Goal: Task Accomplishment & Management: Complete application form

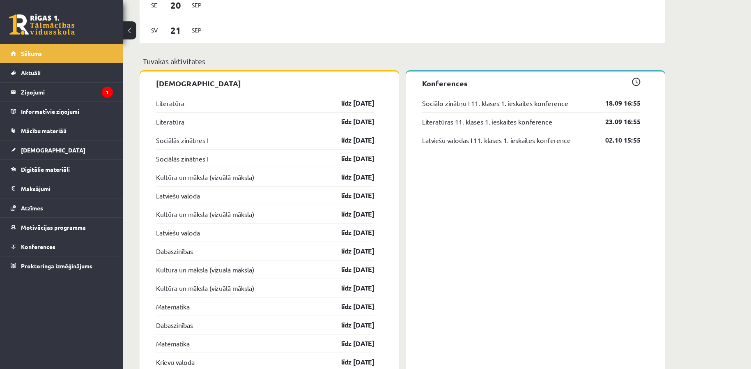
scroll to position [609, 0]
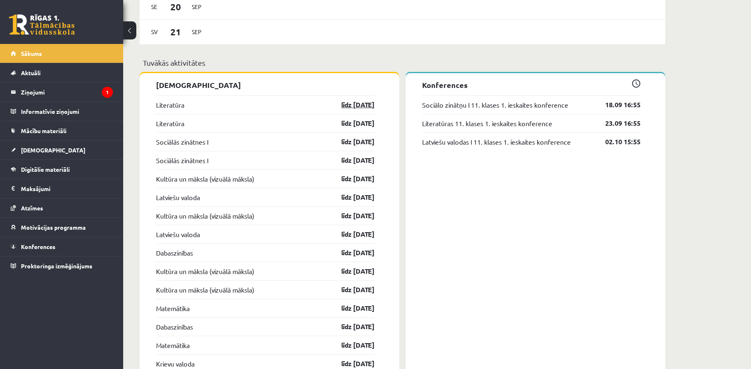
click at [365, 108] on link "līdz 30.09.25" at bounding box center [351, 105] width 48 height 10
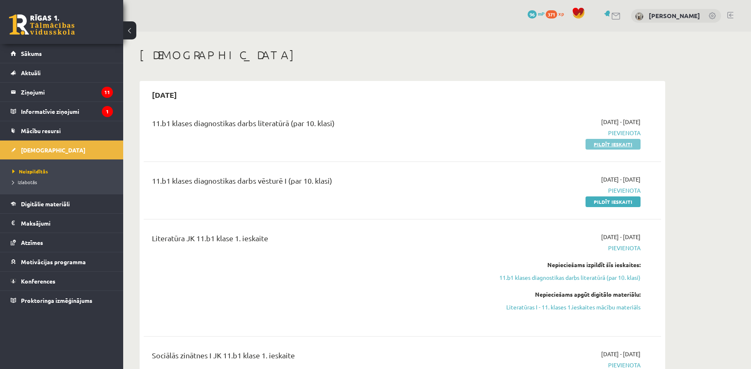
click at [598, 142] on link "Pildīt ieskaiti" at bounding box center [613, 144] width 55 height 11
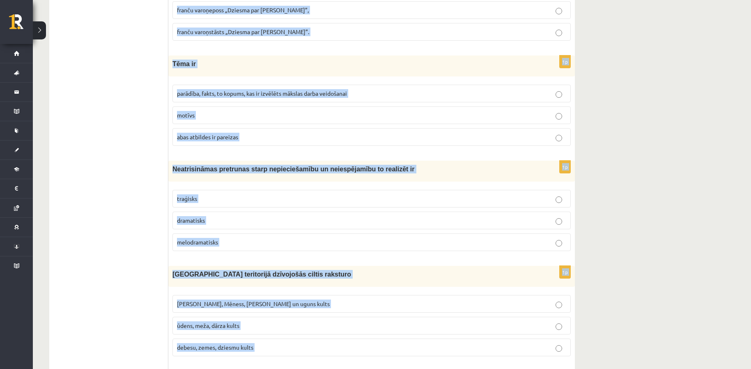
scroll to position [3053, 0]
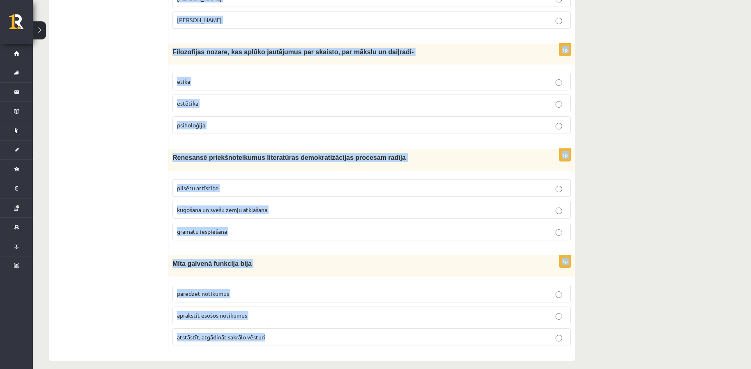
drag, startPoint x: 173, startPoint y: 64, endPoint x: 296, endPoint y: 361, distance: 321.2
copy form "Loremipsum dolorsitam – consectetu, adi elitseddoe te 57.in. ut laboree dolorem…"
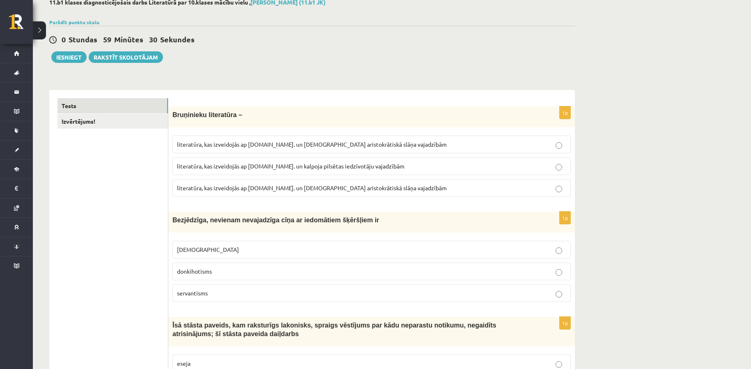
scroll to position [66, 0]
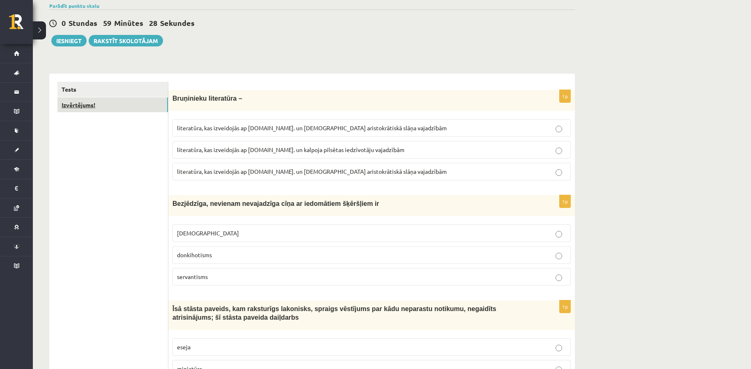
click at [149, 99] on link "Izvērtējums!" at bounding box center [112, 104] width 110 height 15
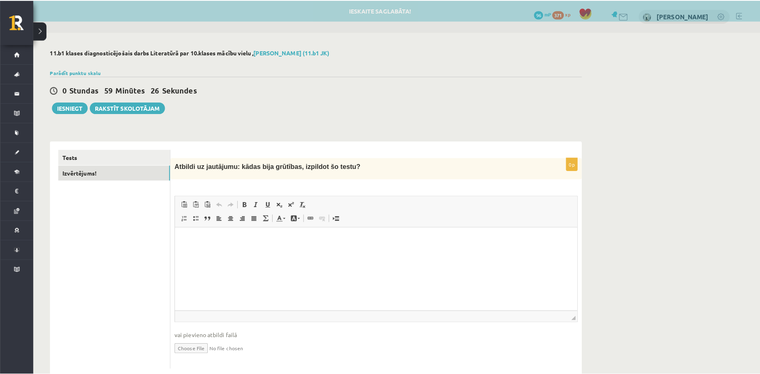
scroll to position [0, 0]
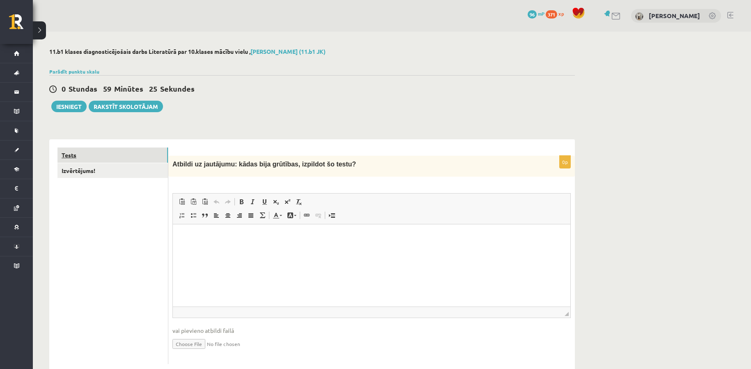
click at [142, 155] on link "Tests" at bounding box center [112, 154] width 110 height 15
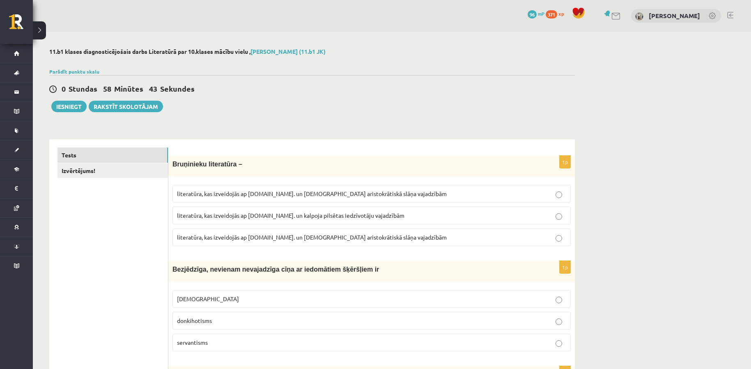
click at [264, 190] on p "literatūra, kas izveidojās ap 20.gs. un kalpoja aristokrātiskā slāņa vajadzībām" at bounding box center [371, 193] width 389 height 9
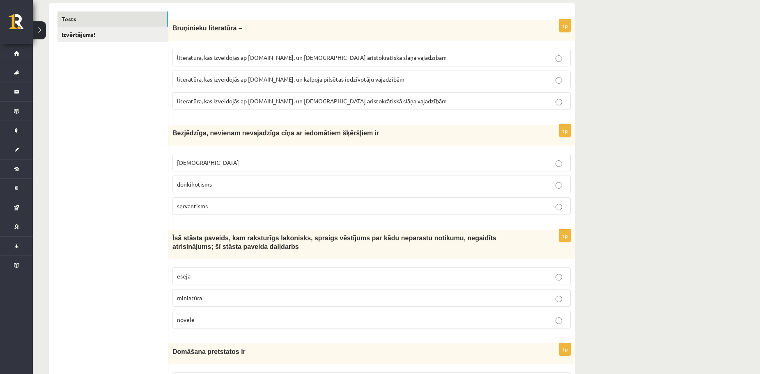
scroll to position [140, 0]
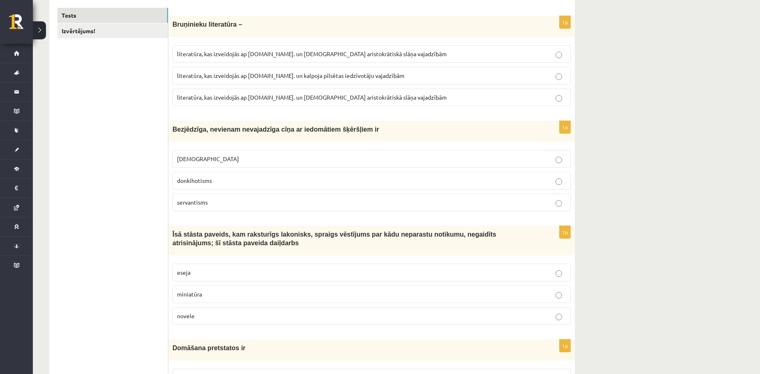
click at [203, 55] on span "literatūra, kas izveidojās ap 20.gs. un kalpoja aristokrātiskā slāņa vajadzībām" at bounding box center [312, 53] width 270 height 7
click at [209, 99] on span "literatūra, kas izveidojās ap 12.gs. un kalpoja aristokrātiskā slāņa vajadzībām" at bounding box center [312, 97] width 270 height 7
click at [187, 182] on span "donkihotisms" at bounding box center [194, 180] width 35 height 7
click at [245, 315] on p "novele" at bounding box center [371, 316] width 389 height 9
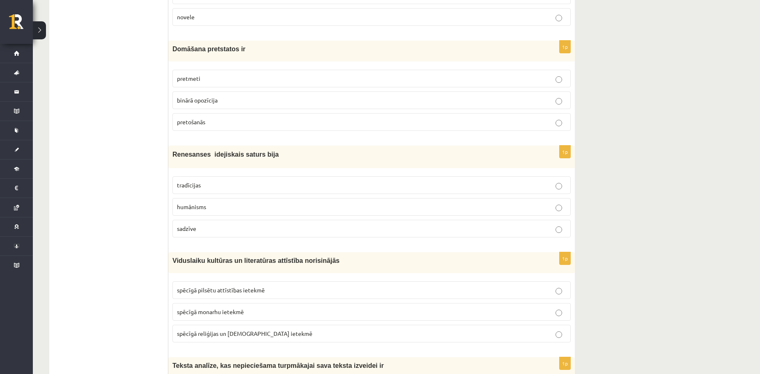
scroll to position [443, 0]
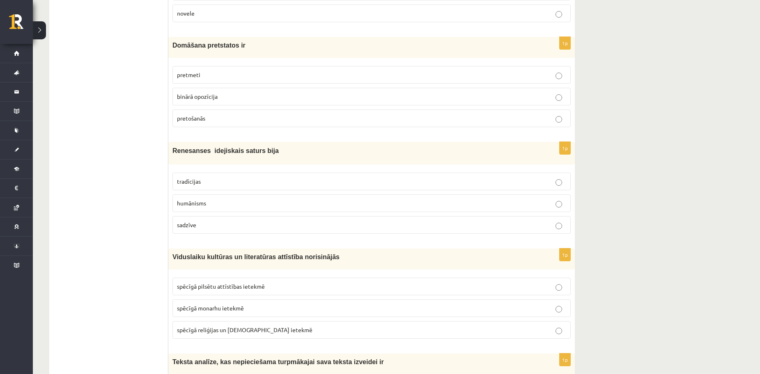
click at [299, 211] on label "humānisms" at bounding box center [371, 204] width 398 height 18
click at [237, 92] on label "binārā opozīcija" at bounding box center [371, 97] width 398 height 18
click at [183, 329] on span "spēcīgā reliģijas un baznīcas ietekmē" at bounding box center [244, 329] width 135 height 7
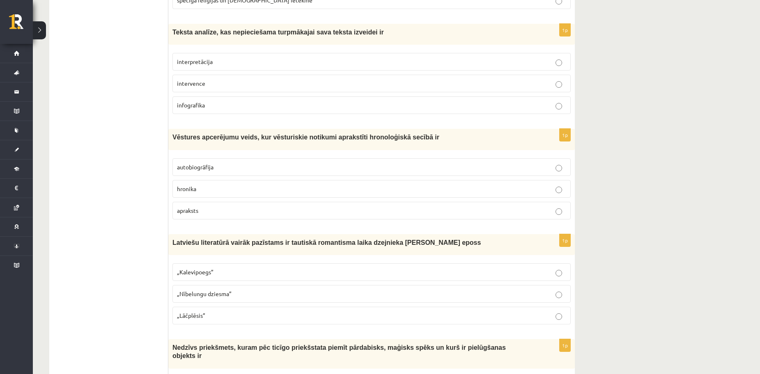
scroll to position [776, 0]
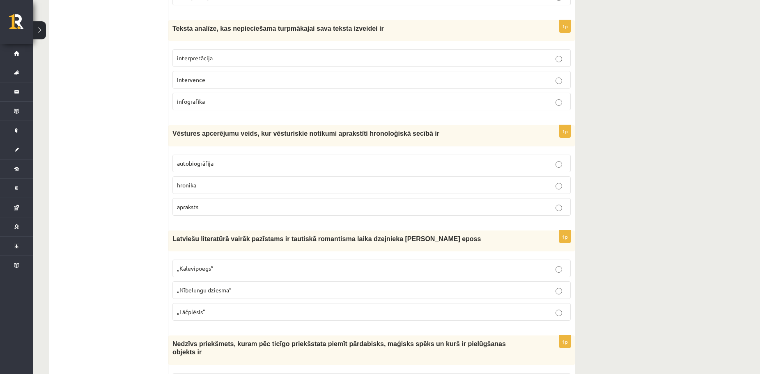
click at [185, 55] on span "interpretācija" at bounding box center [195, 57] width 36 height 7
click at [191, 183] on span "hronika" at bounding box center [186, 184] width 19 height 7
click at [257, 310] on p "„Lāčplēsis”" at bounding box center [371, 312] width 389 height 9
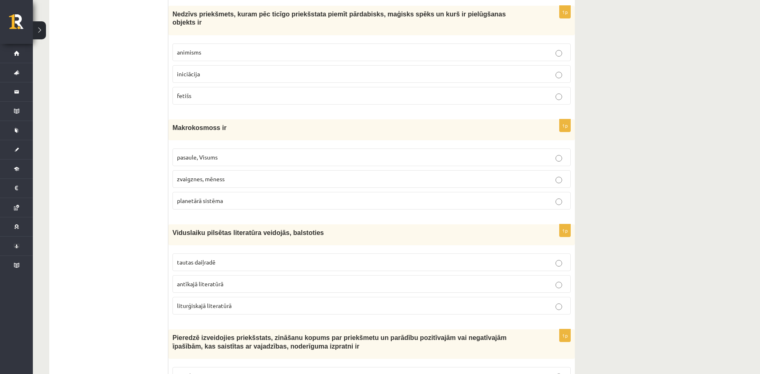
scroll to position [1103, 0]
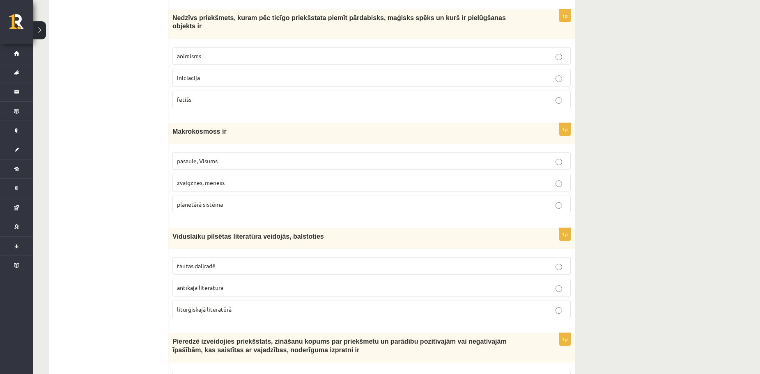
click at [447, 95] on p "fetišs" at bounding box center [371, 99] width 389 height 9
click at [177, 157] on span "pasaule, Visums" at bounding box center [197, 160] width 41 height 7
click at [205, 262] on span "tautas daiļradē" at bounding box center [196, 265] width 39 height 7
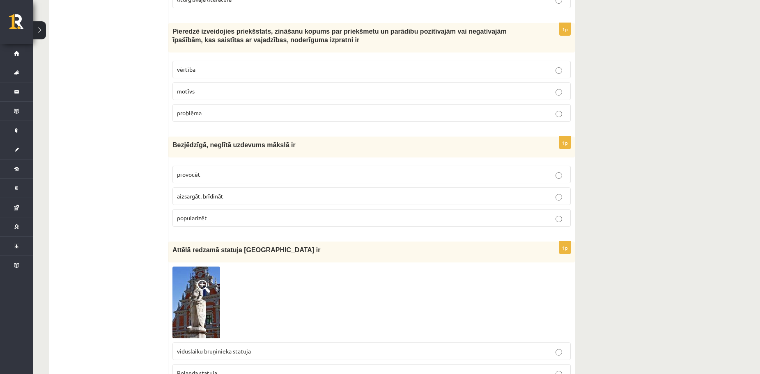
scroll to position [1425, 0]
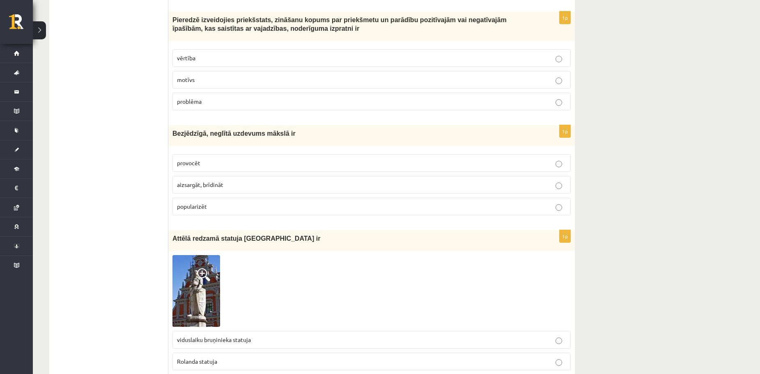
click at [447, 49] on label "vērtība" at bounding box center [371, 58] width 398 height 18
click at [236, 159] on p "provocēt" at bounding box center [371, 163] width 389 height 9
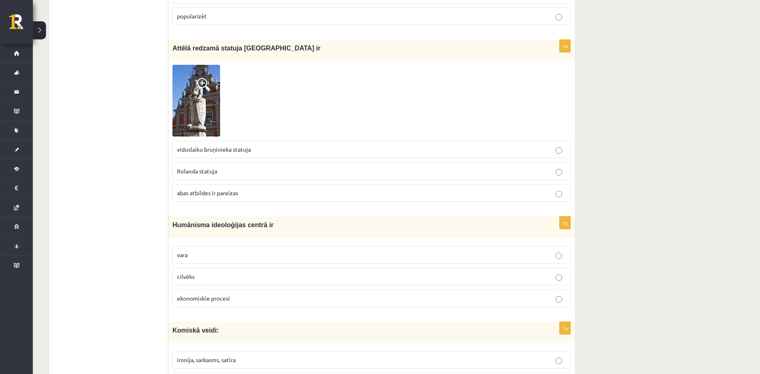
scroll to position [1638, 0]
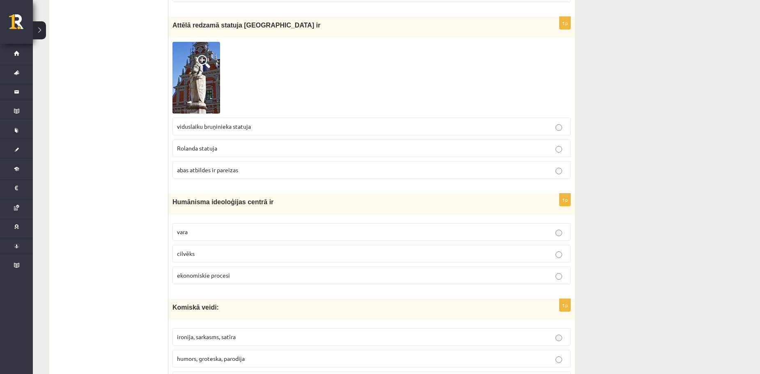
click at [558, 166] on p "abas atbildes ir pareizas" at bounding box center [371, 170] width 389 height 9
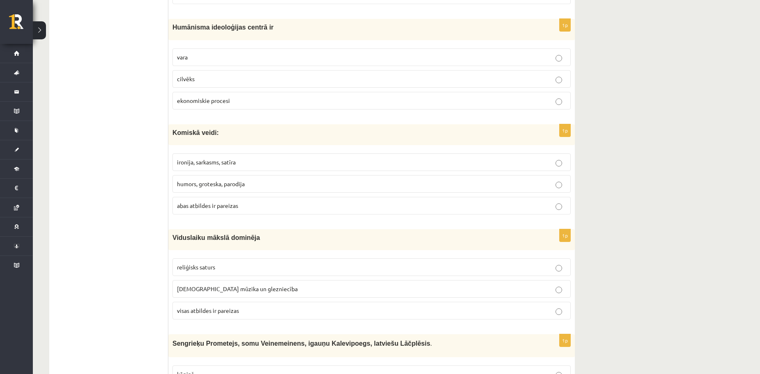
scroll to position [1810, 0]
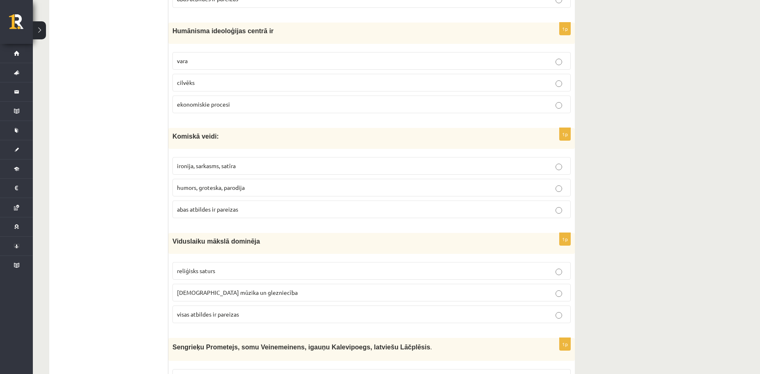
click at [411, 79] on p "cilvēks" at bounding box center [371, 82] width 389 height 9
click at [285, 205] on p "abas atbildes ir pareizas" at bounding box center [371, 209] width 389 height 9
click at [251, 310] on p "visas atbildes ir pareizas" at bounding box center [371, 314] width 389 height 9
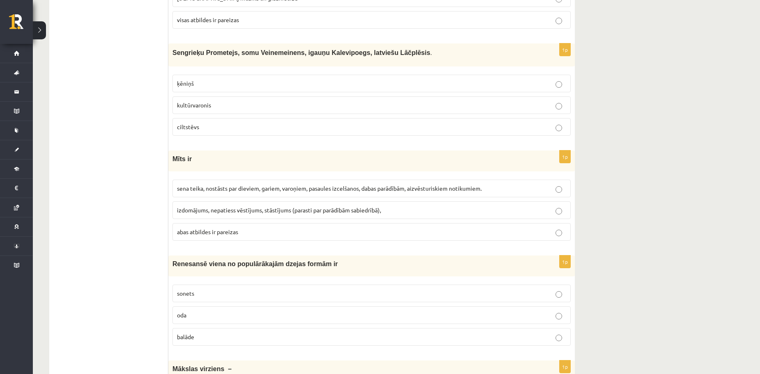
scroll to position [2116, 0]
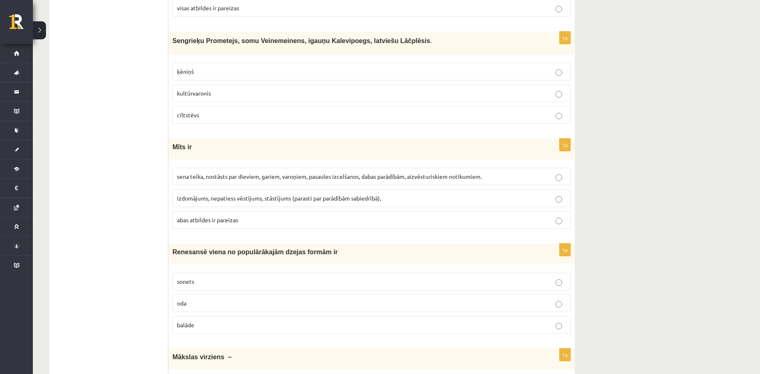
click at [259, 211] on label "abas atbildes ir pareizas" at bounding box center [371, 220] width 398 height 18
click at [207, 85] on label "kultūrvaronis" at bounding box center [371, 94] width 398 height 18
click at [207, 278] on p "sonets" at bounding box center [371, 282] width 389 height 9
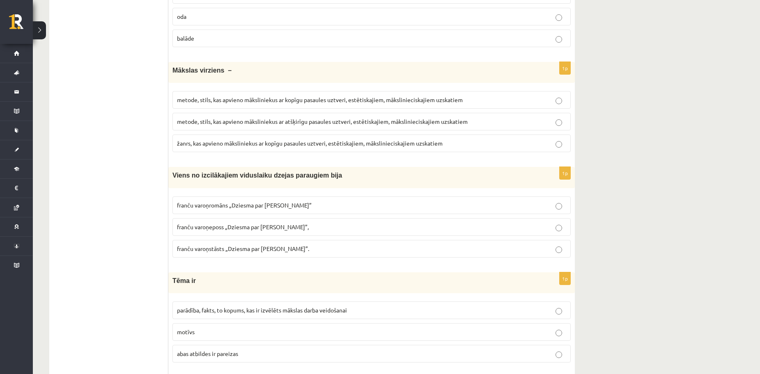
scroll to position [2407, 0]
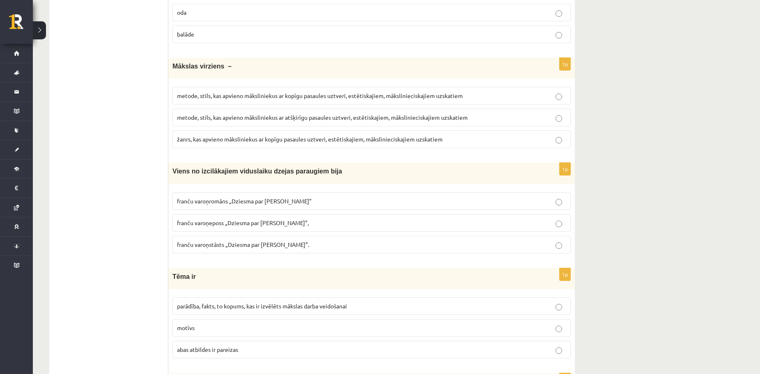
click at [393, 95] on label "metode, stils, kas apvieno māksliniekus ar kopīgu pasaules uztveri, estētiskaji…" at bounding box center [371, 96] width 398 height 18
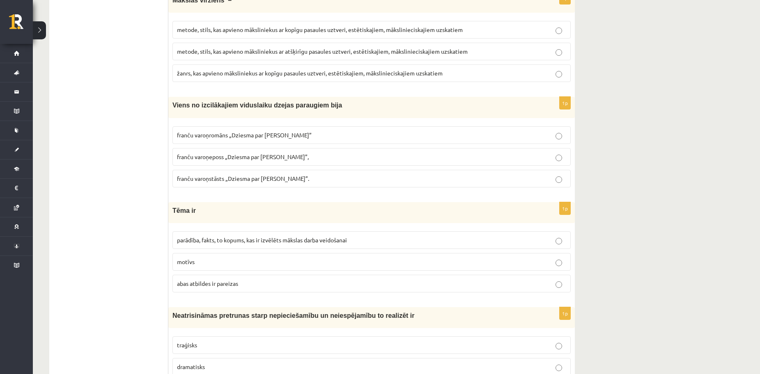
scroll to position [2481, 0]
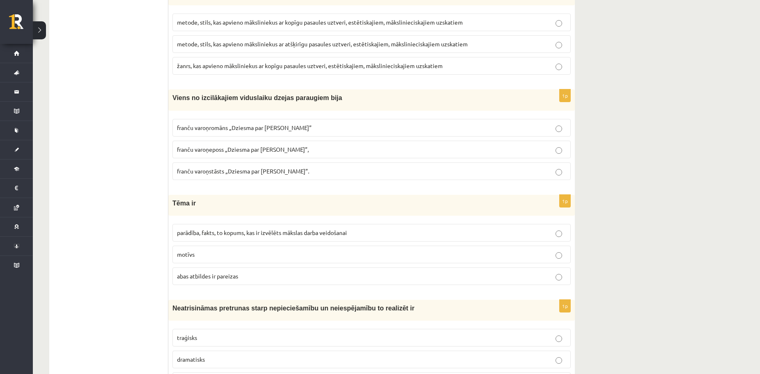
click at [247, 141] on label "franču varoņeposs „Dziesma par Rolandu”," at bounding box center [371, 150] width 398 height 18
click at [334, 229] on span "parādība, fakts, to kopums, kas ir izvēlēts mākslas darba veidošanai" at bounding box center [262, 232] width 170 height 7
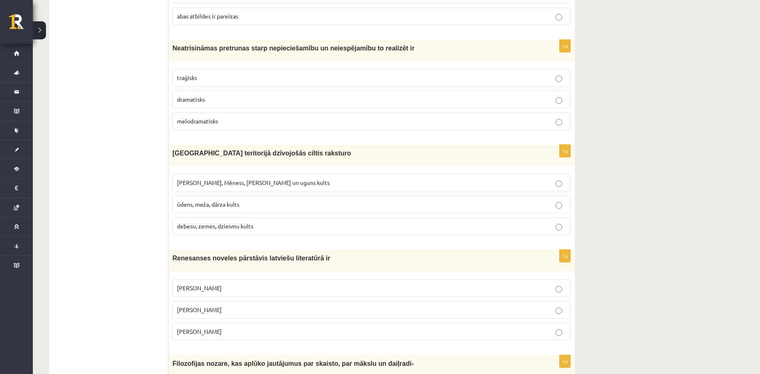
scroll to position [2757, 0]
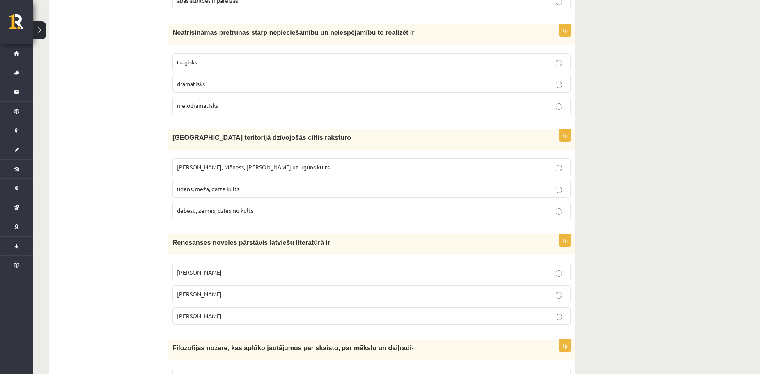
click at [268, 58] on p "traģisks" at bounding box center [371, 62] width 389 height 9
click at [258, 163] on span "Saules, Mēness, Pērkona un uguns kults" at bounding box center [253, 166] width 153 height 7
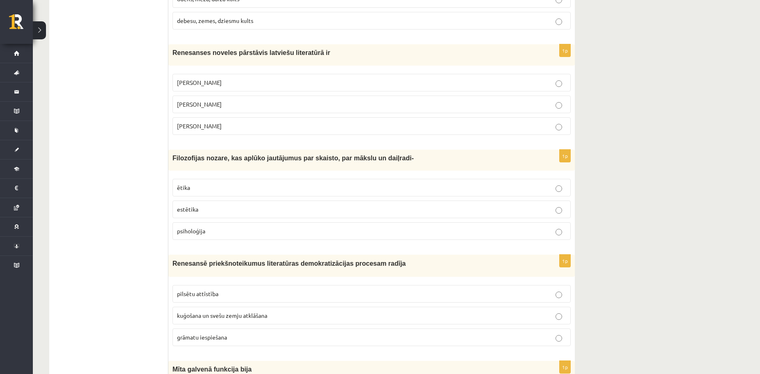
scroll to position [2951, 0]
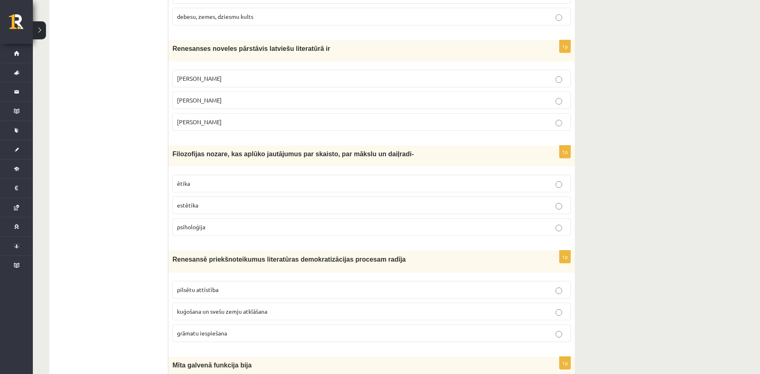
click at [404, 118] on p "Jānis Ezeriņš" at bounding box center [371, 122] width 389 height 9
click at [333, 201] on p "estētika" at bounding box center [371, 205] width 389 height 9
click at [315, 329] on p "grāmatu iespiešana" at bounding box center [371, 333] width 389 height 9
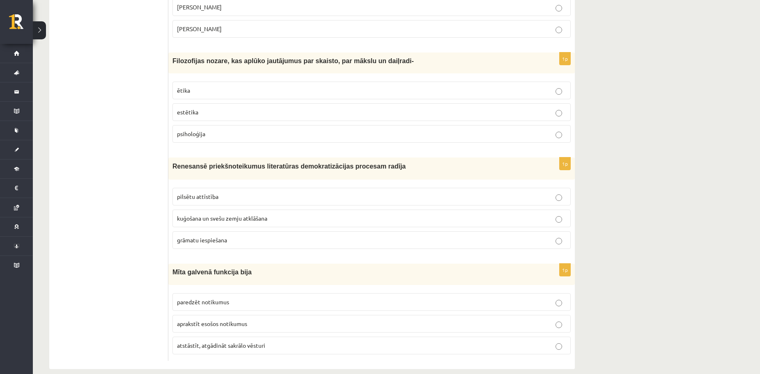
scroll to position [3048, 0]
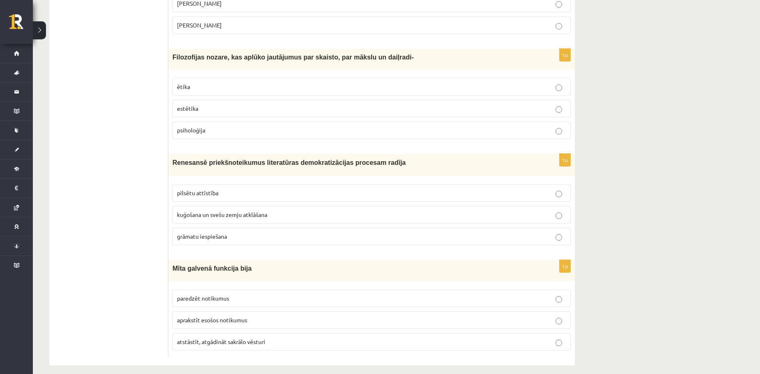
click at [334, 338] on p "atstāstīt, atgādināt sakrālo vēsturi" at bounding box center [371, 342] width 389 height 9
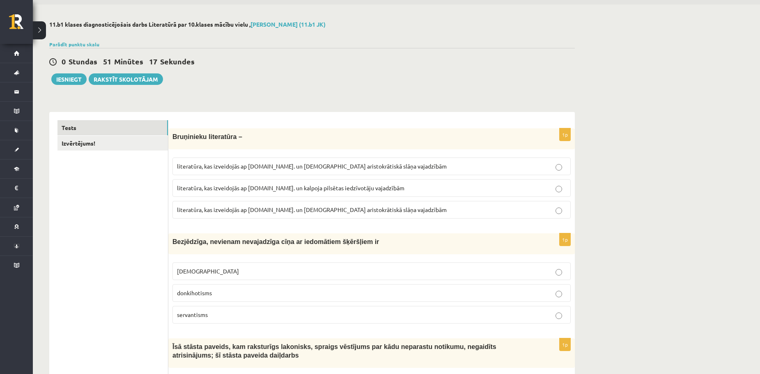
scroll to position [0, 0]
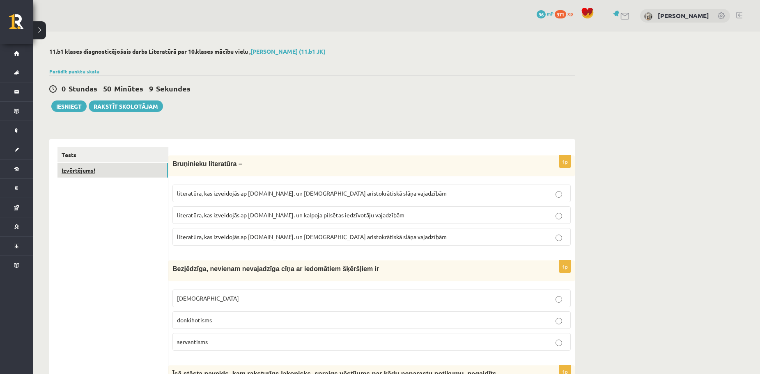
click at [138, 172] on link "Izvērtējums!" at bounding box center [112, 170] width 110 height 15
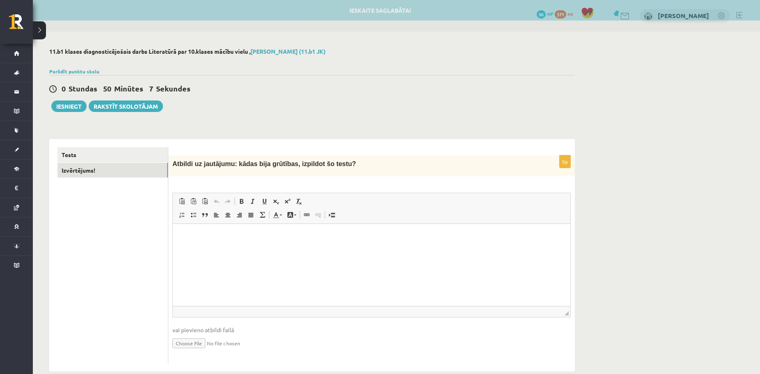
click at [209, 202] on link "Paste from Word" at bounding box center [204, 201] width 11 height 11
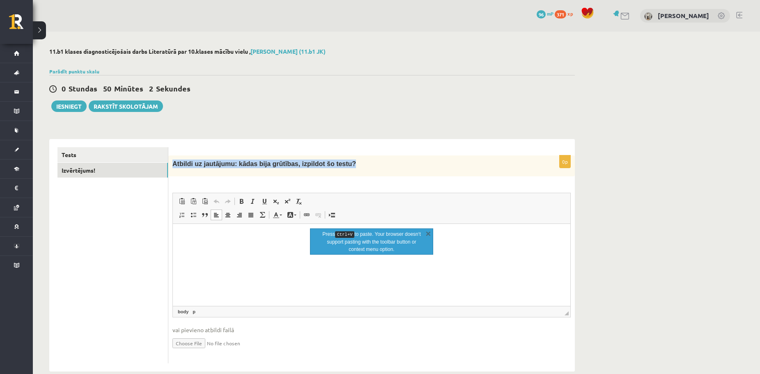
drag, startPoint x: 172, startPoint y: 164, endPoint x: 341, endPoint y: 157, distance: 168.9
click at [341, 157] on div "Atbildi uz jautājumu: kādas bija grūtības, izpildot šo testu?" at bounding box center [371, 166] width 406 height 21
copy span "Atbildi uz jautājumu: kādas bija grūtības, izpildot šo testu?"
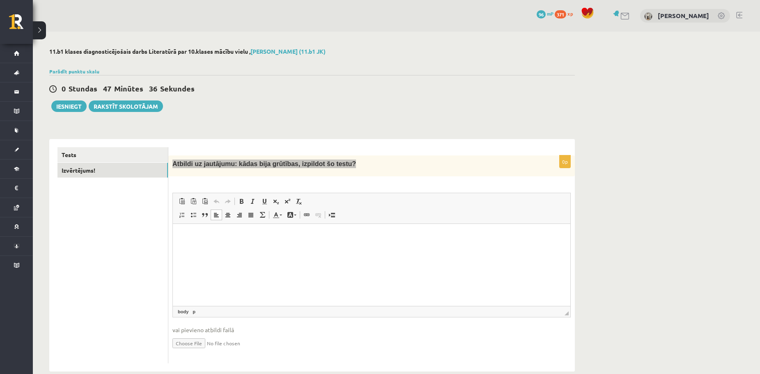
click at [223, 240] on p "Editor, wiswyg-editor-user-answer-47024920209180" at bounding box center [371, 236] width 381 height 9
click at [231, 246] on span "Paste" at bounding box center [228, 246] width 7 height 7
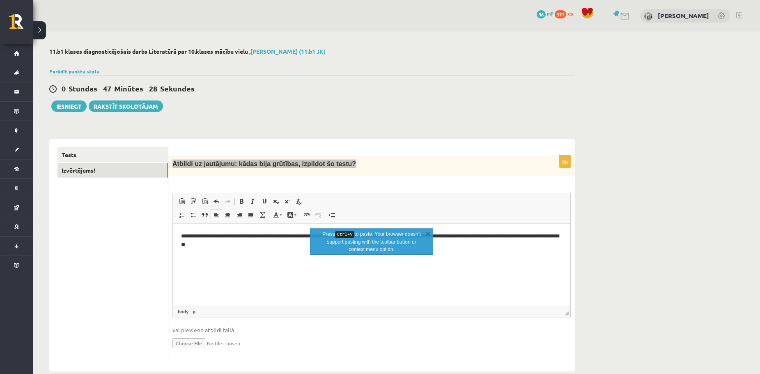
click at [252, 246] on p "**********" at bounding box center [371, 240] width 381 height 17
click at [425, 234] on link "X" at bounding box center [428, 234] width 8 height 8
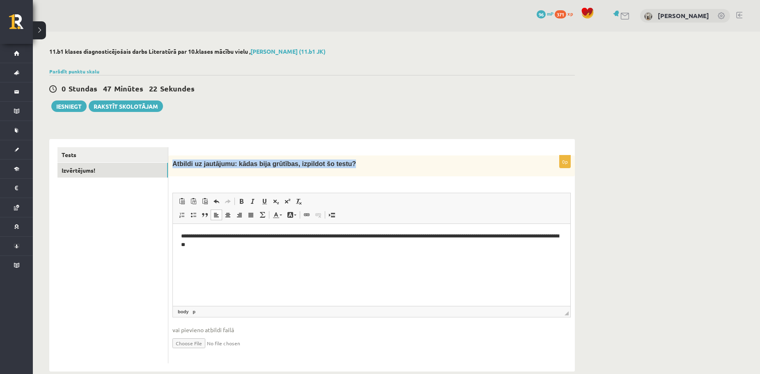
click at [420, 153] on form "0p Atbildi uz jautājumu: kādas bija grūtības, izpildot šo testu? Rich Text Edit…" at bounding box center [372, 255] width 390 height 216
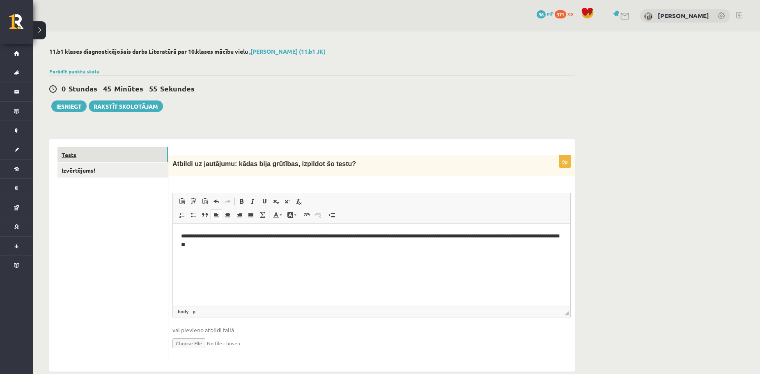
click at [121, 150] on link "Tests" at bounding box center [112, 154] width 110 height 15
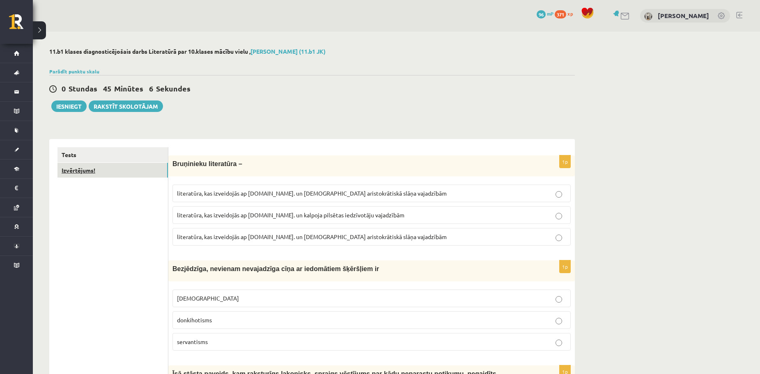
click at [127, 166] on link "Izvērtējums!" at bounding box center [112, 170] width 110 height 15
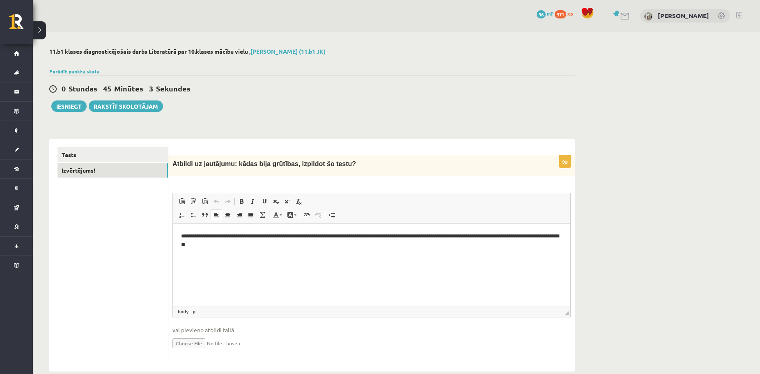
click at [224, 244] on p "**********" at bounding box center [371, 240] width 381 height 17
click at [64, 103] on button "Iesniegt" at bounding box center [68, 106] width 35 height 11
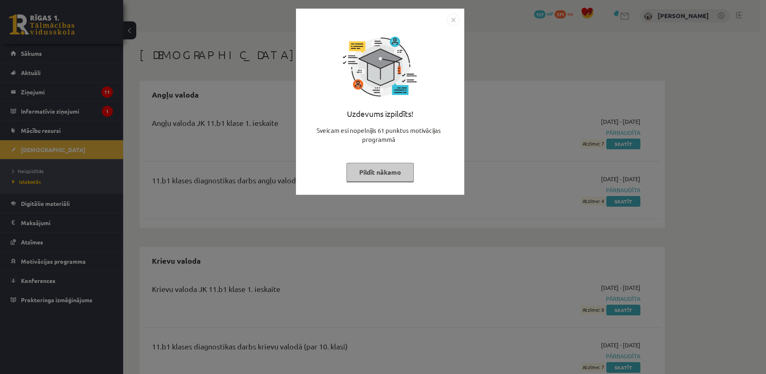
click at [381, 175] on button "Pildīt nākamo" at bounding box center [380, 172] width 67 height 19
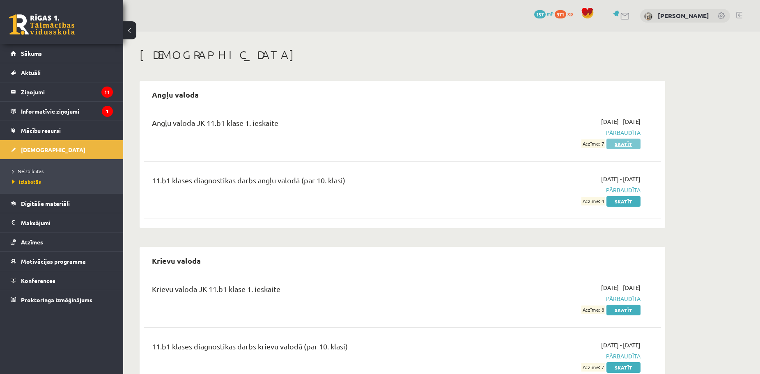
click at [615, 147] on link "Skatīt" at bounding box center [623, 144] width 34 height 11
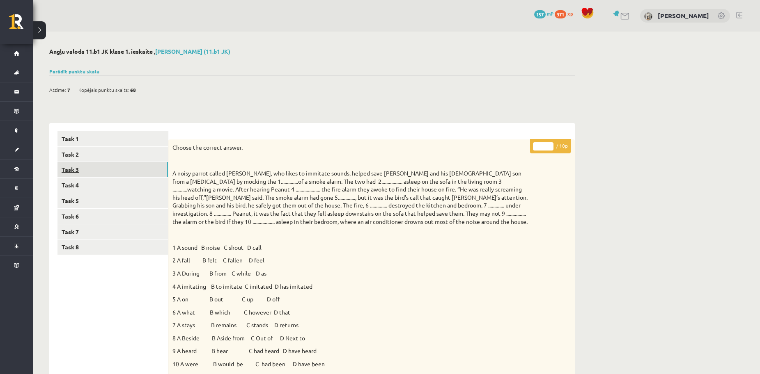
click at [95, 168] on link "Task 3" at bounding box center [112, 169] width 110 height 15
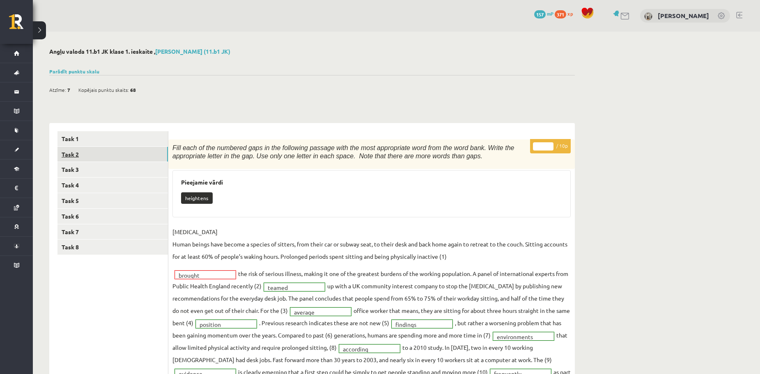
click at [99, 155] on link "Task 2" at bounding box center [112, 154] width 110 height 15
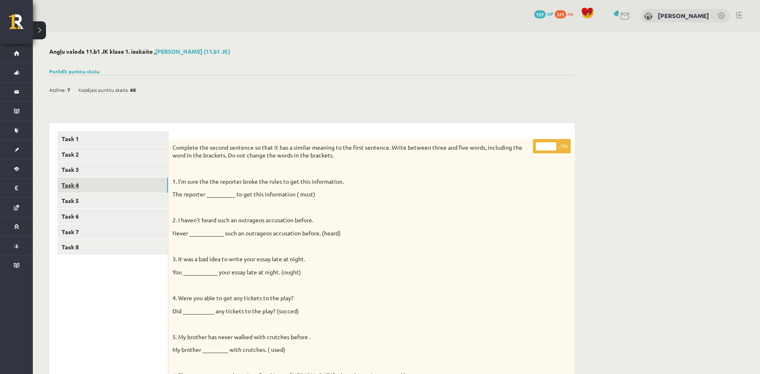
click at [103, 178] on link "Task 4" at bounding box center [112, 185] width 110 height 15
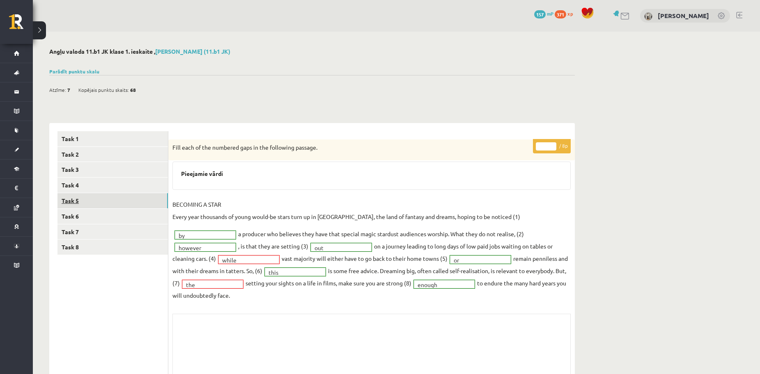
click at [107, 199] on link "Task 5" at bounding box center [112, 200] width 110 height 15
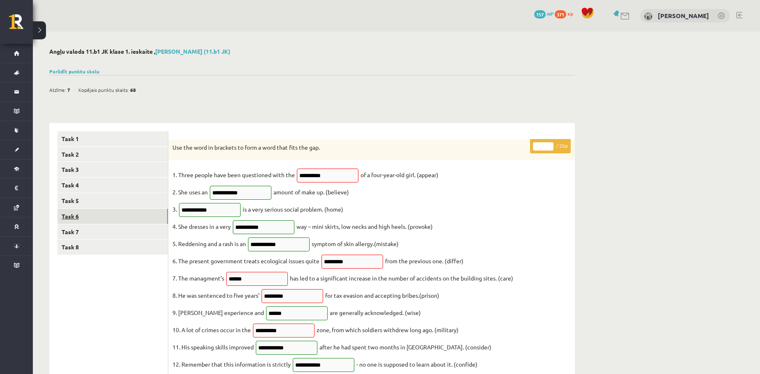
click at [112, 217] on link "Task 6" at bounding box center [112, 216] width 110 height 15
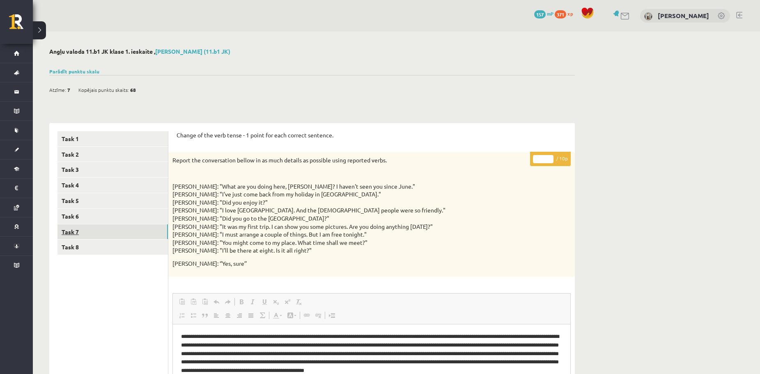
click at [113, 230] on link "Task 7" at bounding box center [112, 232] width 110 height 15
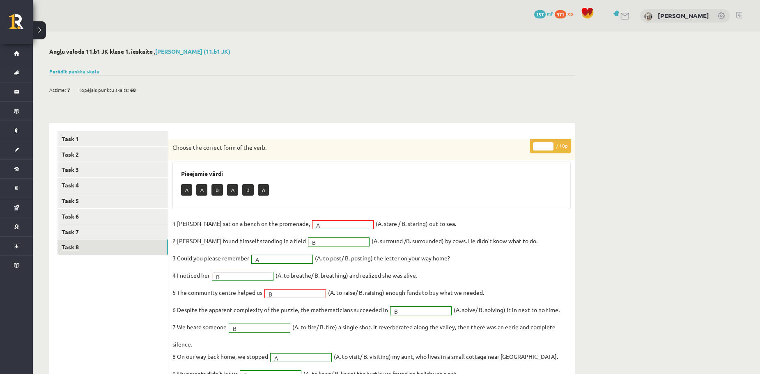
click at [110, 245] on link "Task 8" at bounding box center [112, 247] width 110 height 15
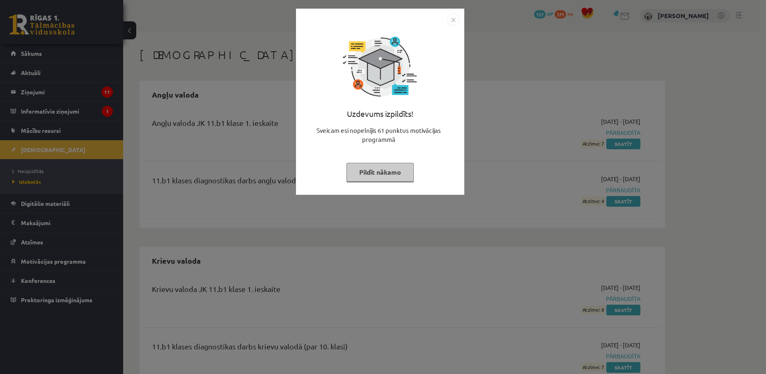
click at [379, 172] on button "Pildīt nākamo" at bounding box center [380, 172] width 67 height 19
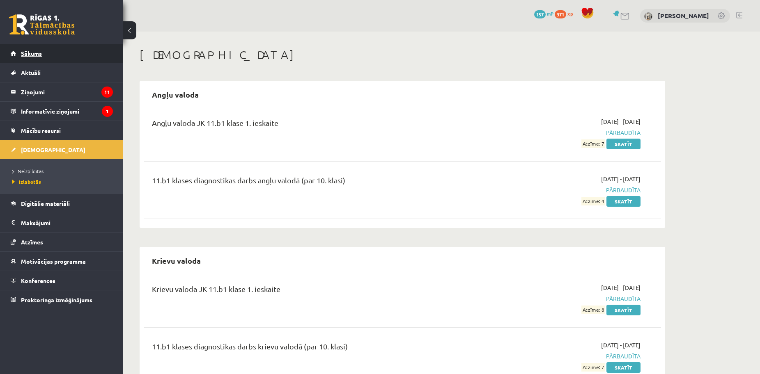
click at [44, 47] on link "Sākums" at bounding box center [62, 53] width 102 height 19
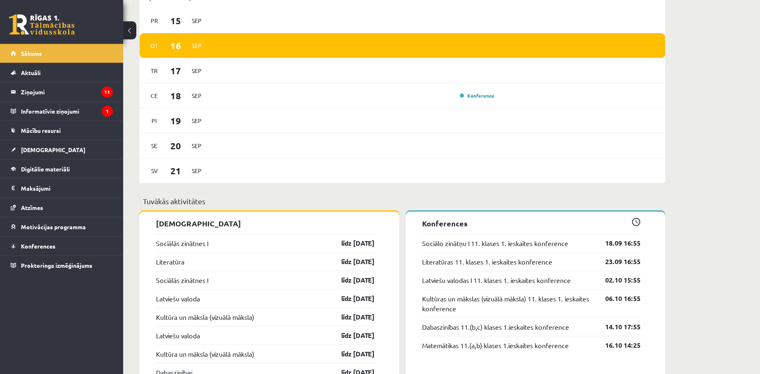
scroll to position [602, 0]
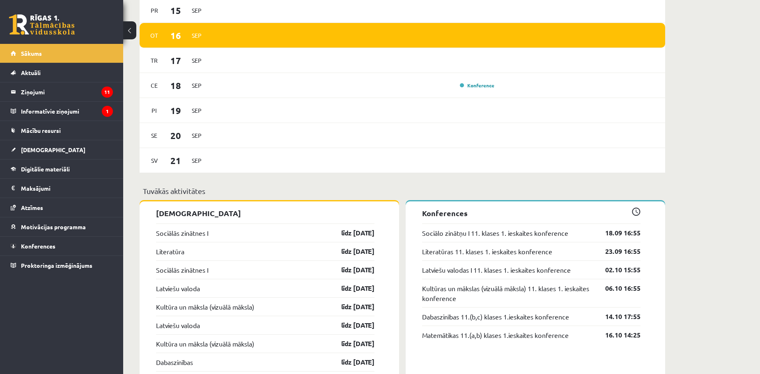
click at [241, 229] on div "Sociālās zinātnes I līdz 30.09.25" at bounding box center [265, 233] width 218 height 18
click at [333, 235] on link "līdz 30.09.25" at bounding box center [351, 233] width 48 height 10
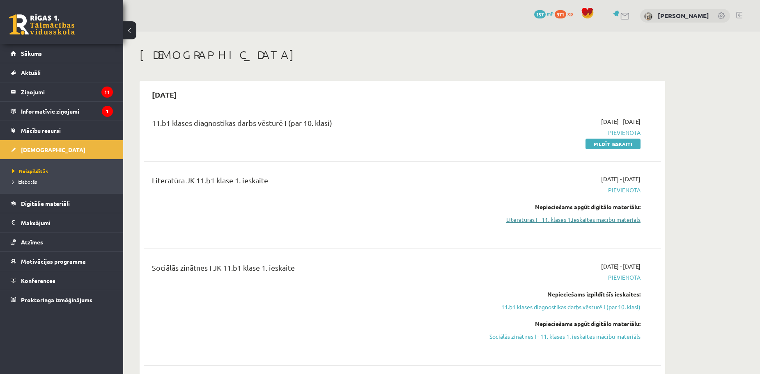
click at [579, 218] on link "Literatūras I - 11. klases 1.ieskaites mācību materiāls" at bounding box center [563, 220] width 155 height 9
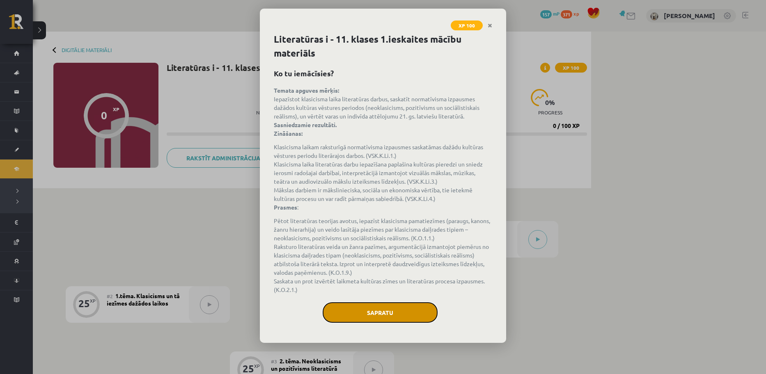
click at [359, 313] on button "Sapratu" at bounding box center [380, 313] width 115 height 21
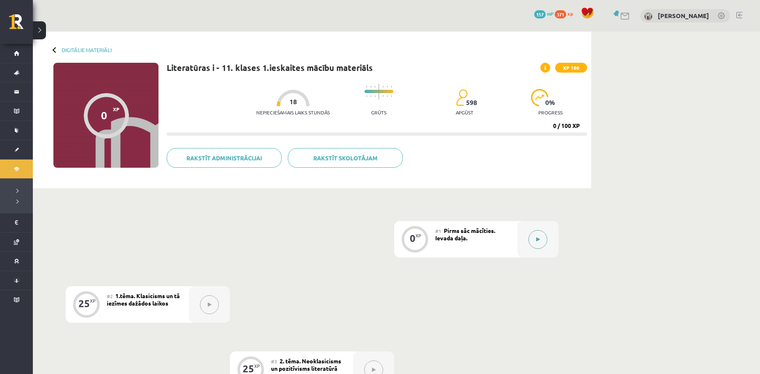
click at [542, 231] on div at bounding box center [537, 239] width 41 height 37
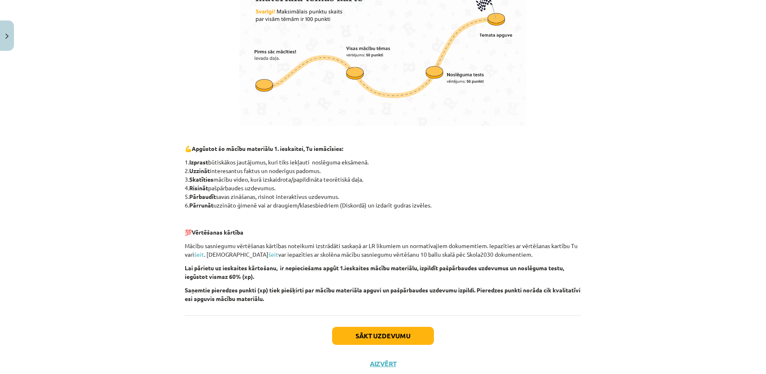
scroll to position [485, 0]
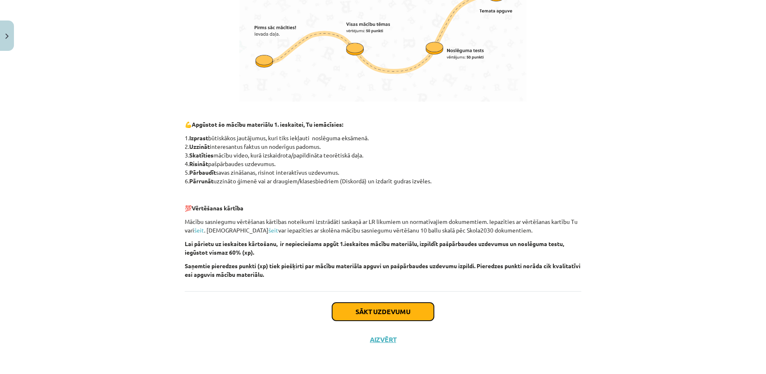
click at [337, 314] on button "Sākt uzdevumu" at bounding box center [383, 312] width 102 height 18
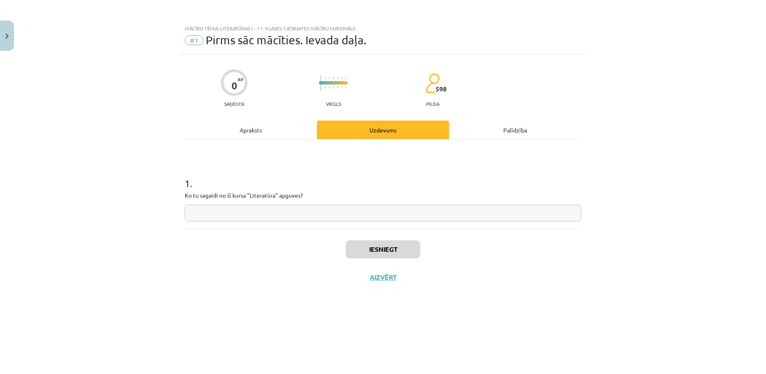
scroll to position [0, 0]
click at [275, 214] on input "text" at bounding box center [383, 213] width 397 height 17
drag, startPoint x: 225, startPoint y: 203, endPoint x: 211, endPoint y: 209, distance: 15.5
click at [211, 209] on input "***" at bounding box center [383, 213] width 397 height 17
type input "**********"
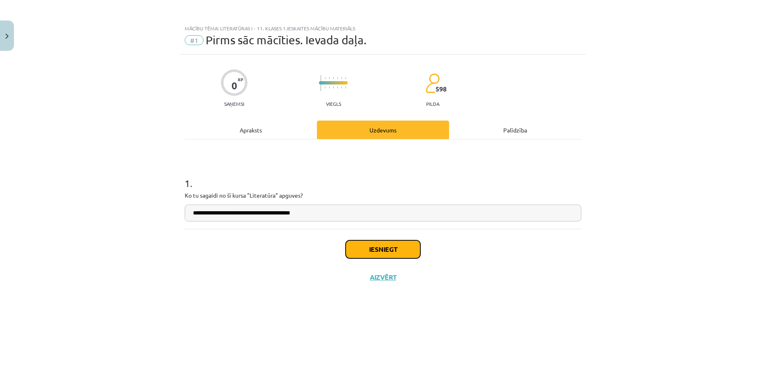
click at [366, 252] on button "Iesniegt" at bounding box center [383, 250] width 75 height 18
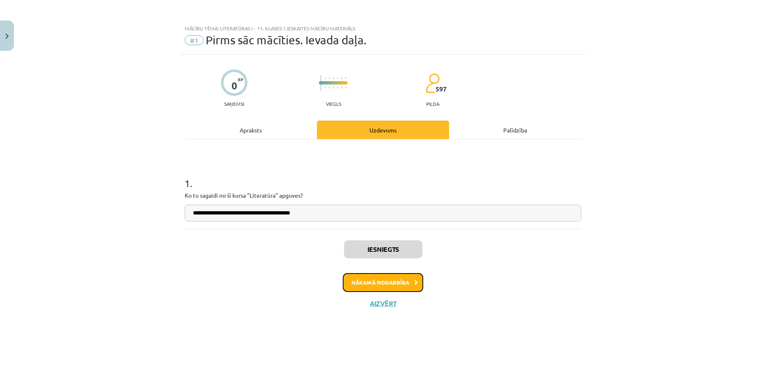
click at [386, 276] on button "Nākamā nodarbība" at bounding box center [383, 282] width 80 height 19
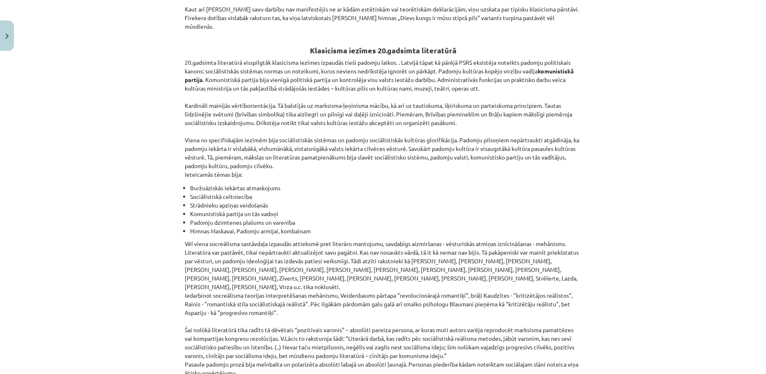
scroll to position [1810, 0]
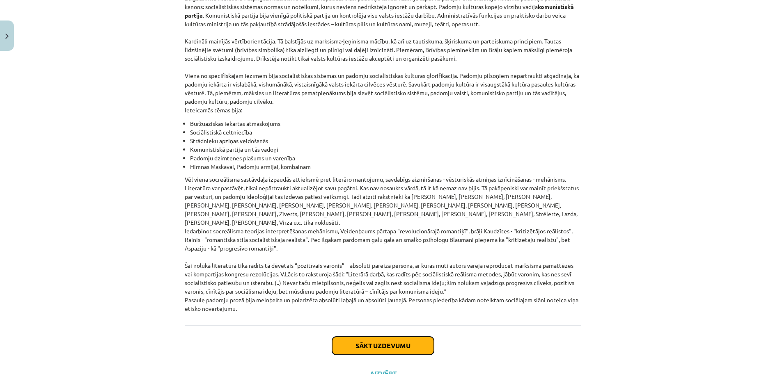
click at [350, 337] on button "Sākt uzdevumu" at bounding box center [383, 346] width 102 height 18
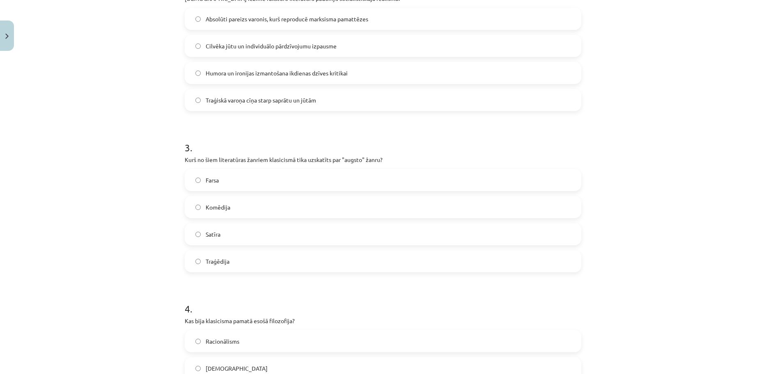
scroll to position [675, 0]
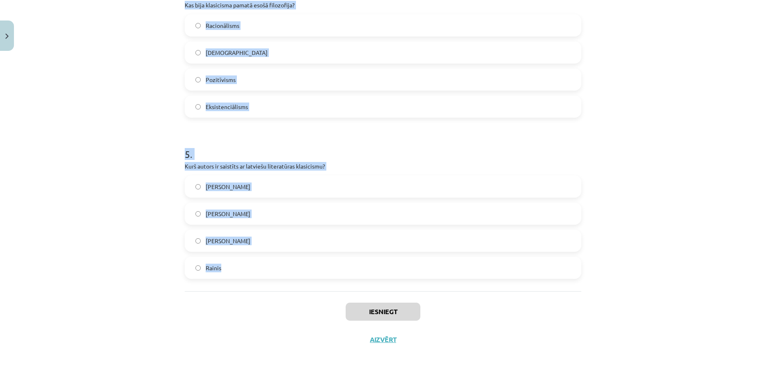
drag, startPoint x: 164, startPoint y: 163, endPoint x: 358, endPoint y: 264, distance: 218.7
click at [358, 264] on div "Mācību tēma: Literatūras i - 11. klases 1.ieskaites mācību materiāls #2 1.tēma.…" at bounding box center [383, 187] width 766 height 374
copy form "1 . Kas klasicismā bija galvenais mākslas darba mērķis? Attēlot ikdienas dzīves…"
click at [107, 81] on div "Mācību tēma: Literatūras i - 11. klases 1.ieskaites mācību materiāls #2 1.tēma.…" at bounding box center [383, 187] width 766 height 374
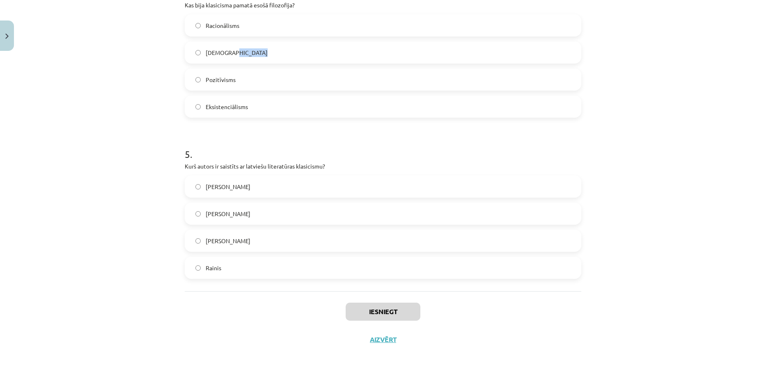
click at [107, 81] on div "Mācību tēma: Literatūras i - 11. klases 1.ieskaites mācību materiāls #2 1.tēma.…" at bounding box center [383, 187] width 766 height 374
click at [214, 220] on label "Kristofers Fīrekers" at bounding box center [383, 214] width 395 height 21
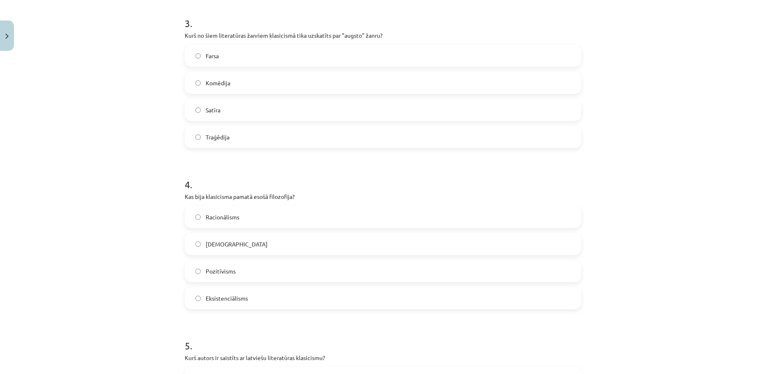
scroll to position [482, 0]
click at [232, 212] on label "Racionālisms" at bounding box center [383, 218] width 395 height 21
click at [217, 137] on span "Traģēdija" at bounding box center [218, 138] width 24 height 9
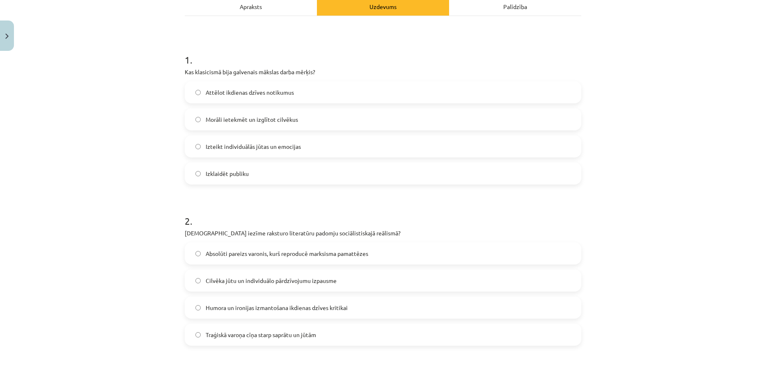
scroll to position [131, 0]
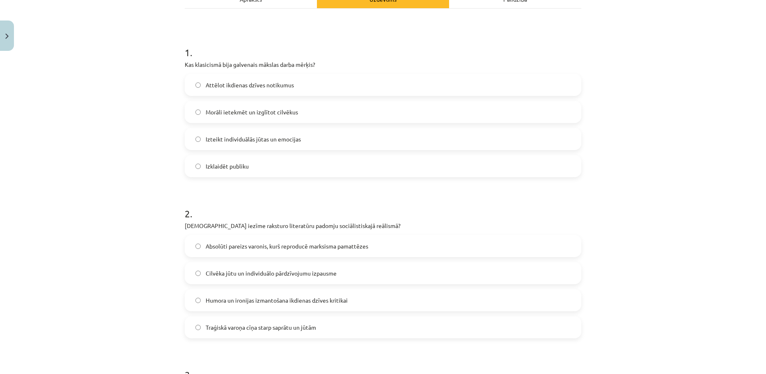
click at [261, 108] on span "Morāli ietekmēt un izglītot cilvēkus" at bounding box center [252, 112] width 92 height 9
click at [239, 240] on label "Absolūti pareizs varonis, kurš reproducē marksisma pamattēzes" at bounding box center [383, 246] width 395 height 21
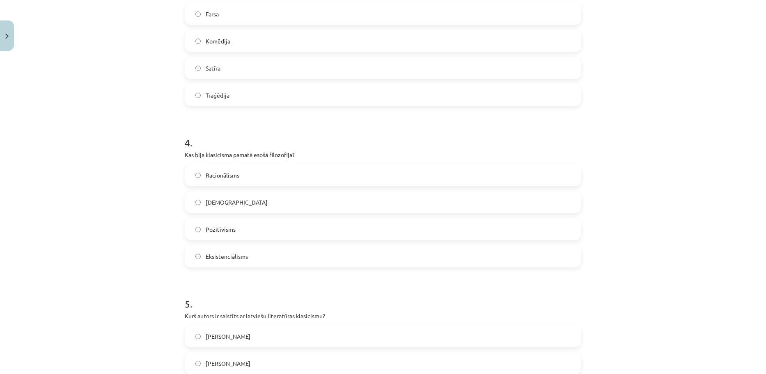
scroll to position [675, 0]
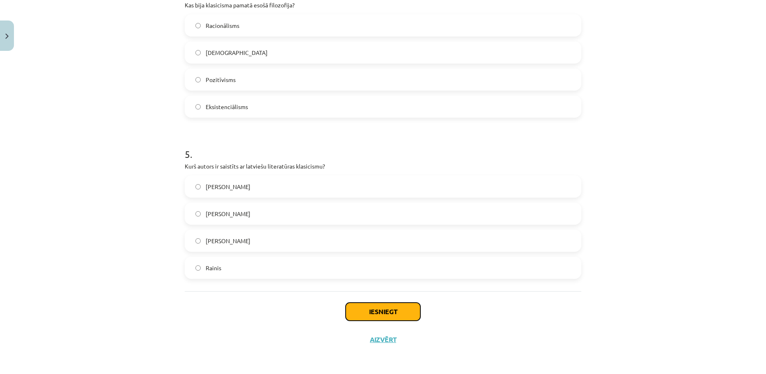
click at [358, 312] on button "Iesniegt" at bounding box center [383, 312] width 75 height 18
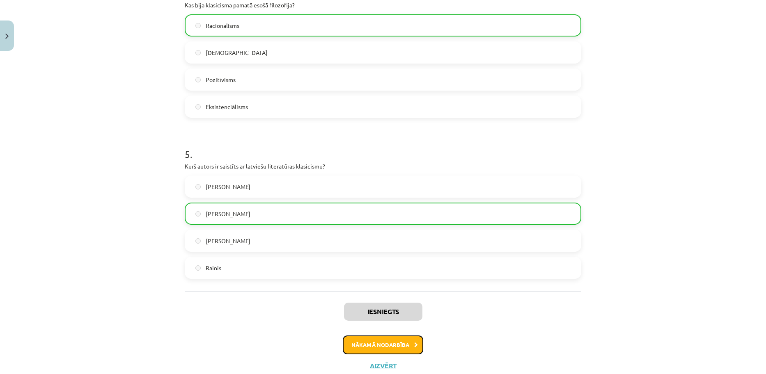
click at [370, 340] on button "Nākamā nodarbība" at bounding box center [383, 345] width 80 height 19
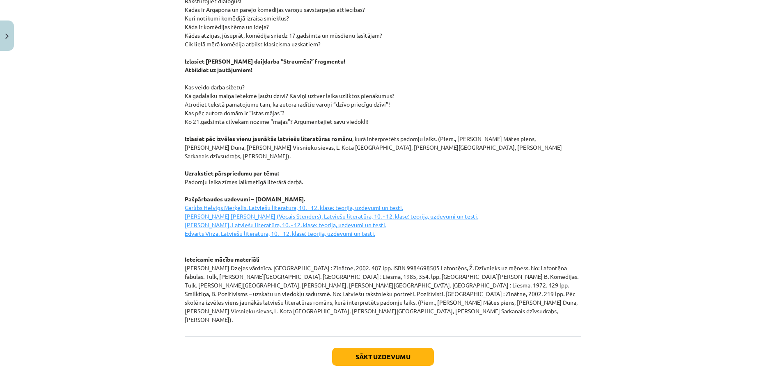
scroll to position [1049, 0]
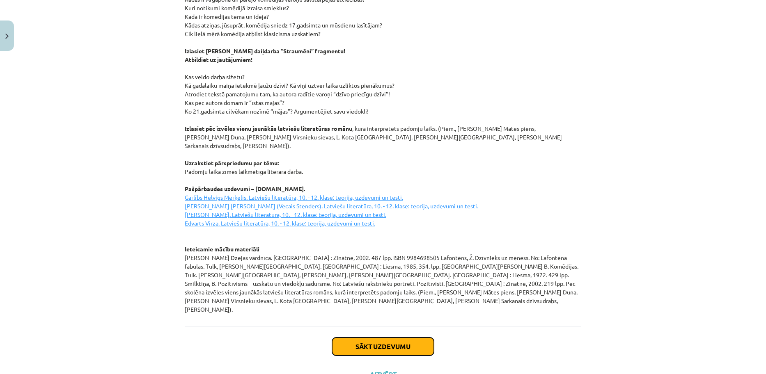
click at [399, 338] on button "Sākt uzdevumu" at bounding box center [383, 347] width 102 height 18
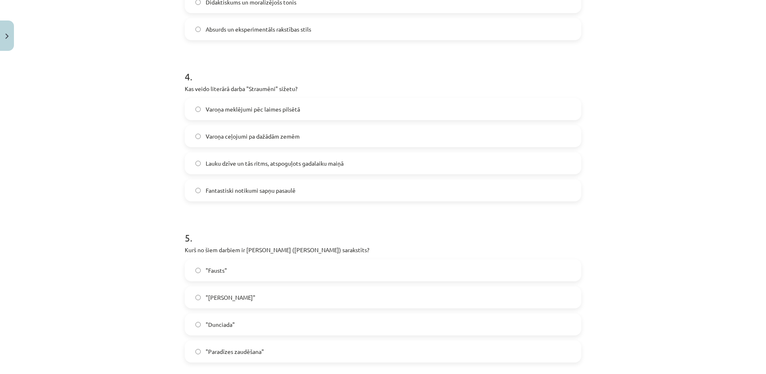
scroll to position [675, 0]
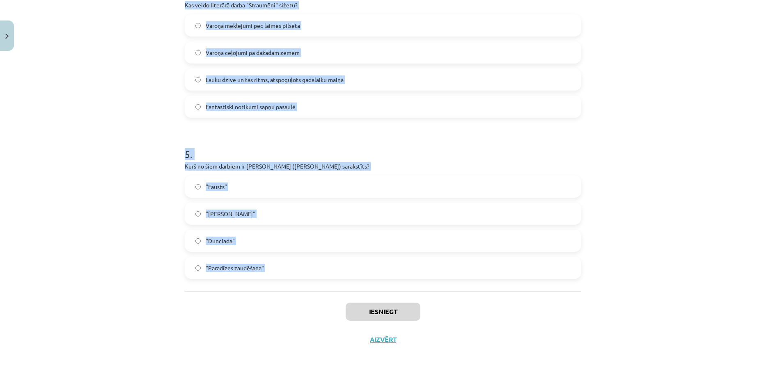
drag, startPoint x: 167, startPoint y: 151, endPoint x: 316, endPoint y: 292, distance: 205.4
click at [316, 292] on div "Mācību tēma: Literatūras i - 11. klases 1.ieskaites mācību materiāls #3 2. tēma…" at bounding box center [383, 187] width 766 height 374
copy form "1 . Kāds ir pozitīvisma galvenais princips? Zināšanas jābalsta uz pieredzi un n…"
click at [280, 301] on div "Iesniegt Aizvērt" at bounding box center [383, 320] width 397 height 57
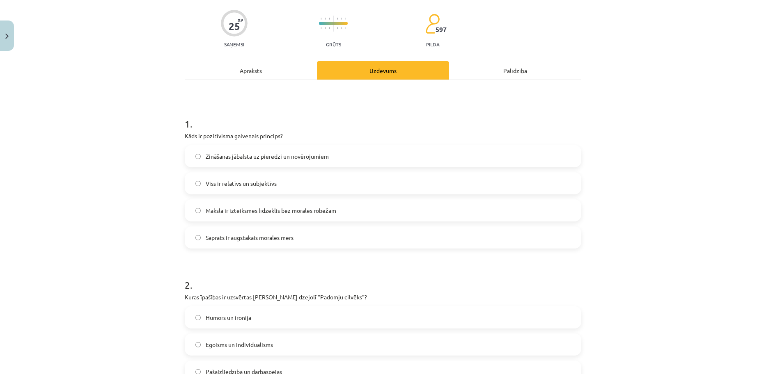
scroll to position [62, 0]
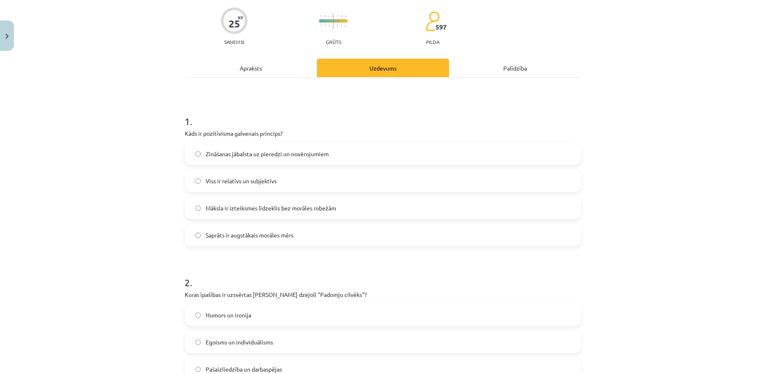
click at [321, 151] on span "Zināšanas jābalsta uz pieredzi un novērojumiem" at bounding box center [267, 154] width 123 height 9
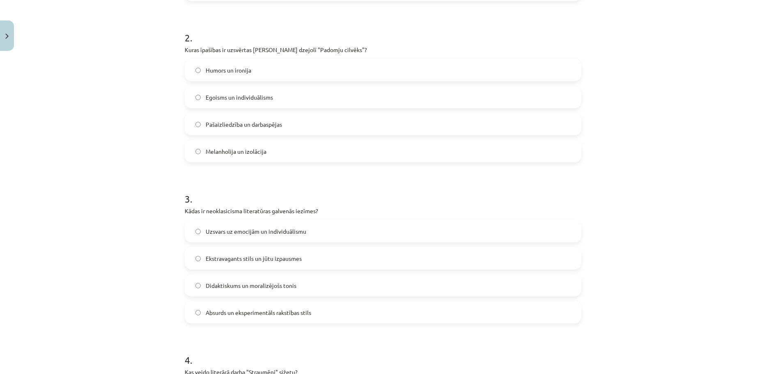
scroll to position [308, 0]
click at [197, 116] on label "Pašaizliedzība un darbaspējas" at bounding box center [383, 123] width 395 height 21
click at [336, 280] on label "Didaktiskums un moralizējošs tonis" at bounding box center [383, 284] width 395 height 21
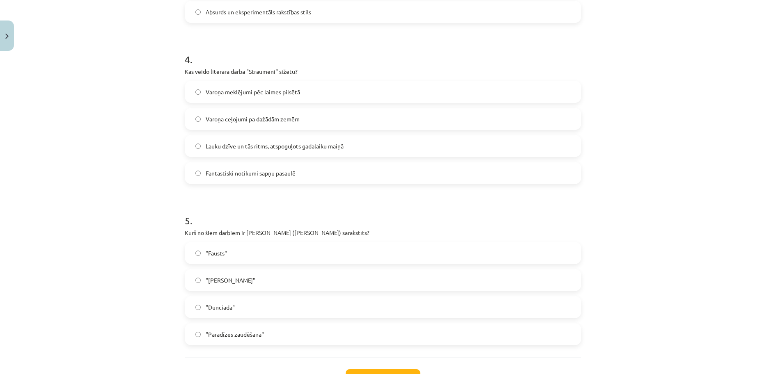
scroll to position [619, 0]
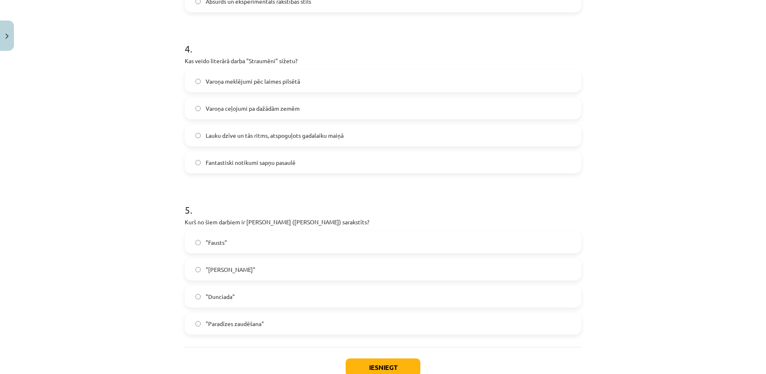
click at [357, 140] on label "Lauku dzīve un tās ritms, atspoguļots gadalaiku maiņā" at bounding box center [383, 135] width 395 height 21
click at [239, 129] on label "Lauku dzīve un tās ritms, atspoguļots gadalaiku maiņā" at bounding box center [383, 135] width 395 height 21
click at [201, 304] on label ""Dunciada"" at bounding box center [383, 297] width 395 height 21
click at [374, 364] on button "Iesniegt" at bounding box center [383, 368] width 75 height 18
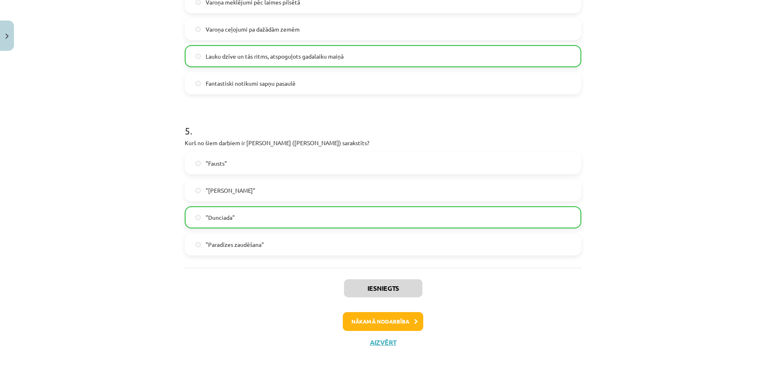
scroll to position [701, 0]
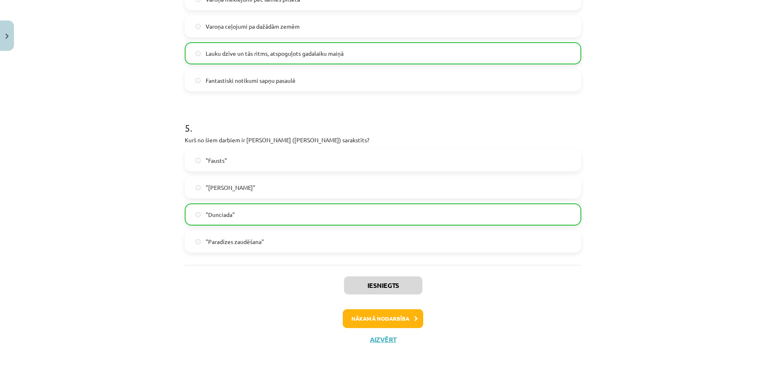
click at [379, 319] on button "Nākamā nodarbība" at bounding box center [383, 319] width 80 height 19
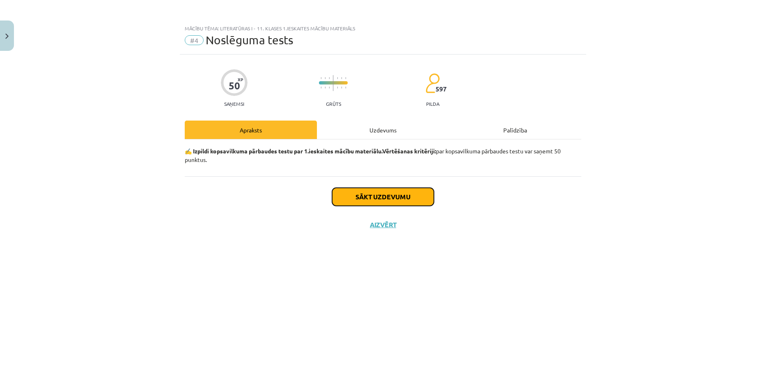
click at [365, 201] on button "Sākt uzdevumu" at bounding box center [383, 197] width 102 height 18
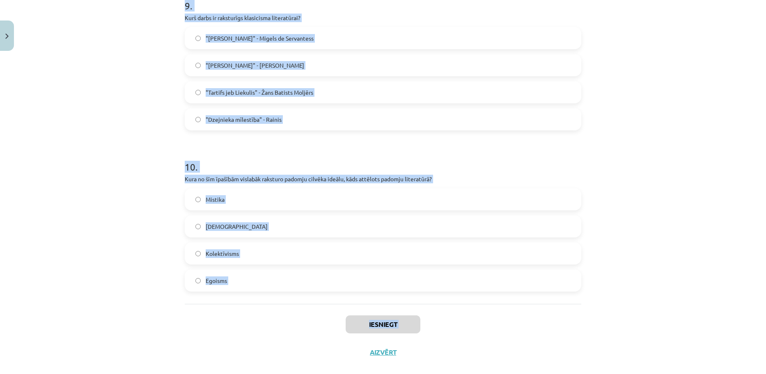
scroll to position [1481, 0]
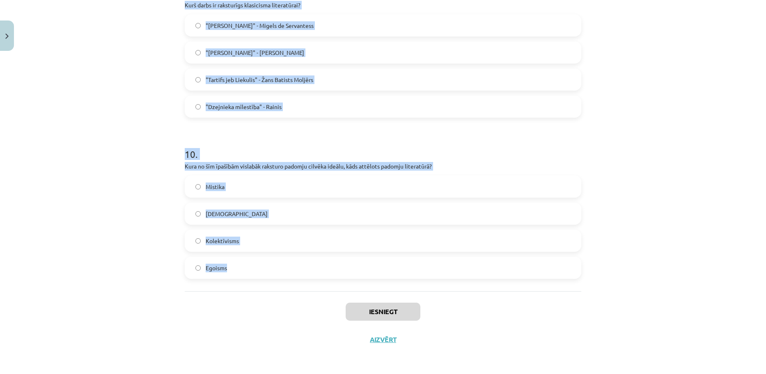
drag, startPoint x: 179, startPoint y: 179, endPoint x: 315, endPoint y: 269, distance: 162.7
click at [315, 269] on label "Egoisms" at bounding box center [383, 268] width 395 height 21
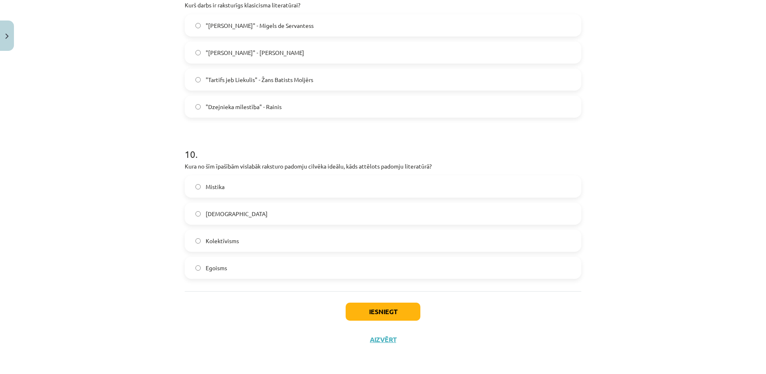
click at [145, 235] on div "Mācību tēma: Literatūras i - 11. klases 1.ieskaites mācību materiāls #4 Noslēgu…" at bounding box center [383, 187] width 766 height 374
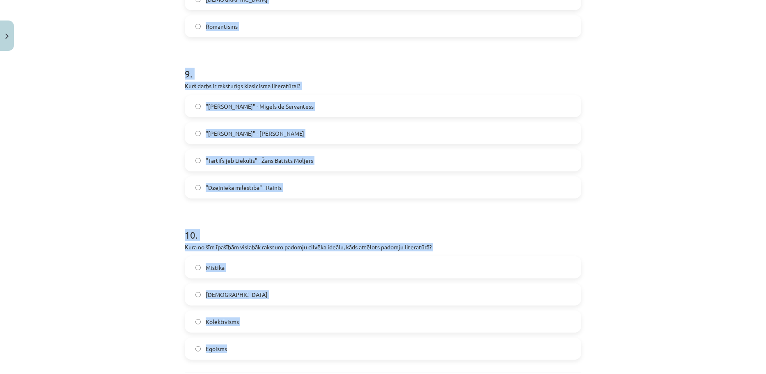
scroll to position [1334, 0]
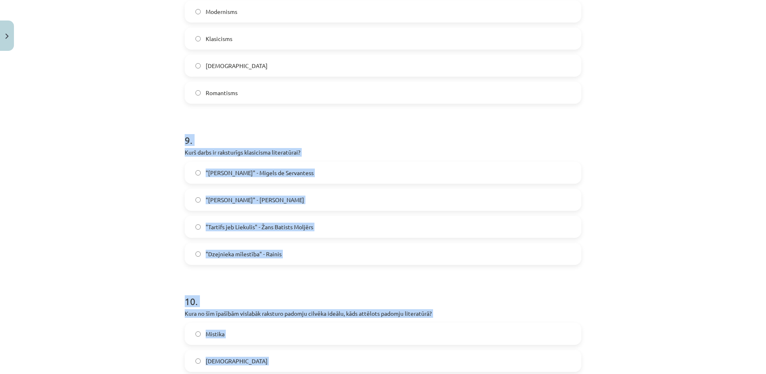
drag, startPoint x: 255, startPoint y: 273, endPoint x: 152, endPoint y: 108, distance: 194.9
click at [152, 108] on div "Mācību tēma: Literatūras i - 11. klases 1.ieskaites mācību materiāls #4 Noslēgu…" at bounding box center [383, 187] width 766 height 374
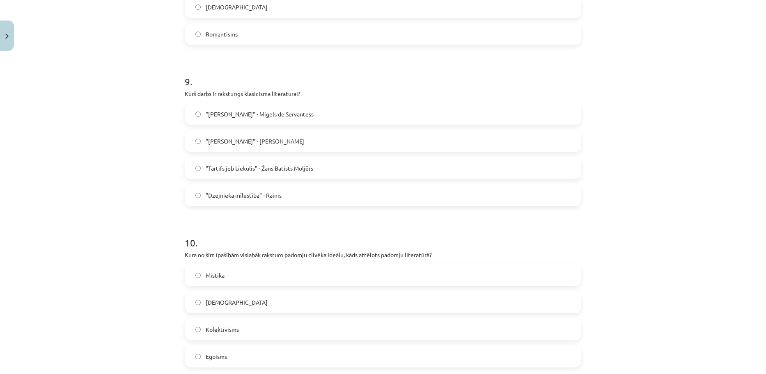
scroll to position [1481, 0]
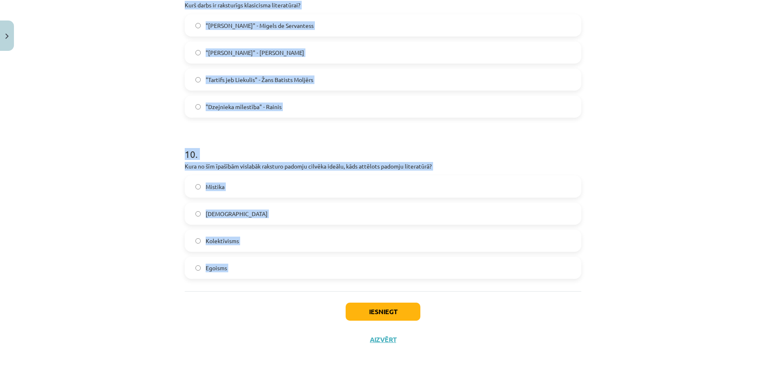
drag, startPoint x: 181, startPoint y: 135, endPoint x: 319, endPoint y: 299, distance: 214.5
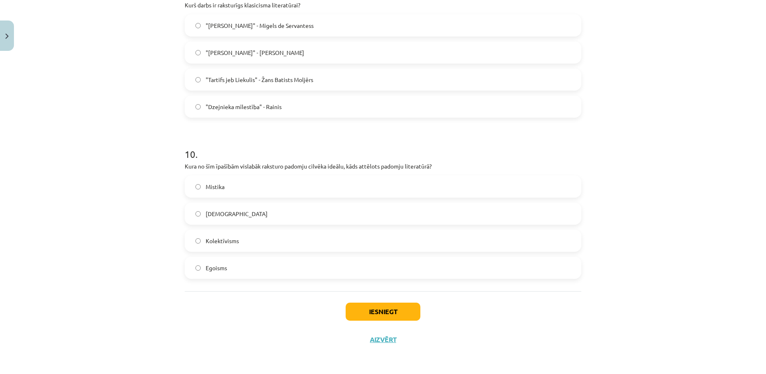
click at [455, 303] on div "Iesniegt Aizvērt" at bounding box center [383, 320] width 397 height 57
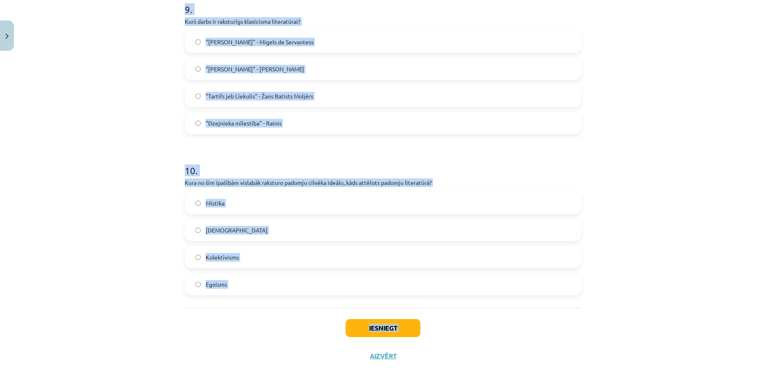
scroll to position [1469, 0]
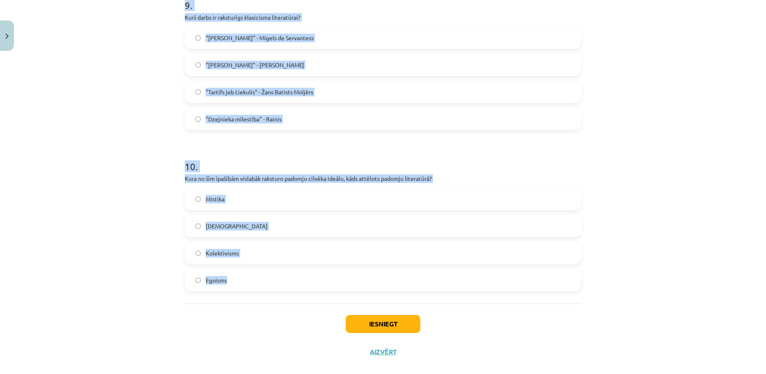
drag, startPoint x: 170, startPoint y: 177, endPoint x: 264, endPoint y: 292, distance: 148.8
click at [264, 292] on div "Mācību tēma: Literatūras i - 11. klases 1.ieskaites mācību materiāls #4 Noslēgu…" at bounding box center [383, 187] width 766 height 374
copy form "1 . Kāda bija padomju literatūras galvenā ideoloģiskā funkcija? Veicināt indivī…"
click at [118, 76] on div "Mācību tēma: Literatūras i - 11. klases 1.ieskaites mācību materiāls #4 Noslēgu…" at bounding box center [383, 187] width 766 height 374
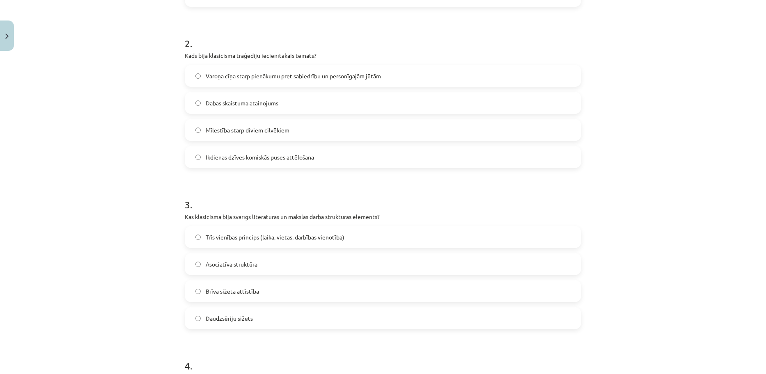
scroll to position [303, 0]
click at [193, 67] on label "Varoņa cīņa starp pienākumu pret sabiedrību un personīgajām jūtām" at bounding box center [383, 74] width 395 height 21
click at [191, 240] on label "Trīs vienības princips (laika, vietas, darbības vienotība)" at bounding box center [383, 235] width 395 height 21
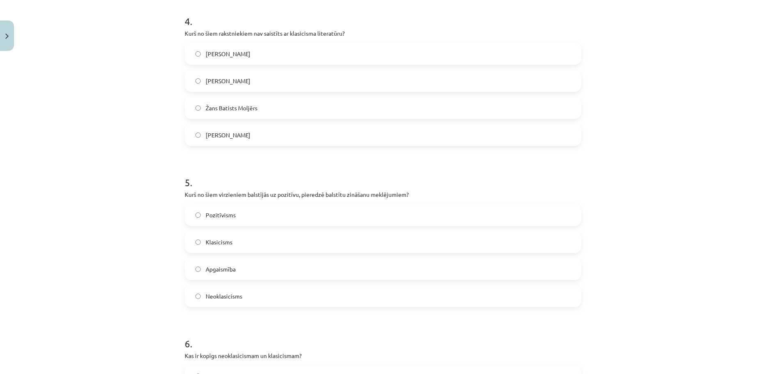
scroll to position [648, 0]
click at [227, 54] on label "Vilis Lācis" at bounding box center [383, 51] width 395 height 21
click at [208, 207] on label "Pozitīvisms" at bounding box center [383, 213] width 395 height 21
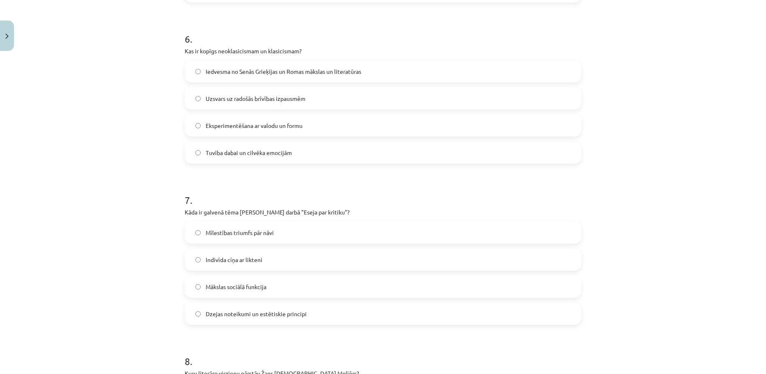
scroll to position [953, 0]
click at [229, 70] on span "Iedvesma no Senās Grieķijas un Romas mākslas un literatūras" at bounding box center [284, 69] width 156 height 9
click at [210, 319] on label "Dzejas noteikumi un estētiskie principi" at bounding box center [383, 312] width 395 height 21
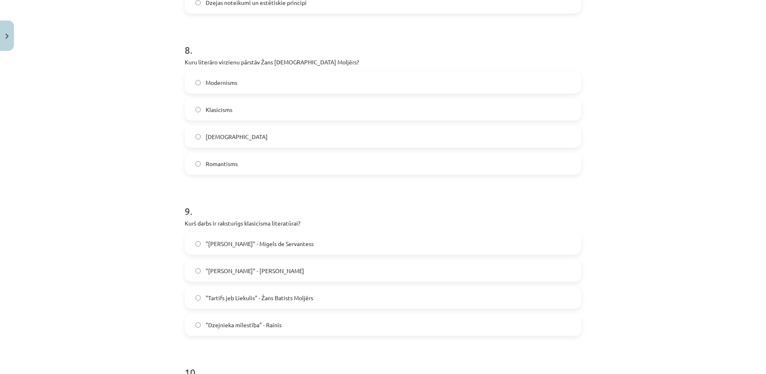
scroll to position [1271, 0]
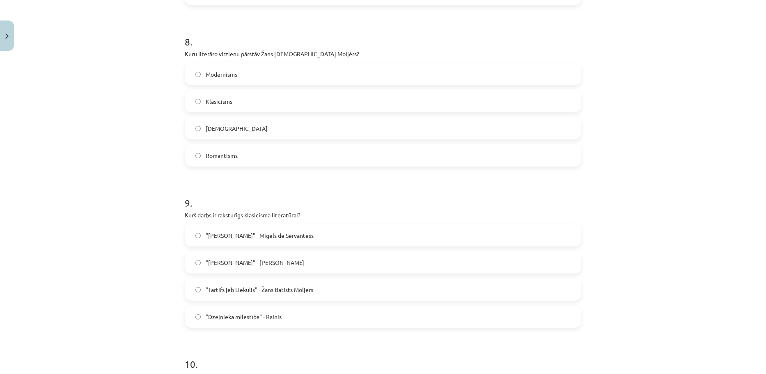
click at [241, 92] on label "Klasicisms" at bounding box center [383, 101] width 395 height 21
click at [188, 295] on label ""Tartifs jeb Liekulis" - Žans Batists Moljērs" at bounding box center [383, 290] width 395 height 21
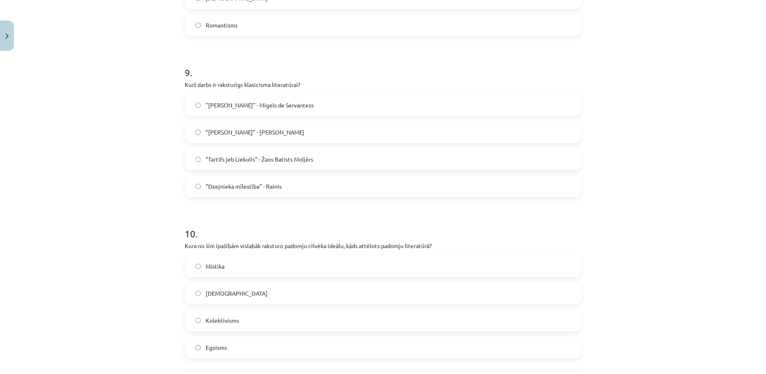
scroll to position [1481, 0]
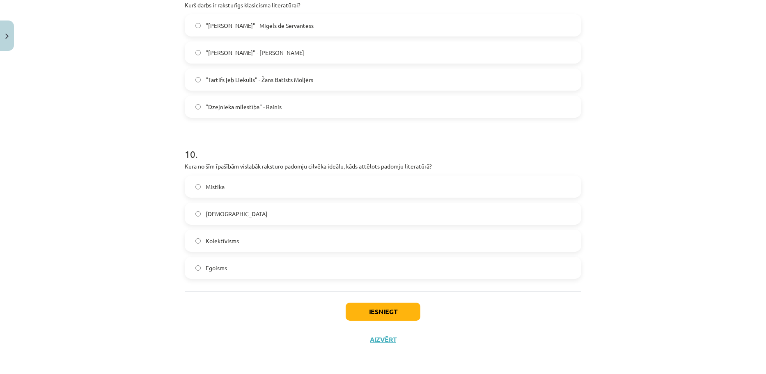
click at [300, 238] on label "Kolektīvisms" at bounding box center [383, 241] width 395 height 21
click at [366, 306] on button "Iesniegt" at bounding box center [383, 312] width 75 height 18
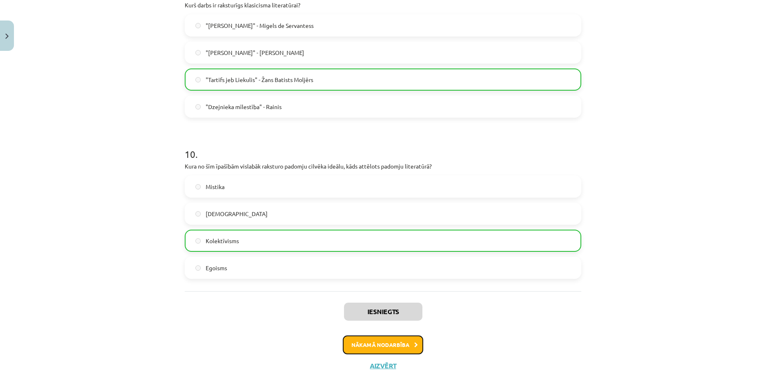
click at [369, 338] on button "Nākamā nodarbība" at bounding box center [383, 345] width 80 height 19
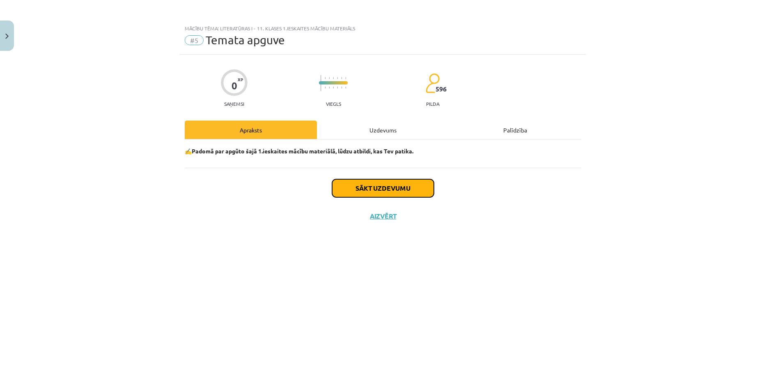
click at [348, 185] on button "Sākt uzdevumu" at bounding box center [383, 188] width 102 height 18
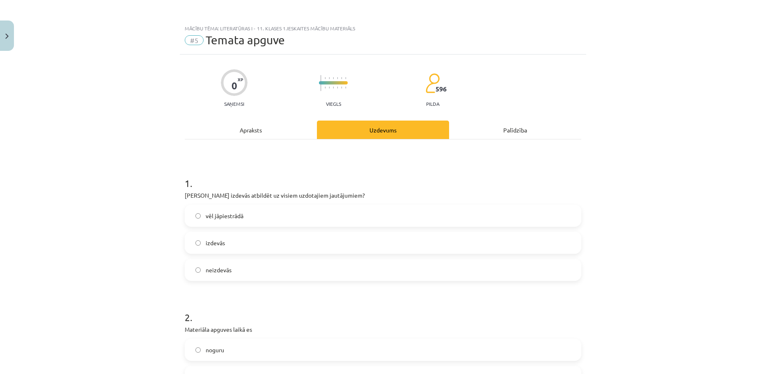
click at [220, 247] on span "izdevās" at bounding box center [215, 243] width 19 height 9
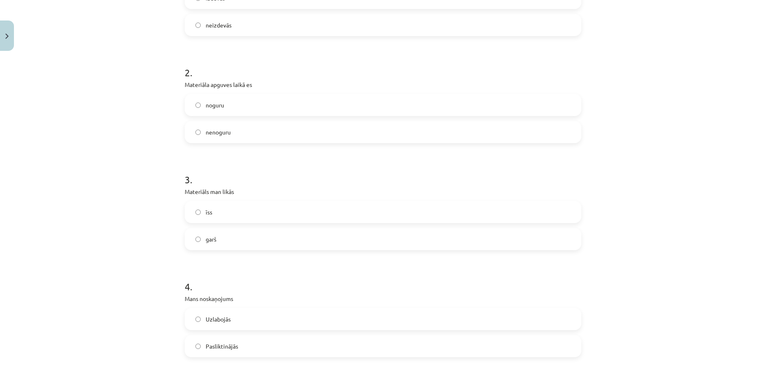
scroll to position [257, 0]
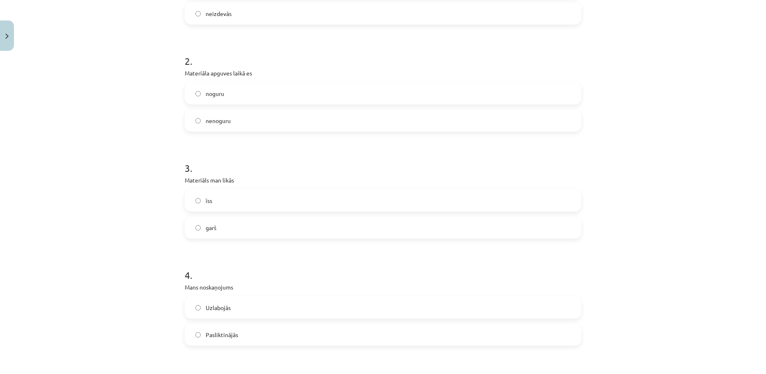
click at [225, 129] on label "nenoguru" at bounding box center [383, 120] width 395 height 21
click at [212, 232] on span "garš" at bounding box center [211, 228] width 11 height 9
click at [408, 187] on div "3 . Materiāls man likās īss garš" at bounding box center [383, 193] width 397 height 91
click at [378, 195] on label "īss" at bounding box center [383, 201] width 395 height 21
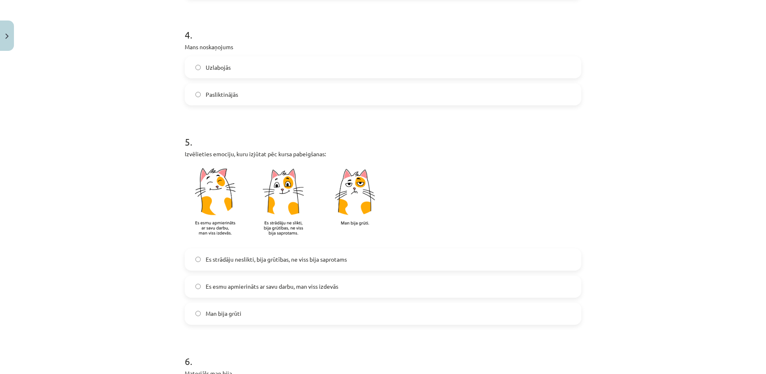
scroll to position [502, 0]
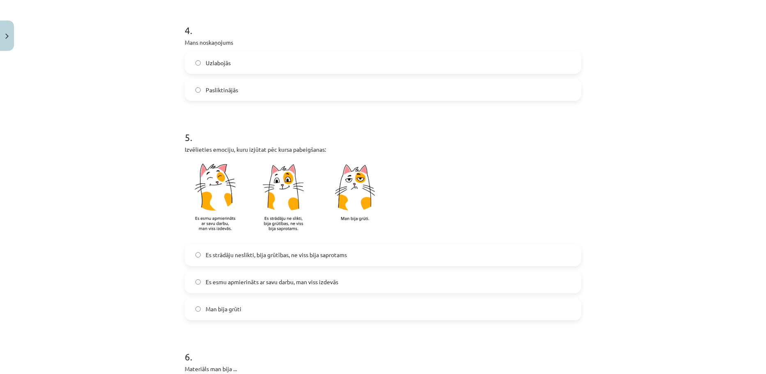
click at [206, 88] on span "Pasliktinājās" at bounding box center [222, 90] width 32 height 9
click at [200, 281] on label "Es esmu apmierināts ar savu darbu, man viss izdevās" at bounding box center [383, 282] width 395 height 21
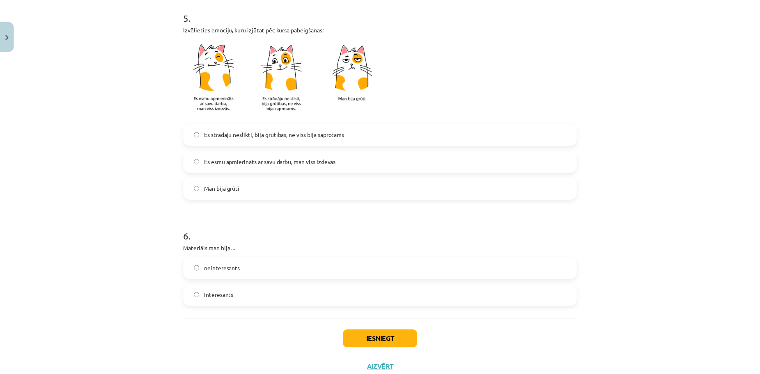
scroll to position [650, 0]
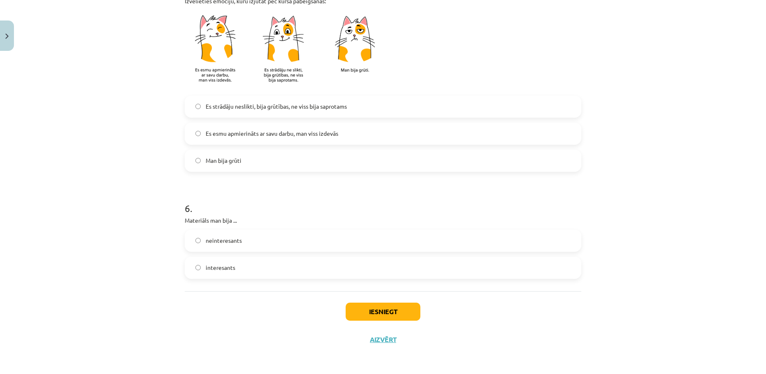
click at [234, 266] on label "interesants" at bounding box center [383, 268] width 395 height 21
click at [358, 311] on button "Iesniegt" at bounding box center [383, 312] width 75 height 18
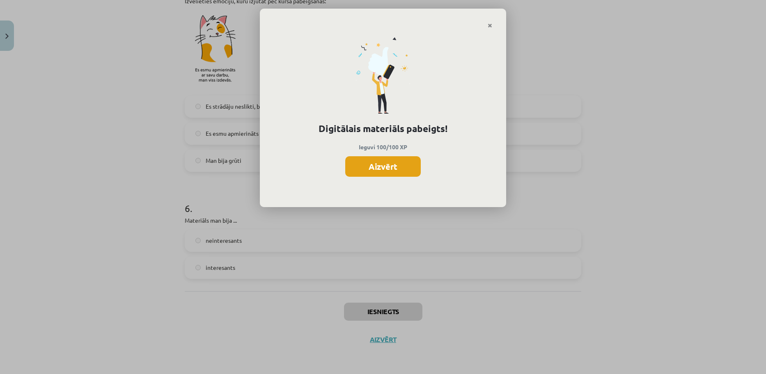
click at [355, 156] on button "Aizvērt" at bounding box center [383, 166] width 76 height 21
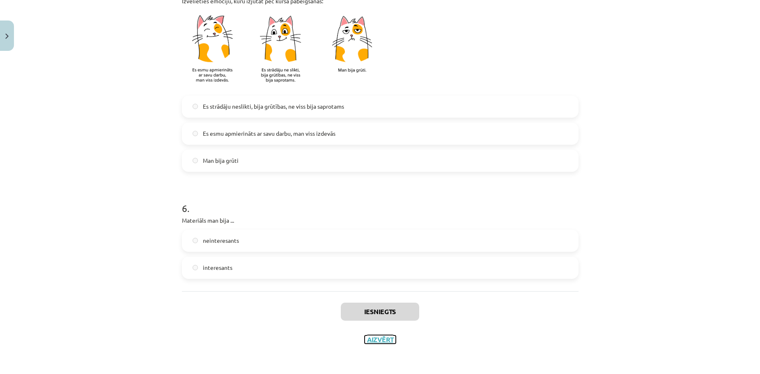
click at [372, 338] on button "Aizvērt" at bounding box center [380, 340] width 31 height 8
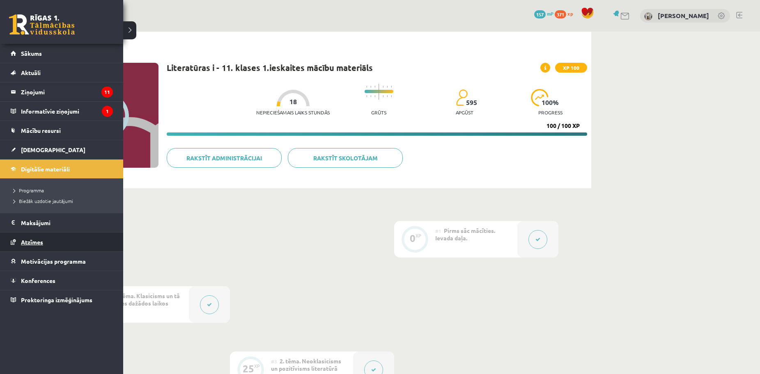
click at [30, 237] on link "Atzīmes" at bounding box center [62, 242] width 102 height 19
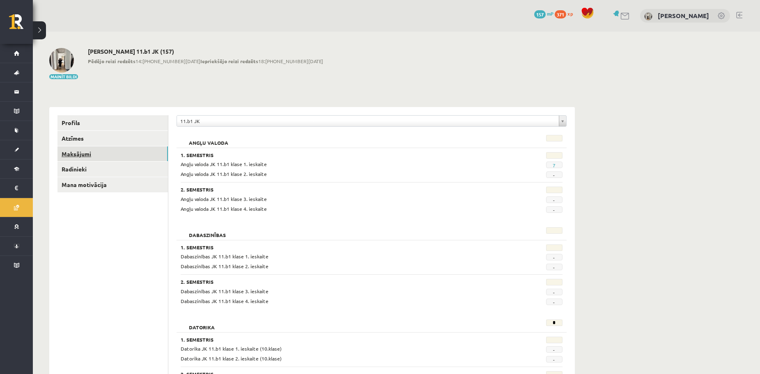
click at [155, 153] on link "Maksājumi" at bounding box center [112, 154] width 110 height 15
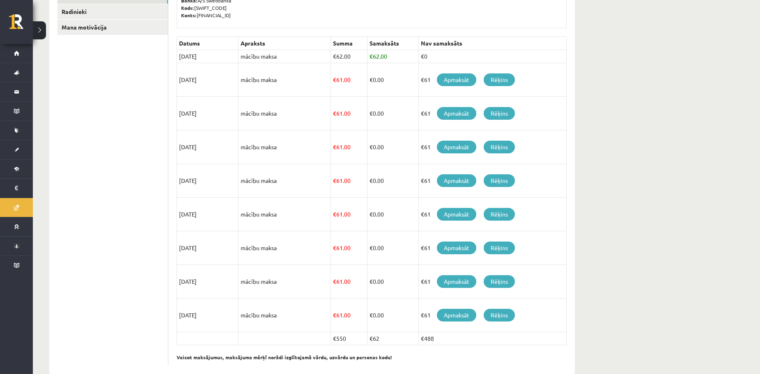
scroll to position [174, 0]
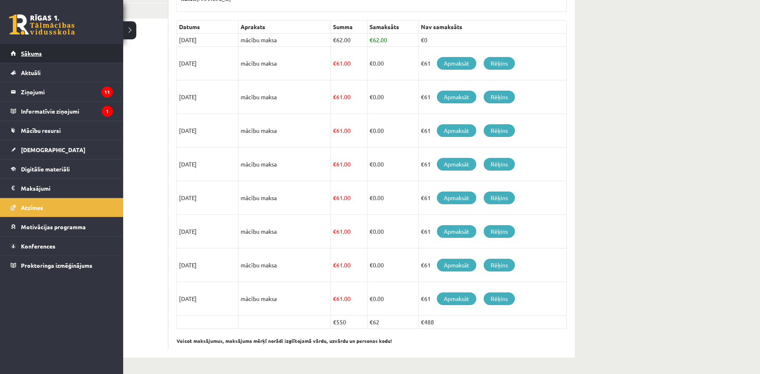
click at [24, 54] on span "Sākums" at bounding box center [31, 53] width 21 height 7
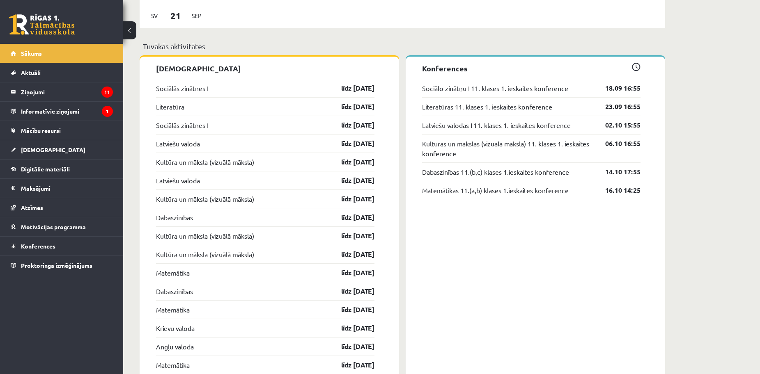
scroll to position [772, 0]
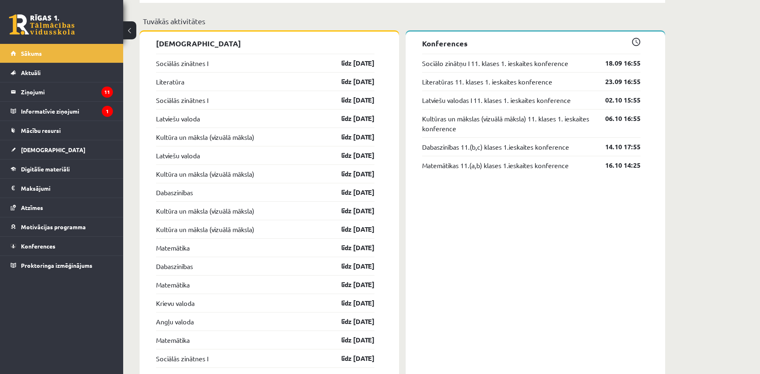
click at [169, 45] on p "[DEMOGRAPHIC_DATA]" at bounding box center [265, 43] width 218 height 11
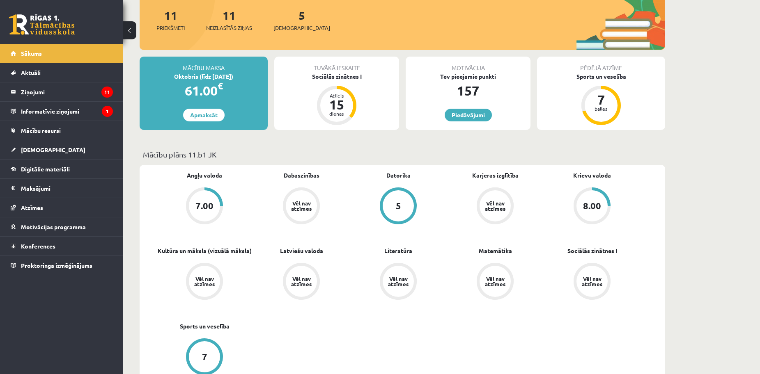
scroll to position [144, 0]
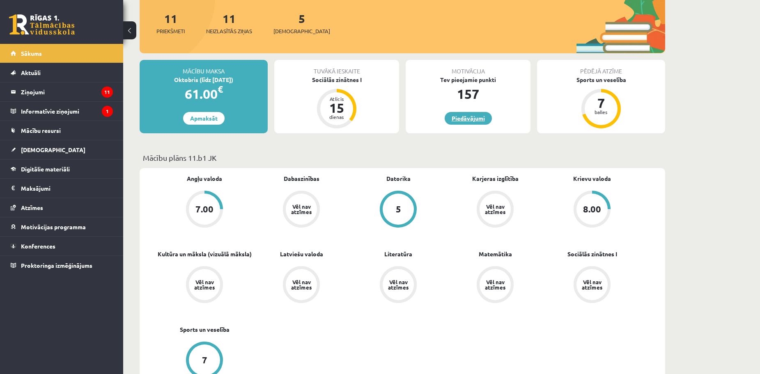
click at [479, 115] on link "Piedāvājumi" at bounding box center [468, 118] width 47 height 13
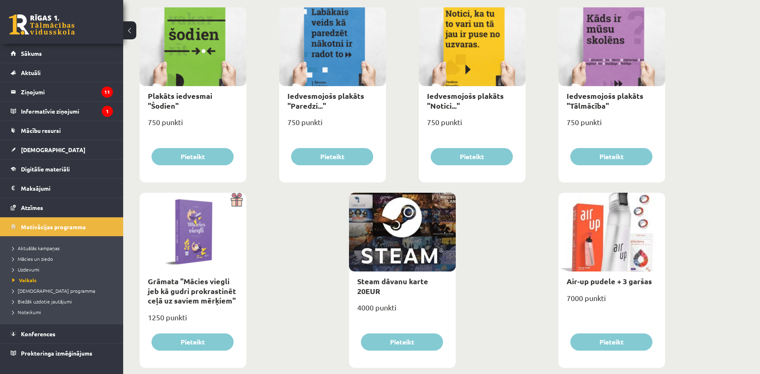
scroll to position [887, 0]
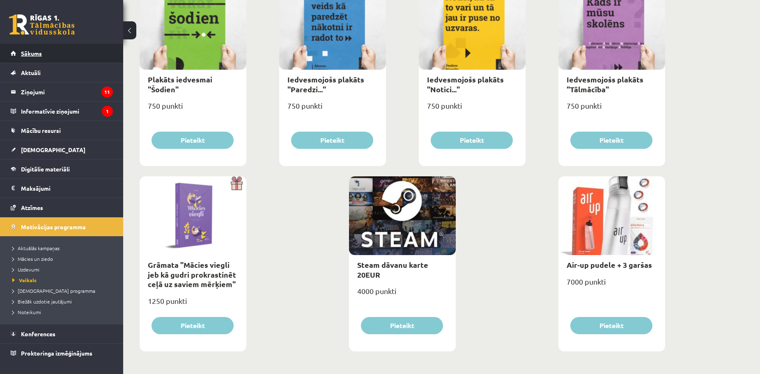
click at [42, 57] on link "Sākums" at bounding box center [62, 53] width 102 height 19
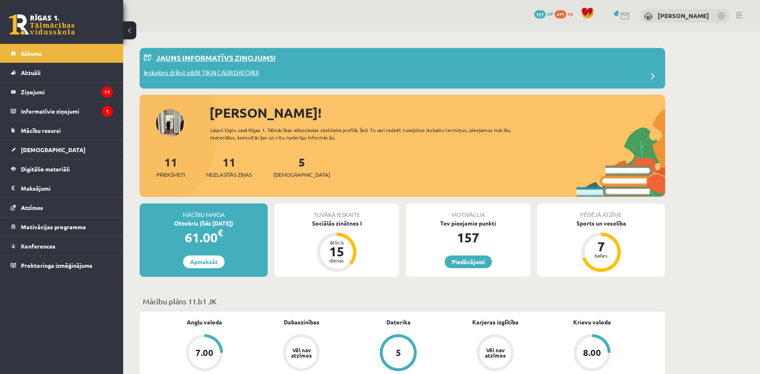
click at [228, 67] on div "Jauns informatīvs ziņojums!" at bounding box center [402, 60] width 517 height 16
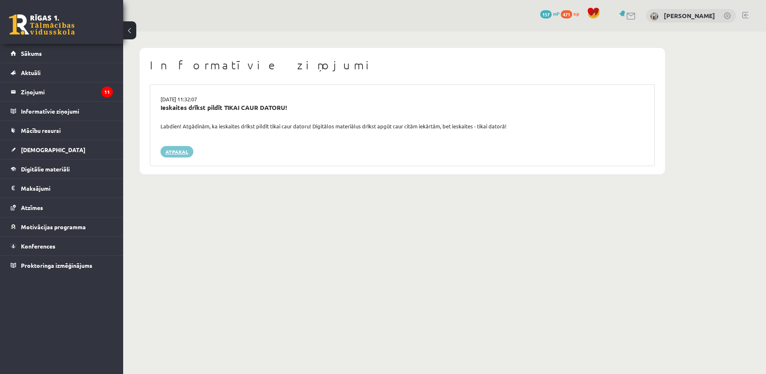
click at [179, 149] on link "Atpakaļ" at bounding box center [177, 151] width 33 height 11
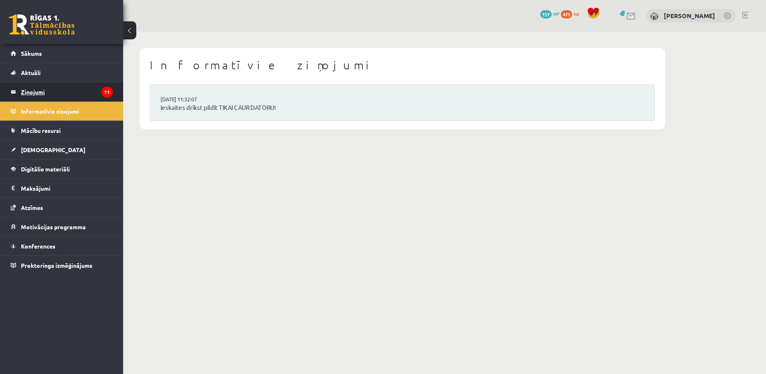
click at [85, 92] on legend "Ziņojumi 11" at bounding box center [67, 92] width 92 height 19
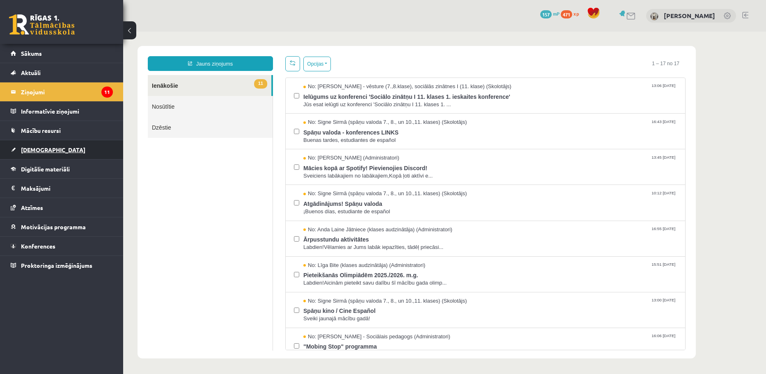
click at [81, 146] on link "[DEMOGRAPHIC_DATA]" at bounding box center [62, 149] width 102 height 19
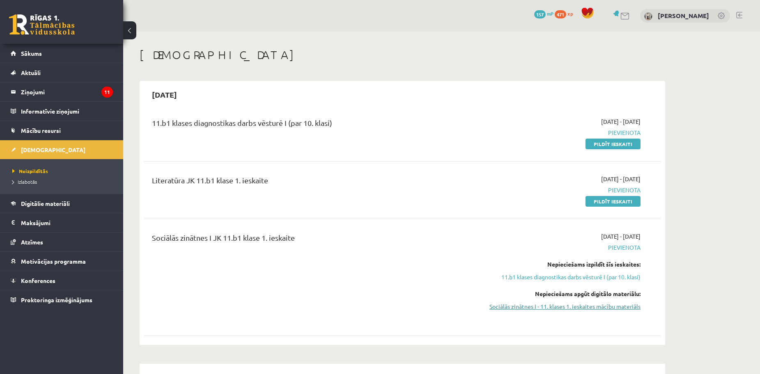
click at [574, 305] on link "Sociālās zinātnes I - 11. klases 1. ieskaites mācību materiāls" at bounding box center [563, 307] width 155 height 9
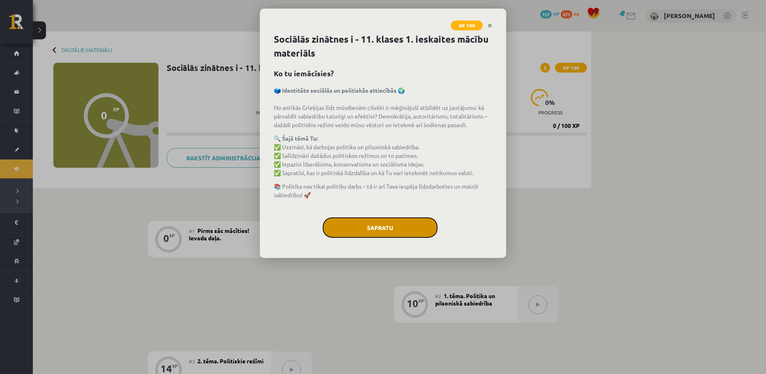
click at [383, 230] on button "Sapratu" at bounding box center [380, 228] width 115 height 21
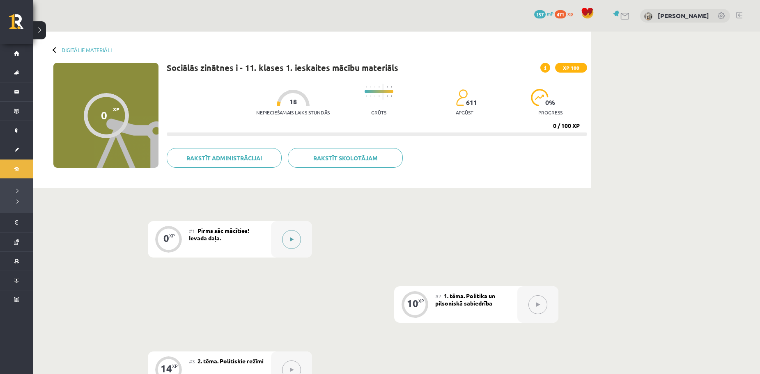
click at [278, 236] on div at bounding box center [291, 239] width 41 height 37
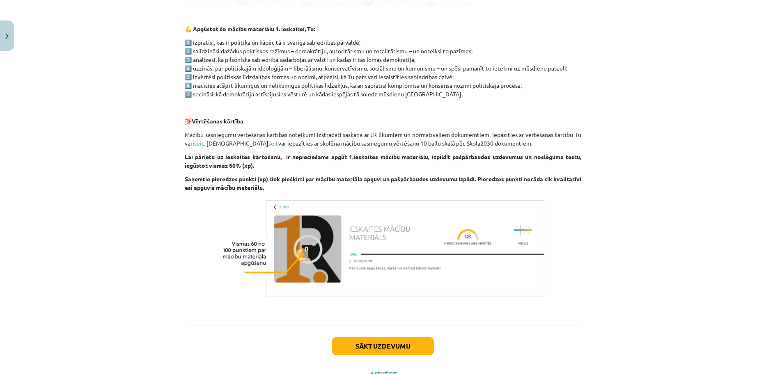
scroll to position [450, 0]
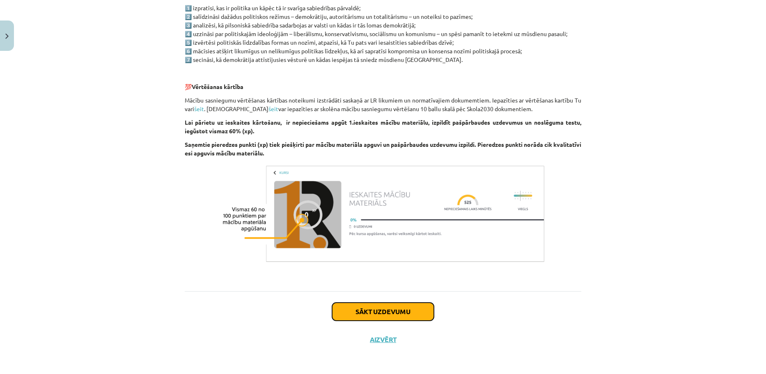
click at [376, 307] on button "Sākt uzdevumu" at bounding box center [383, 312] width 102 height 18
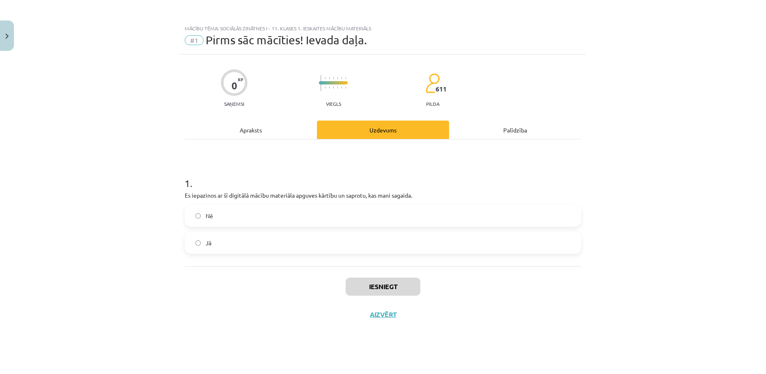
click at [241, 240] on label "Jā" at bounding box center [383, 243] width 395 height 21
click at [353, 289] on button "Iesniegt" at bounding box center [383, 287] width 75 height 18
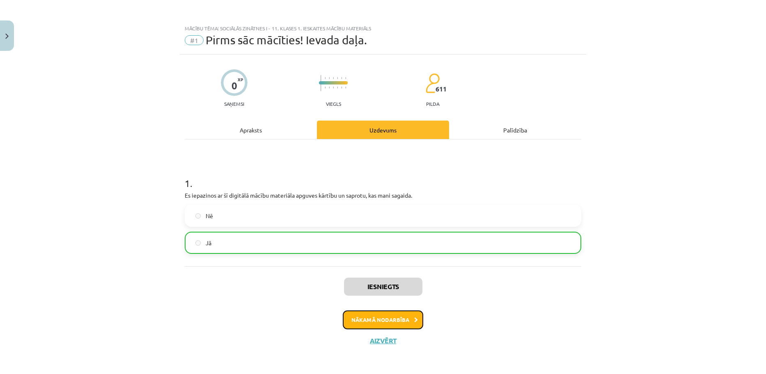
click at [378, 324] on button "Nākamā nodarbība" at bounding box center [383, 320] width 80 height 19
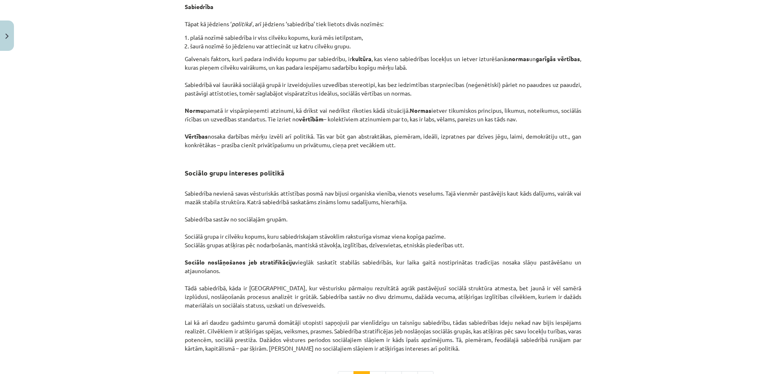
scroll to position [1211, 0]
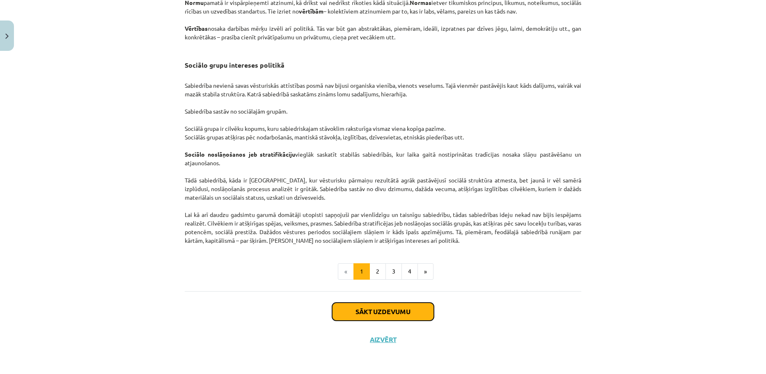
click at [392, 314] on button "Sākt uzdevumu" at bounding box center [383, 312] width 102 height 18
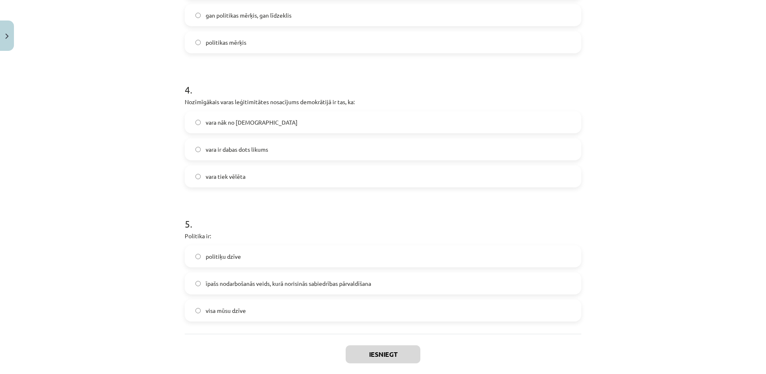
scroll to position [539, 0]
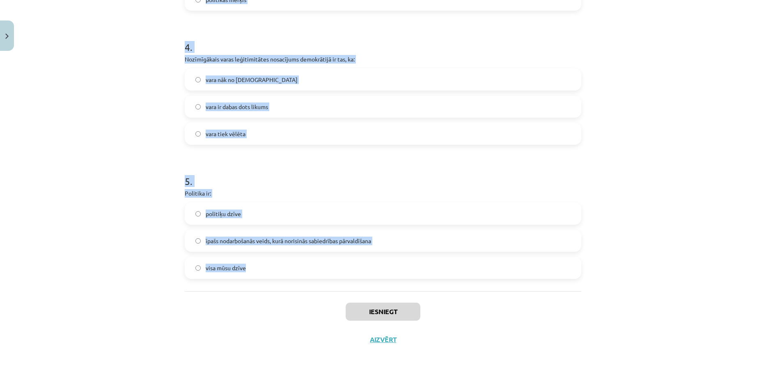
drag, startPoint x: 169, startPoint y: 147, endPoint x: 305, endPoint y: 285, distance: 193.9
click at [305, 285] on div "Mācību tēma: Sociālās zinātnes i - 11. klases 1. ieskaites mācību materiāls #2 …" at bounding box center [383, 187] width 766 height 374
copy form "1 . Izpratne par pilsonisko sabiedrību: radās mūsdienās radās Jaunajos laikos v…"
click at [141, 123] on div "Mācību tēma: Sociālās zinātnes i - 11. klases 1. ieskaites mācību materiāls #2 …" at bounding box center [383, 187] width 766 height 374
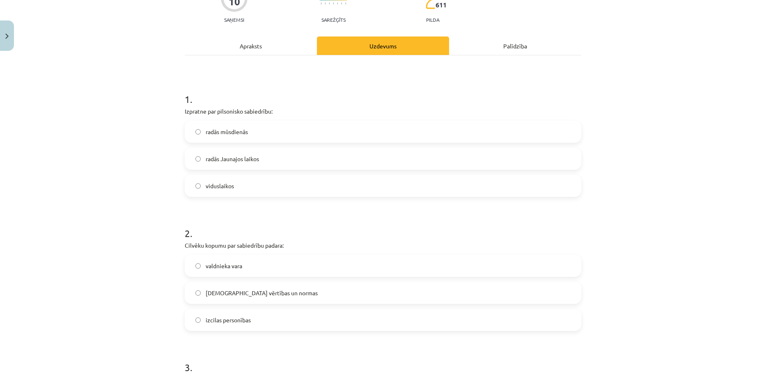
scroll to position [81, 0]
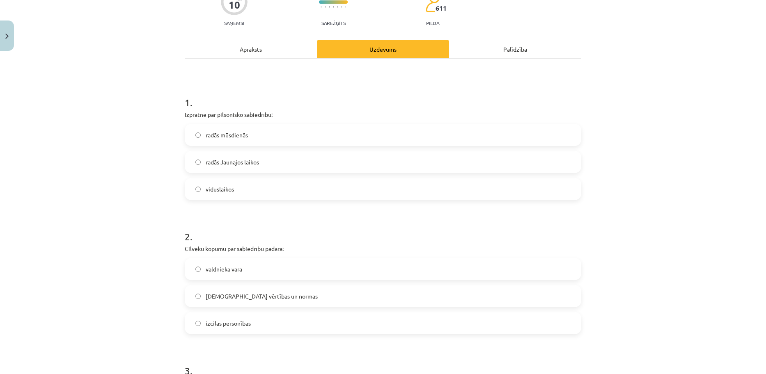
click at [226, 162] on span "radās Jaunajos laikos" at bounding box center [232, 162] width 53 height 9
click at [200, 290] on label "kopīgās vērtības un normas" at bounding box center [383, 296] width 395 height 21
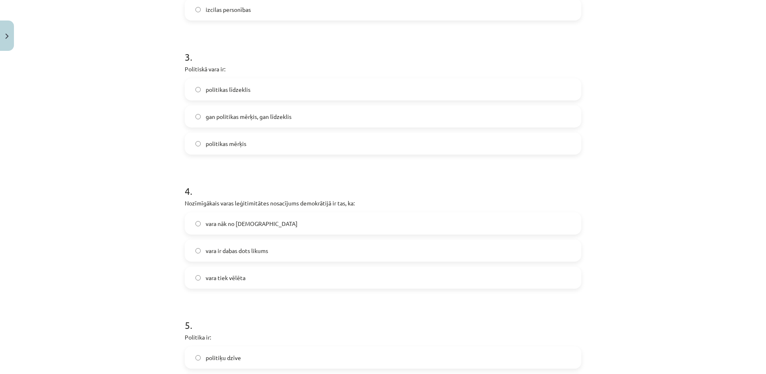
scroll to position [396, 0]
click at [252, 122] on label "gan politikas mērķis, gan līdzeklis" at bounding box center [383, 115] width 395 height 21
click at [209, 277] on span "vara tiek vēlēta" at bounding box center [226, 277] width 40 height 9
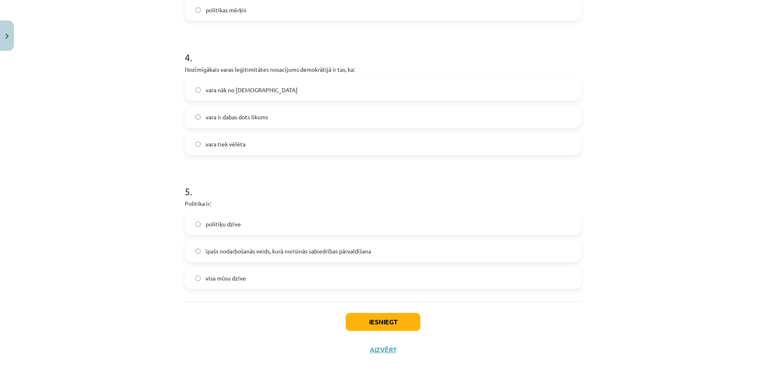
scroll to position [539, 0]
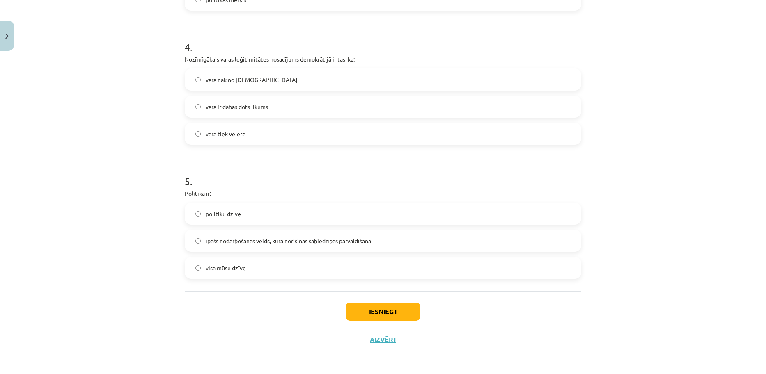
click at [388, 249] on label "īpašs nodarbošanās veids, kurā norisinās sabiedrības pārvaldīšana" at bounding box center [383, 241] width 395 height 21
click at [380, 306] on button "Iesniegt" at bounding box center [383, 312] width 75 height 18
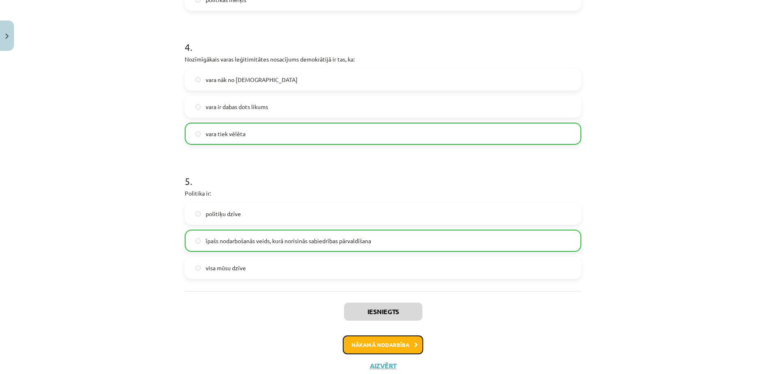
click at [371, 338] on button "Nākamā nodarbība" at bounding box center [383, 345] width 80 height 19
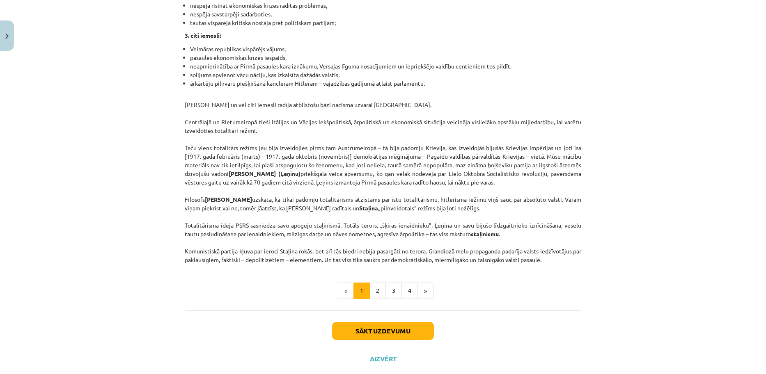
scroll to position [2007, 0]
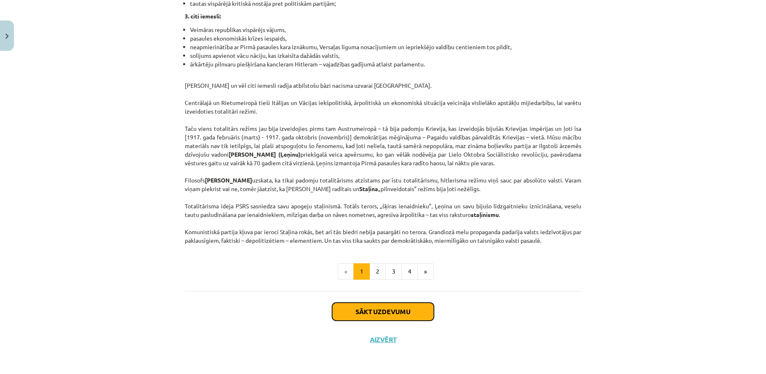
click at [390, 312] on button "Sākt uzdevumu" at bounding box center [383, 312] width 102 height 18
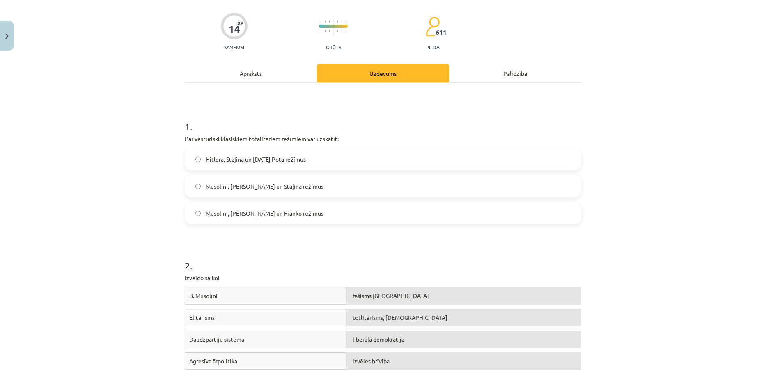
scroll to position [52, 0]
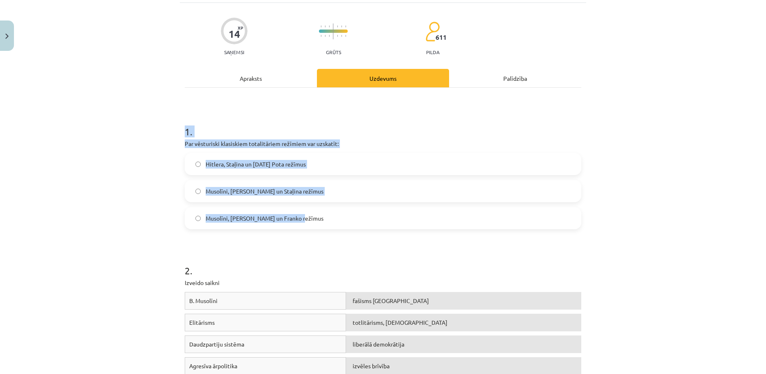
drag, startPoint x: 175, startPoint y: 129, endPoint x: 310, endPoint y: 221, distance: 162.7
click at [310, 221] on div "Mācību tēma: Sociālās zinātnes i - 11. klases 1. ieskaites mācību materiāls #3 …" at bounding box center [383, 187] width 766 height 374
copy div "1 . Par vēsturiski klasiskiem totalitāriem režīmiem var uzskatīt: Hitlera, Staļ…"
click at [140, 156] on div "Mācību tēma: Sociālās zinātnes i - 11. klases 1. ieskaites mācību materiāls #3 …" at bounding box center [383, 187] width 766 height 374
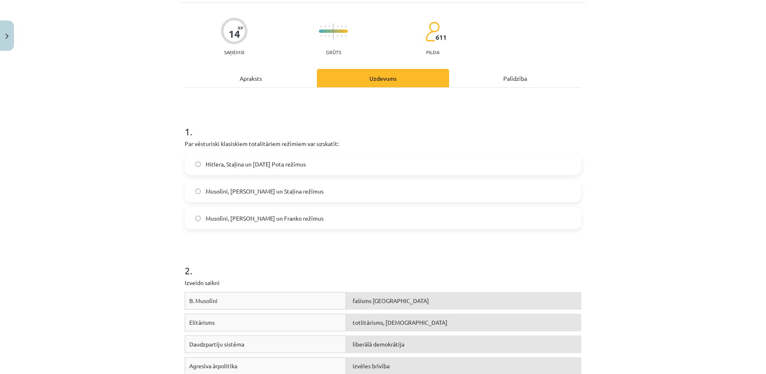
click at [195, 184] on label "Musolīni, Hitlera un Staļina režīmus" at bounding box center [383, 191] width 395 height 21
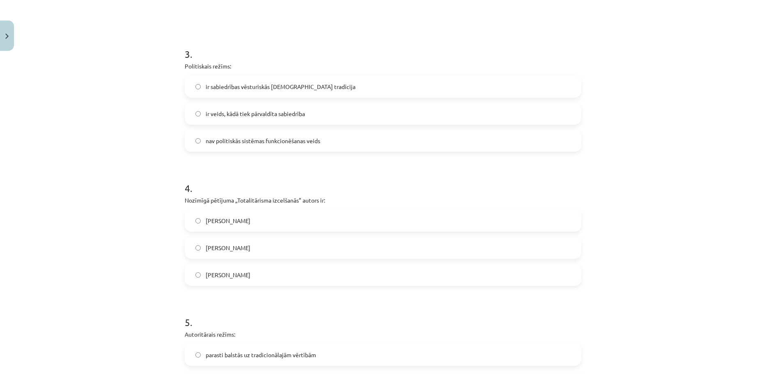
scroll to position [725, 0]
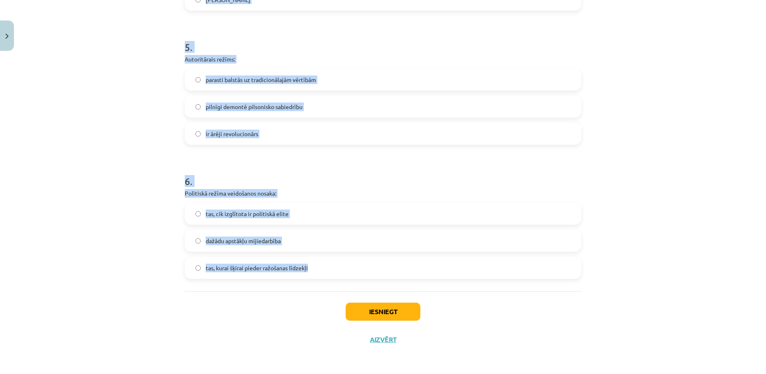
drag, startPoint x: 179, startPoint y: 146, endPoint x: 330, endPoint y: 273, distance: 197.3
copy form "3 . Politiskais režīms: ir sabiedrības vēsturiskās kopdzīves tradīcija ir veids…"
click at [138, 122] on div "Mācību tēma: Sociālās zinātnes i - 11. klases 1. ieskaites mācību materiāls #3 …" at bounding box center [383, 187] width 766 height 374
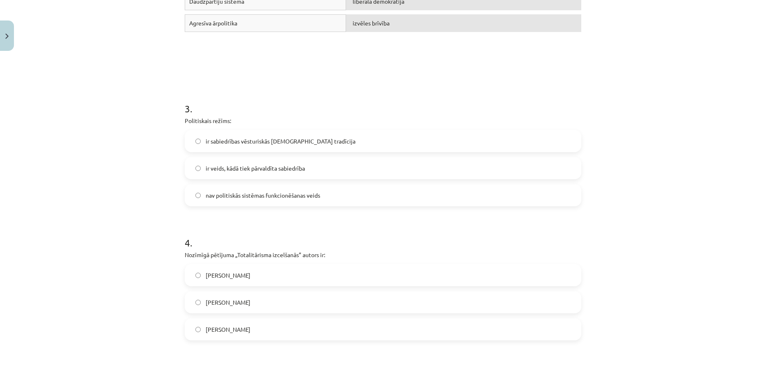
scroll to position [381, 0]
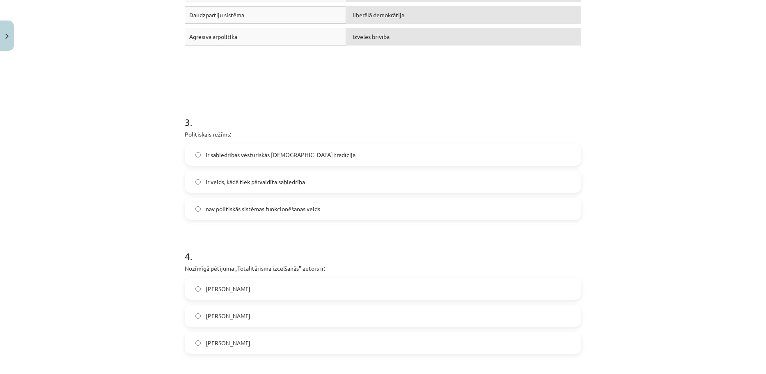
click at [247, 176] on label "ir veids, kādā tiek pārvaldīta sabiedrība" at bounding box center [383, 182] width 395 height 21
click at [227, 314] on span "Hanna Ārendte" at bounding box center [228, 316] width 45 height 9
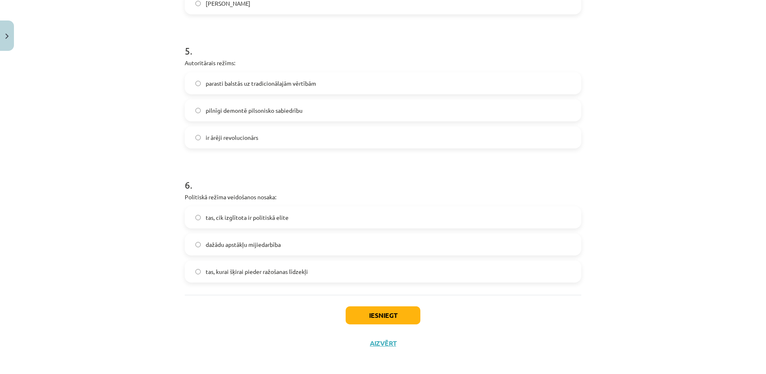
scroll to position [725, 0]
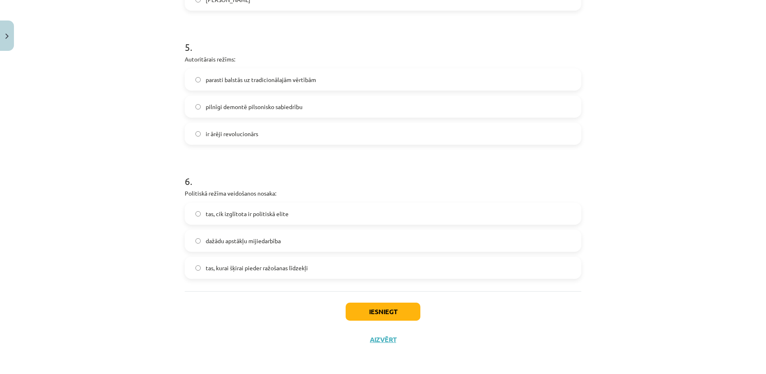
click at [238, 239] on span "dažādu apstākļu mijiedarbība" at bounding box center [243, 241] width 75 height 9
click at [235, 77] on span "parasti balstās uz tradicionālajām vērtībām" at bounding box center [261, 80] width 110 height 9
click at [354, 312] on button "Iesniegt" at bounding box center [383, 312] width 75 height 18
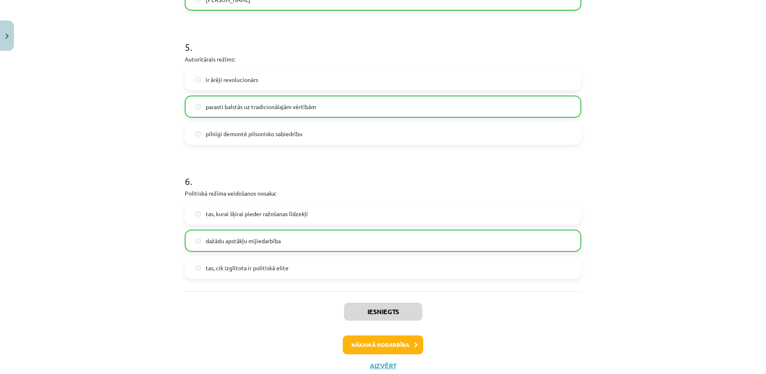
scroll to position [671, 0]
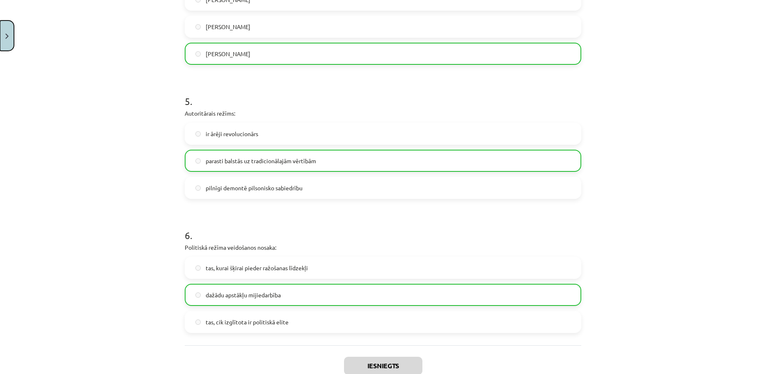
click at [9, 33] on button "Close" at bounding box center [7, 36] width 14 height 30
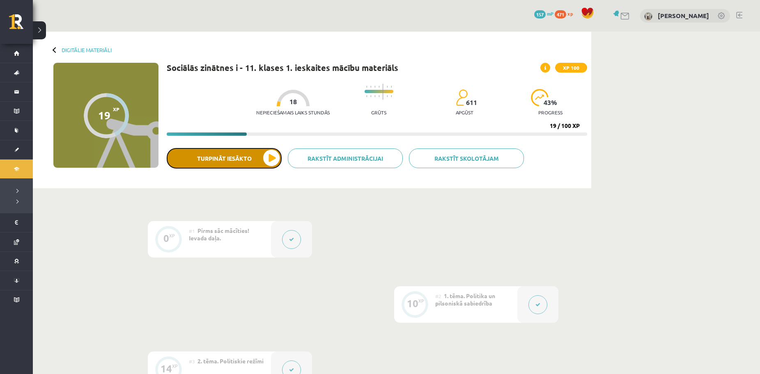
click at [273, 156] on button "Turpināt iesākto" at bounding box center [224, 158] width 115 height 21
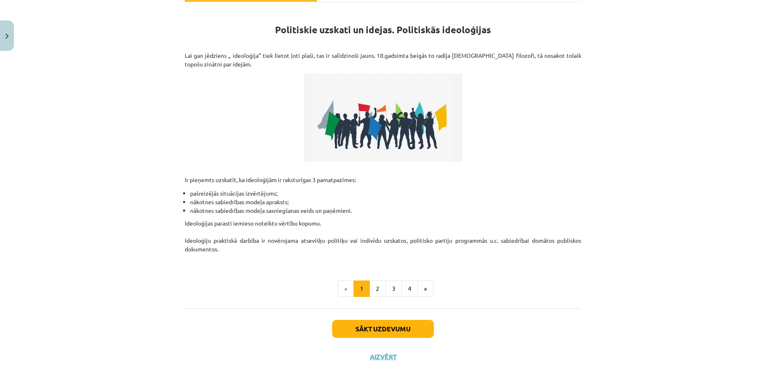
scroll to position [154, 0]
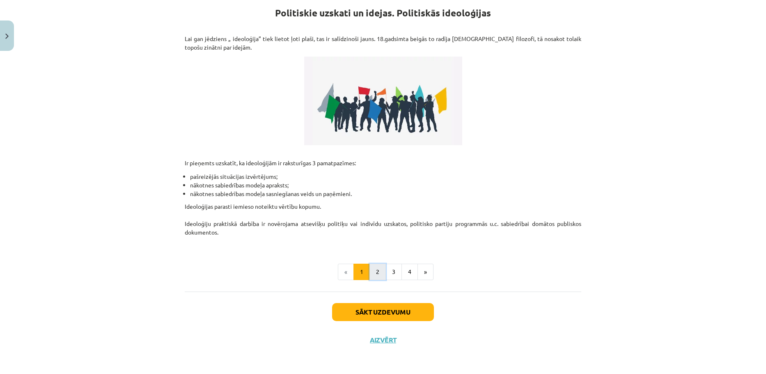
click at [372, 273] on button "2" at bounding box center [378, 272] width 16 height 16
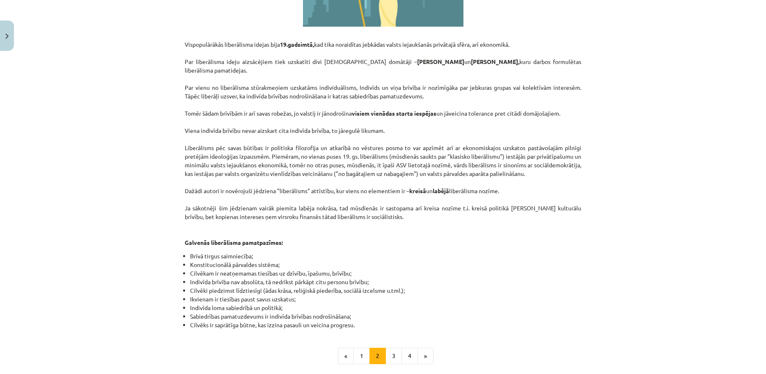
scroll to position [379, 0]
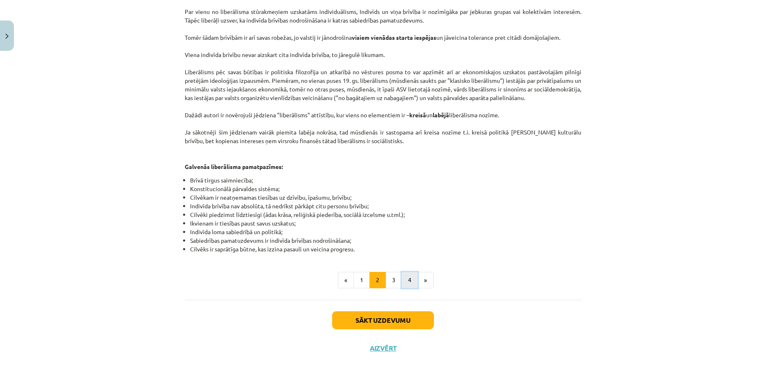
click at [411, 272] on button "4" at bounding box center [410, 280] width 16 height 16
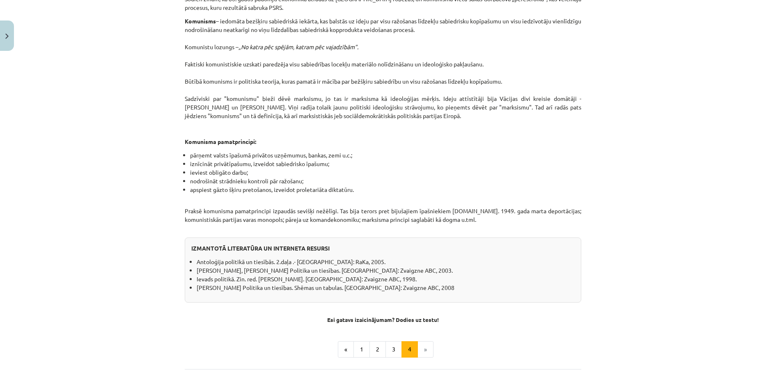
scroll to position [626, 0]
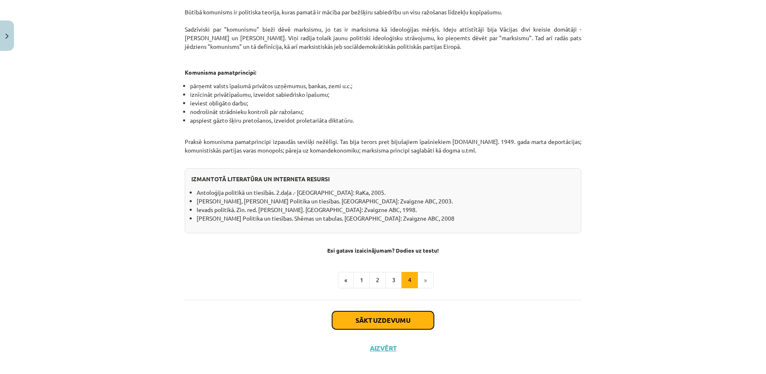
click at [391, 316] on button "Sākt uzdevumu" at bounding box center [383, 321] width 102 height 18
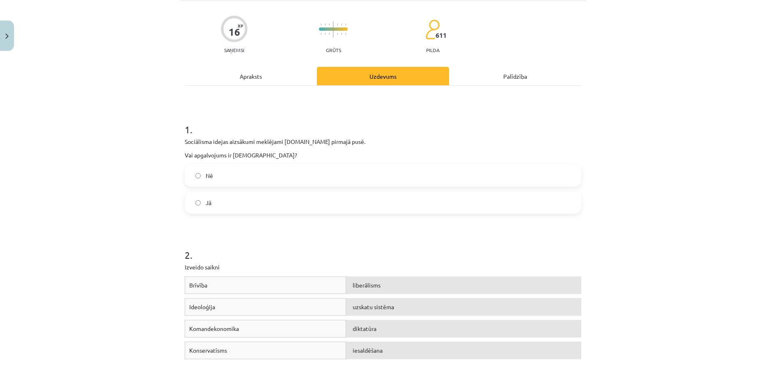
scroll to position [21, 0]
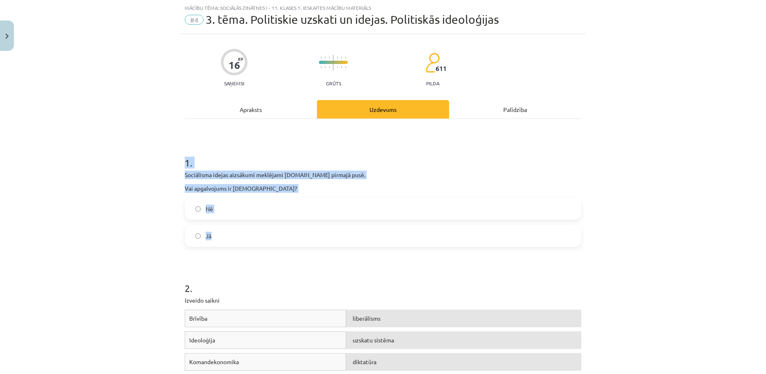
drag, startPoint x: 172, startPoint y: 149, endPoint x: 277, endPoint y: 234, distance: 134.9
click at [277, 234] on div "Mācību tēma: Sociālās zinātnes i - 11. klases 1. ieskaites mācību materiāls #4 …" at bounding box center [383, 187] width 766 height 374
copy div "1 . Sociālisma idejas aizsākumi meklējami 19.gs pirmajā pusē. Vai apgalvojums i…"
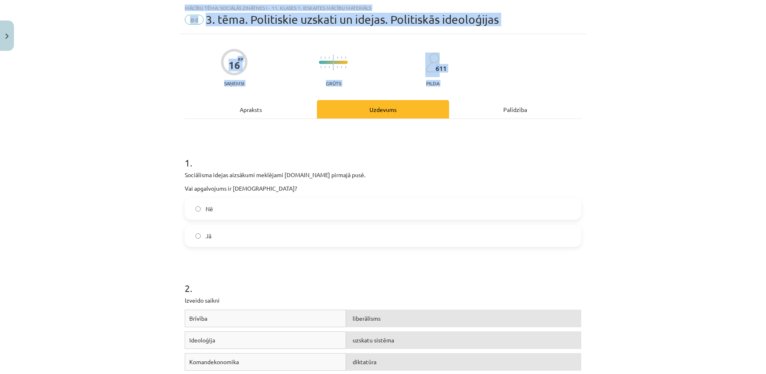
scroll to position [0, 0]
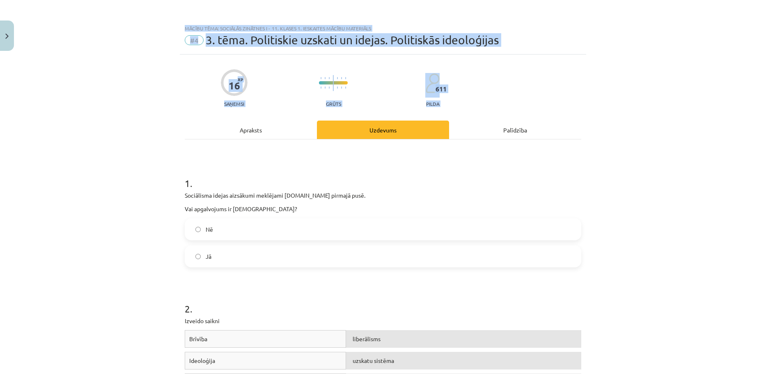
drag, startPoint x: 129, startPoint y: 101, endPoint x: 70, endPoint y: -30, distance: 143.5
click at [70, 0] on html "0 Dāvanas 157 mP 471 xp Anna Andžāne Sākums Aktuāli Kā mācīties eSKOLĀ Kontakti…" at bounding box center [383, 187] width 766 height 374
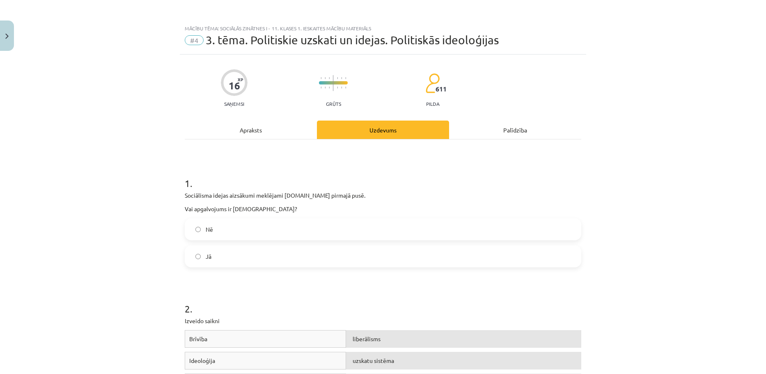
click at [242, 260] on label "Jā" at bounding box center [383, 256] width 395 height 21
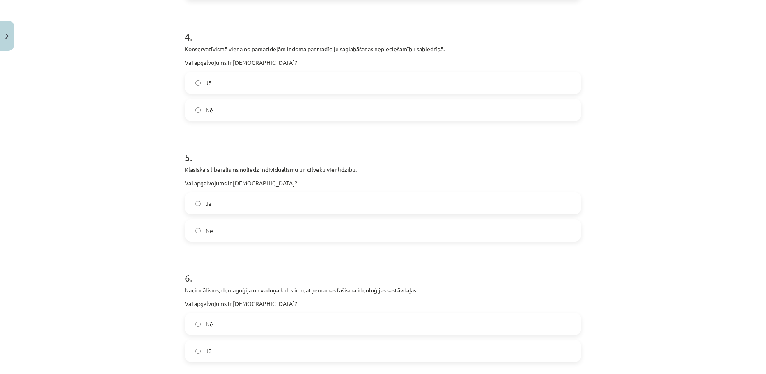
scroll to position [778, 0]
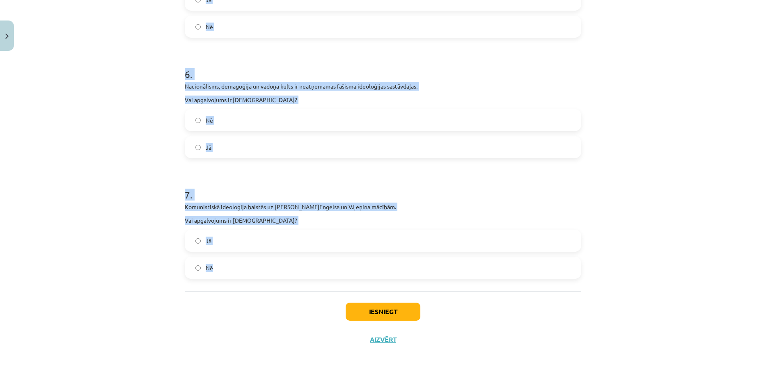
drag, startPoint x: 173, startPoint y: 66, endPoint x: 359, endPoint y: 261, distance: 269.5
click at [359, 261] on div "Mācību tēma: Sociālās zinātnes i - 11. klases 1. ieskaites mācību materiāls #4 …" at bounding box center [383, 187] width 766 height 374
copy form "3 . Deportācijas Latvijā tika realizētas radikālā liberālisma idejas ietvaros. …"
click at [174, 158] on div "Mācību tēma: Sociālās zinātnes i - 11. klases 1. ieskaites mācību materiāls #4 …" at bounding box center [383, 187] width 766 height 374
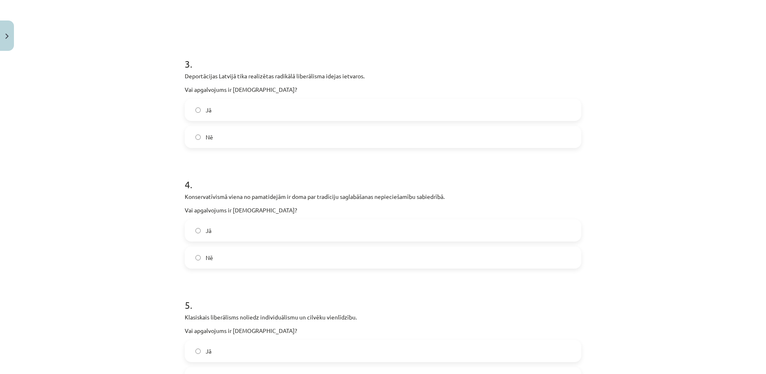
scroll to position [378, 0]
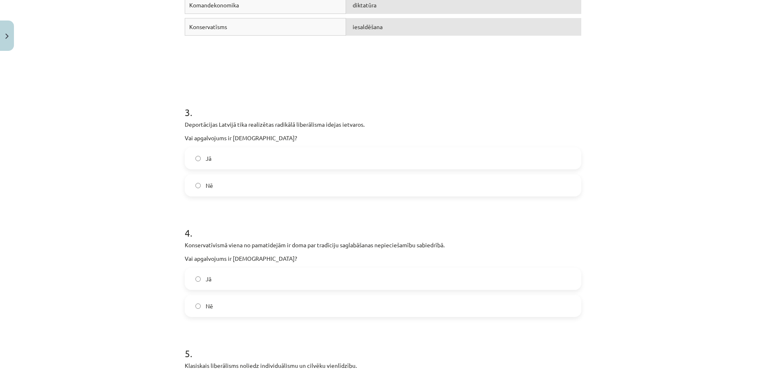
click at [233, 182] on label "Nē" at bounding box center [383, 185] width 395 height 21
click at [239, 282] on label "Jā" at bounding box center [383, 279] width 395 height 21
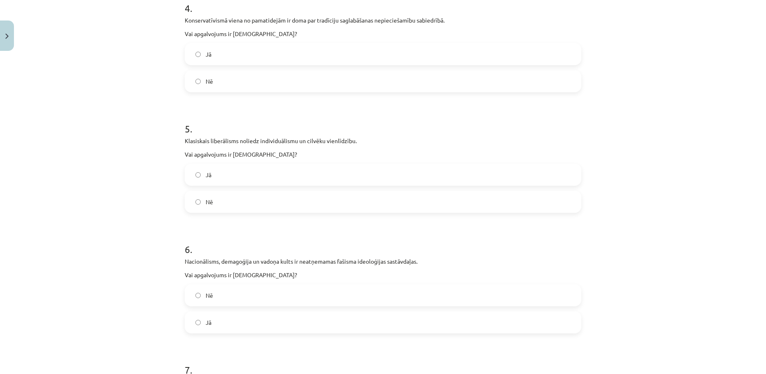
scroll to position [671, 0]
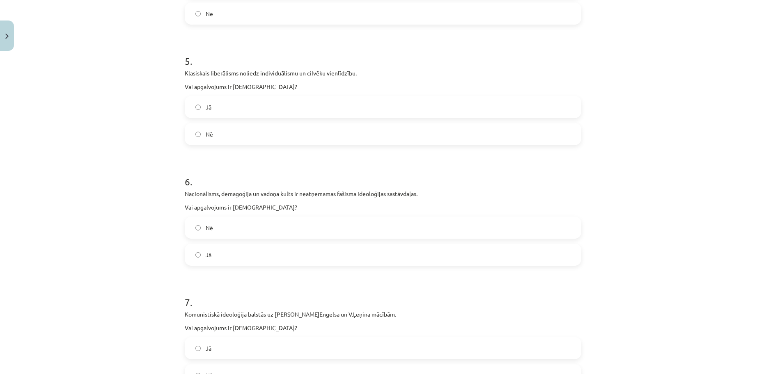
click at [285, 131] on label "Nē" at bounding box center [383, 134] width 395 height 21
click at [266, 265] on label "Jā" at bounding box center [383, 255] width 395 height 21
click at [263, 343] on label "Jā" at bounding box center [383, 348] width 395 height 21
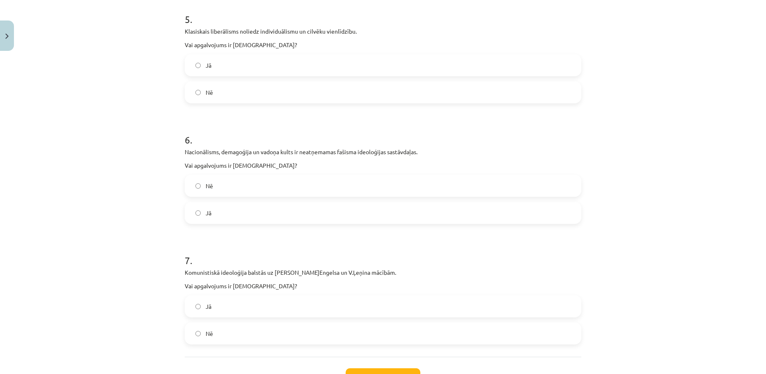
scroll to position [778, 0]
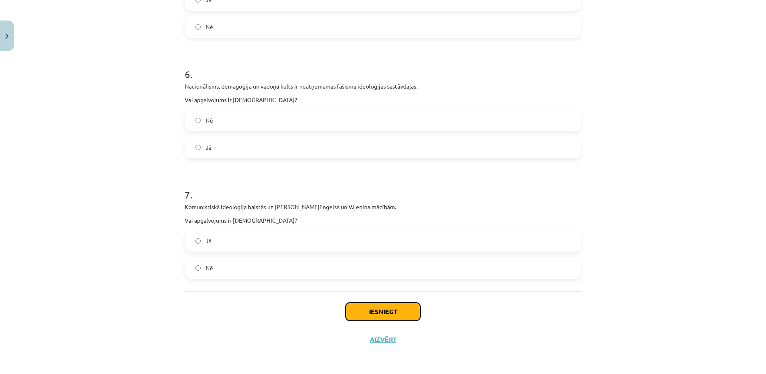
click at [388, 309] on button "Iesniegt" at bounding box center [383, 312] width 75 height 18
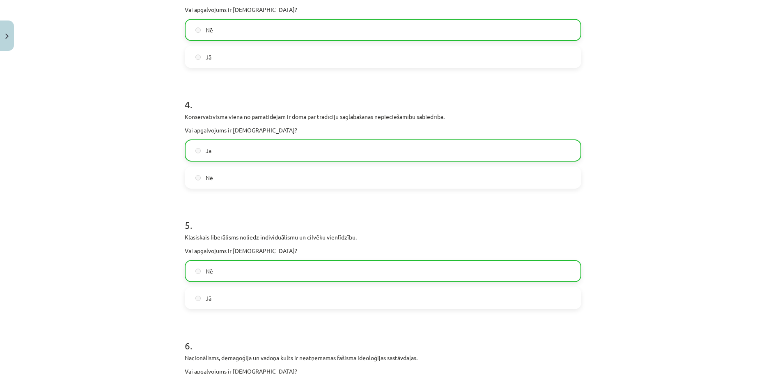
scroll to position [804, 0]
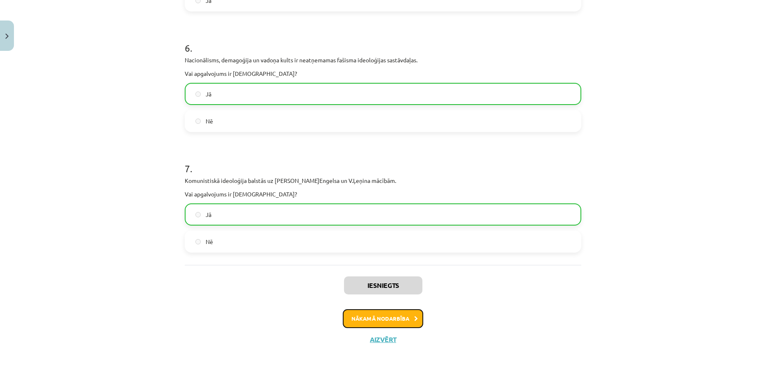
click at [347, 324] on button "Nākamā nodarbība" at bounding box center [383, 319] width 80 height 19
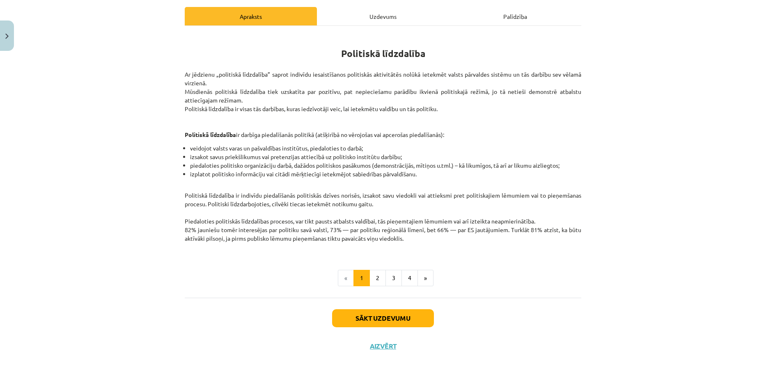
scroll to position [117, 0]
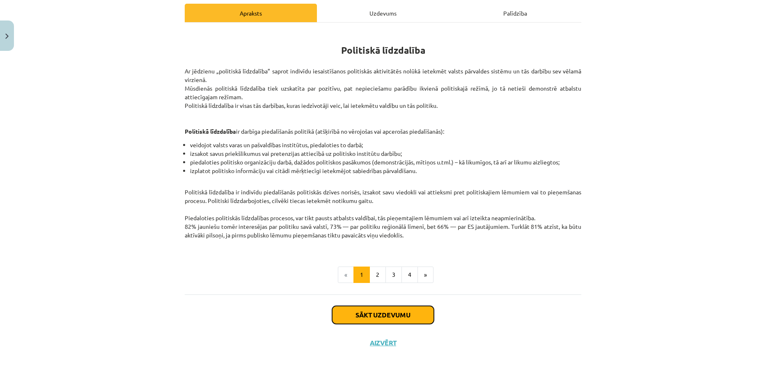
click at [358, 313] on button "Sākt uzdevumu" at bounding box center [383, 315] width 102 height 18
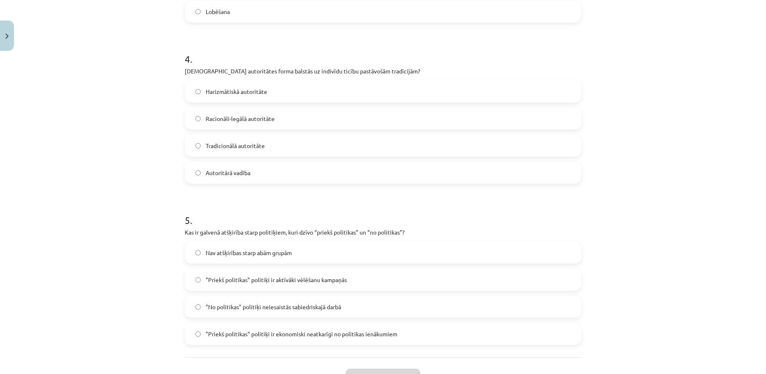
scroll to position [675, 0]
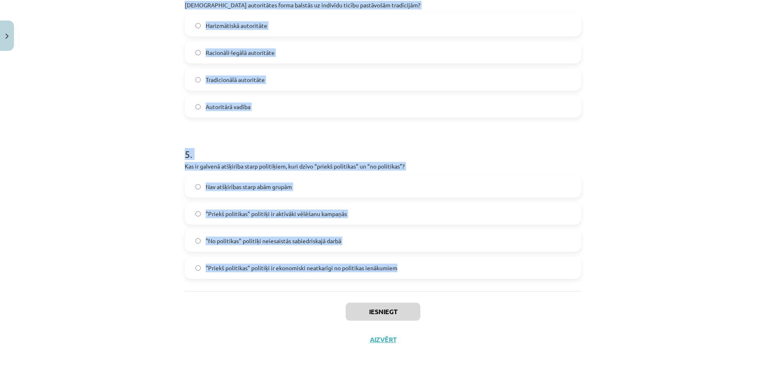
drag, startPoint x: 178, startPoint y: 158, endPoint x: 402, endPoint y: 267, distance: 249.7
copy form "1 . Kas ir politiskā līdzdalība? Iedzīvotāju vēlme palikt neitrāliem politiskaj…"
click at [711, 249] on div "Mācību tēma: Sociālās zinātnes i - 11. klases 1. ieskaites mācību materiāls #5 …" at bounding box center [383, 187] width 766 height 374
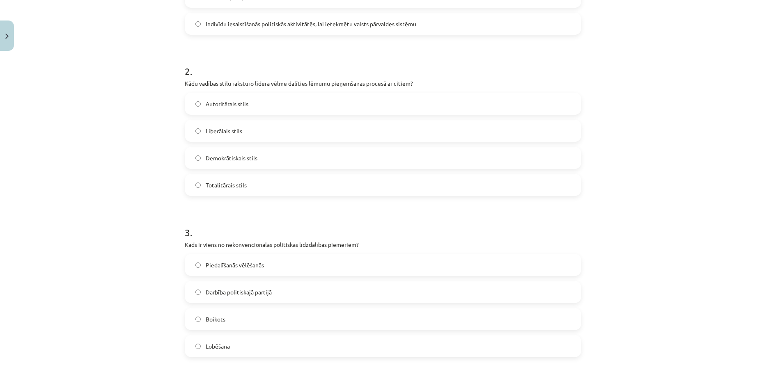
scroll to position [275, 0]
click at [290, 317] on label "Boikots" at bounding box center [383, 318] width 395 height 21
click at [197, 154] on div "Autoritārais stils Liberālais stils Demokrātiskais stils Totalitārais stils" at bounding box center [383, 143] width 397 height 103
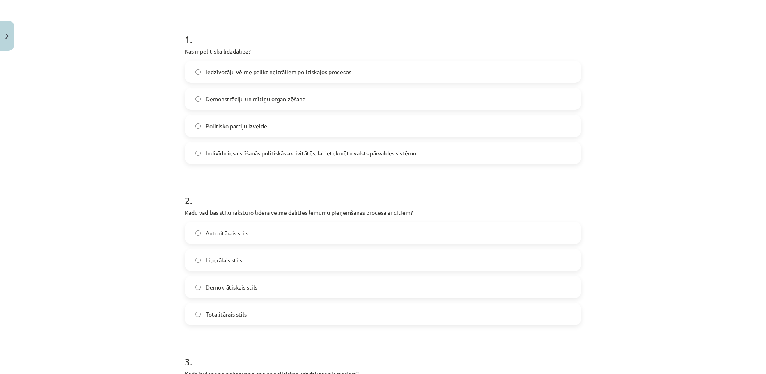
scroll to position [124, 0]
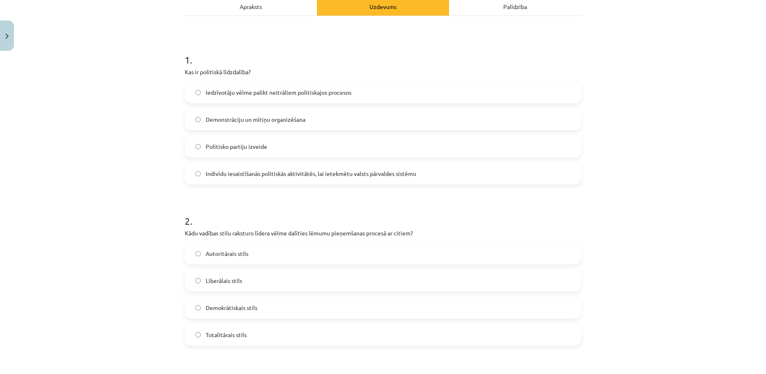
click at [235, 163] on div "Indivīdu iesaistīšanās politiskās aktivitātēs, lai ietekmētu valsts pārvaldes s…" at bounding box center [383, 174] width 397 height 22
click at [234, 171] on span "Indivīdu iesaistīšanās politiskās aktivitātēs, lai ietekmētu valsts pārvaldes s…" at bounding box center [311, 174] width 211 height 9
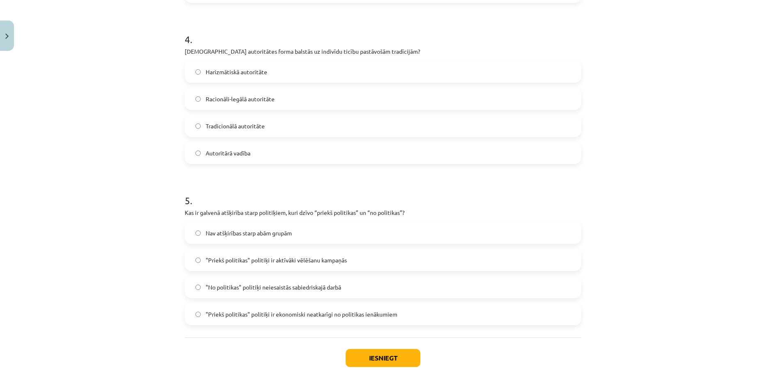
scroll to position [629, 0]
click at [190, 118] on label "Tradicionālā autoritāte" at bounding box center [383, 125] width 395 height 21
click at [267, 316] on span ""Priekš politikas" politiķi ir ekonomiski neatkarīgi no politikas ienākumiem" at bounding box center [302, 313] width 192 height 9
click at [381, 363] on button "Iesniegt" at bounding box center [383, 357] width 75 height 18
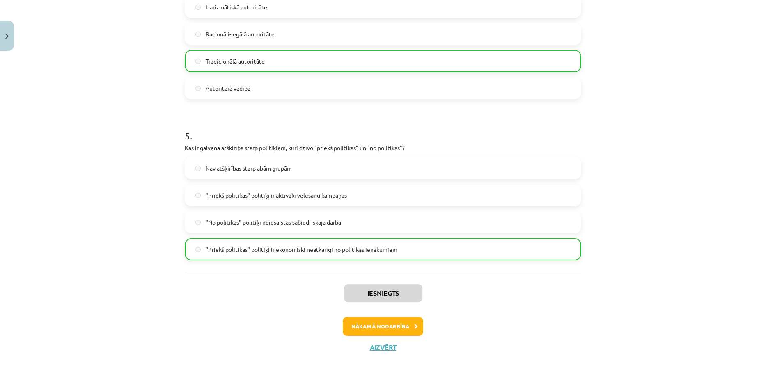
scroll to position [701, 0]
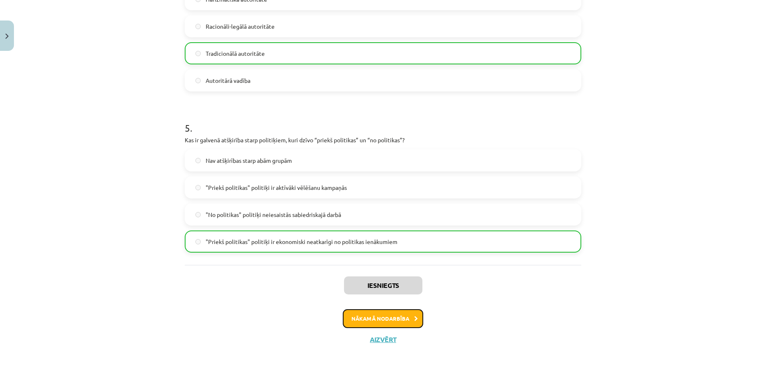
click at [385, 315] on button "Nākamā nodarbība" at bounding box center [383, 319] width 80 height 19
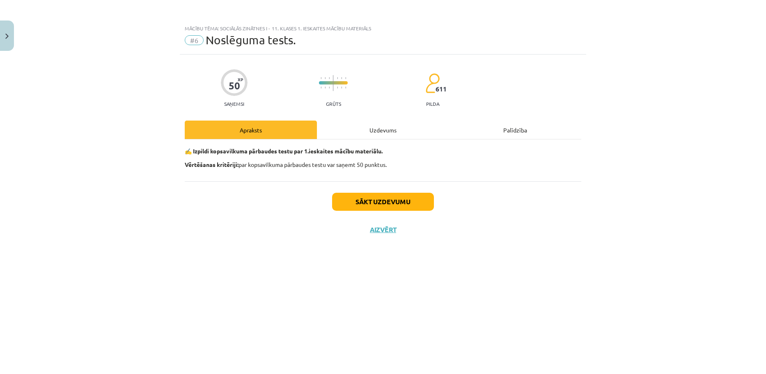
scroll to position [0, 0]
click at [340, 199] on button "Sākt uzdevumu" at bounding box center [383, 202] width 102 height 18
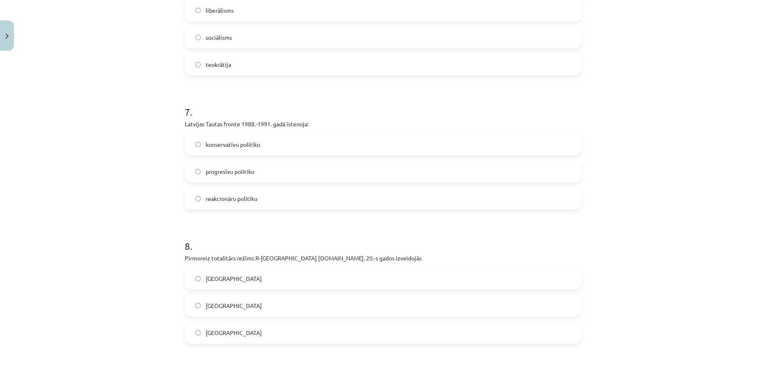
scroll to position [1210, 0]
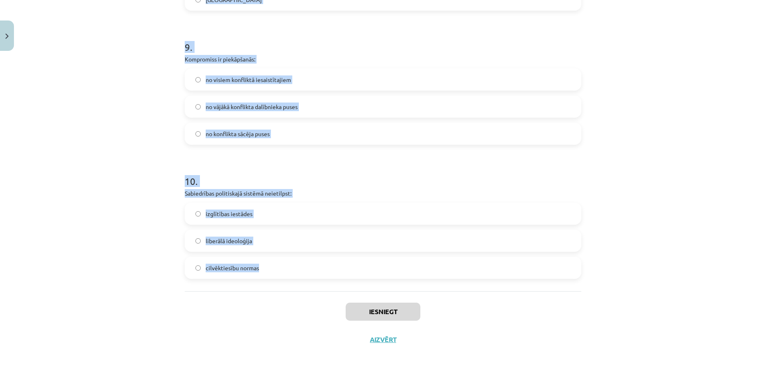
drag, startPoint x: 180, startPoint y: 165, endPoint x: 321, endPoint y: 274, distance: 178.5
copy form "1 . Organizēta demokrātija ar valsts iejaukšanos un atbildību vērojama liberāli…"
click at [722, 210] on div "Mācību tēma: Sociālās zinātnes i - 11. klases 1. ieskaites mācību materiāls #6 …" at bounding box center [383, 187] width 766 height 374
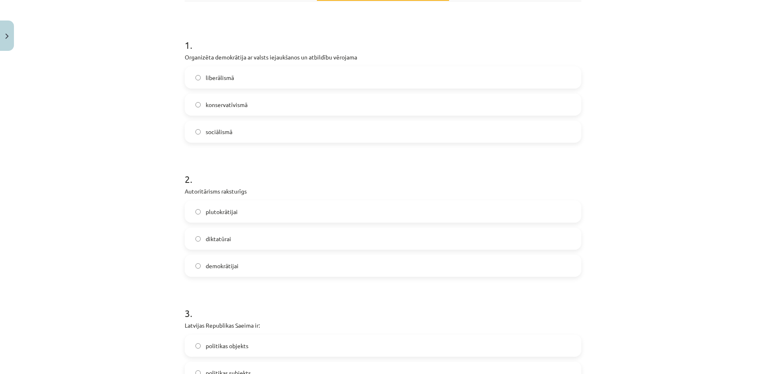
scroll to position [95, 0]
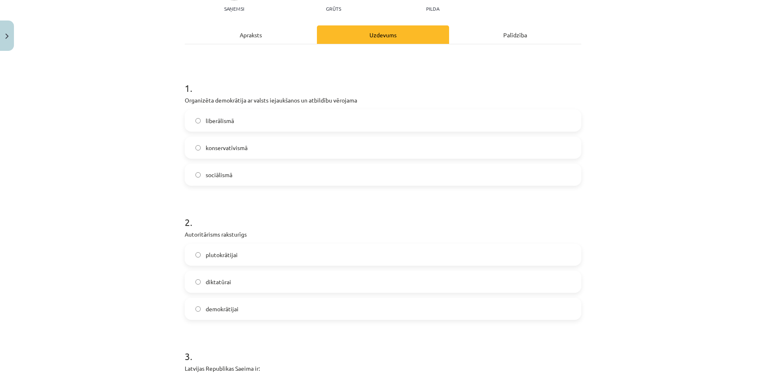
click at [201, 176] on label "sociālismā" at bounding box center [383, 175] width 395 height 21
click at [208, 280] on span "diktatūrai" at bounding box center [218, 282] width 25 height 9
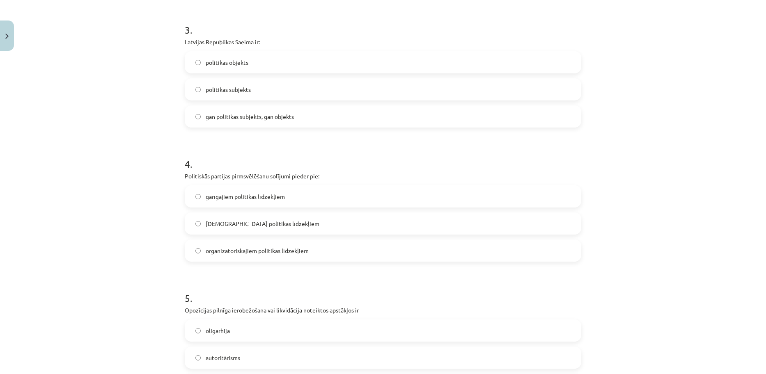
scroll to position [427, 0]
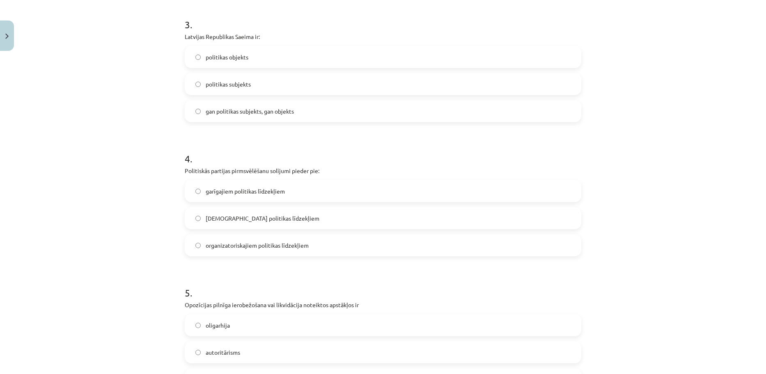
click at [191, 85] on label "politikas subjekts" at bounding box center [383, 84] width 395 height 21
click at [196, 196] on label "garīgajiem politikas līdzekļiem" at bounding box center [383, 191] width 395 height 21
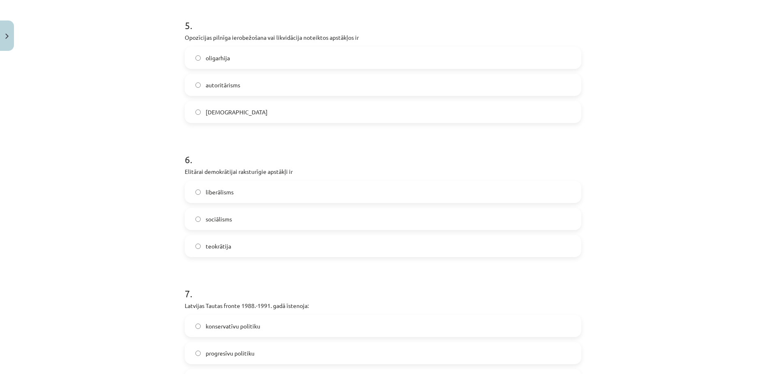
scroll to position [697, 0]
click at [225, 101] on label "totalitārisms" at bounding box center [383, 110] width 395 height 21
click at [219, 191] on span "liberālisms" at bounding box center [220, 190] width 28 height 9
click at [221, 349] on span "progresīvu politiku" at bounding box center [230, 352] width 49 height 9
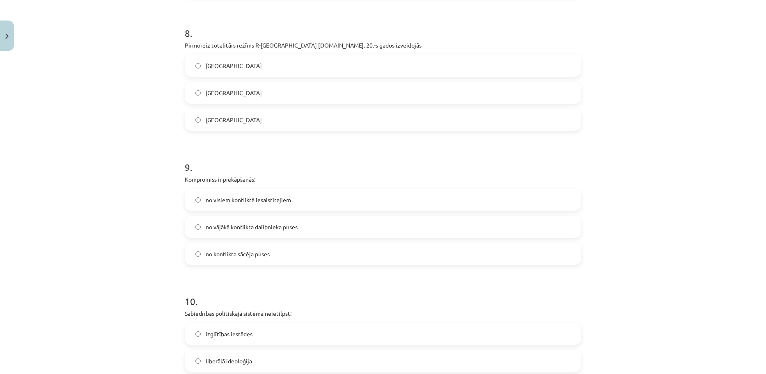
scroll to position [1092, 0]
click at [188, 57] on label "Itālijā" at bounding box center [383, 64] width 395 height 21
click at [213, 194] on span "no visiem konfliktā iesaistītajiem" at bounding box center [248, 198] width 85 height 9
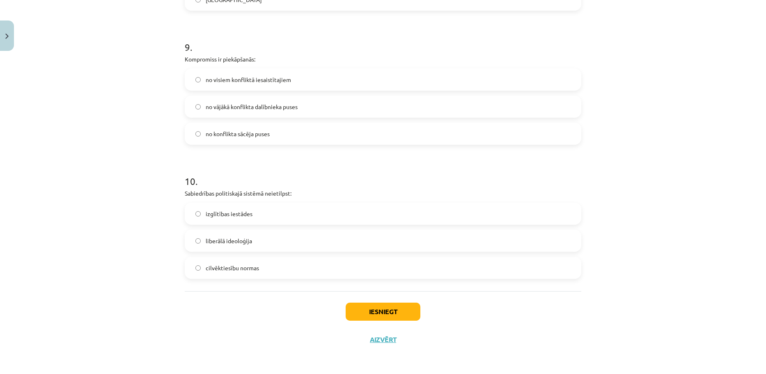
click at [250, 240] on label "liberālā ideoloģija" at bounding box center [383, 241] width 395 height 21
click at [352, 312] on button "Iesniegt" at bounding box center [383, 312] width 75 height 18
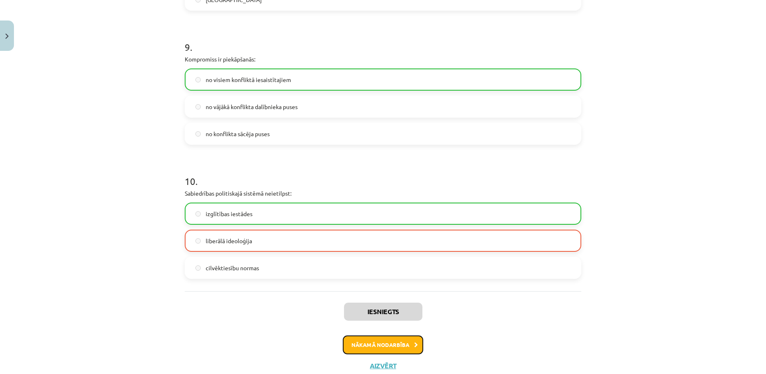
click at [352, 344] on button "Nākamā nodarbība" at bounding box center [383, 345] width 80 height 19
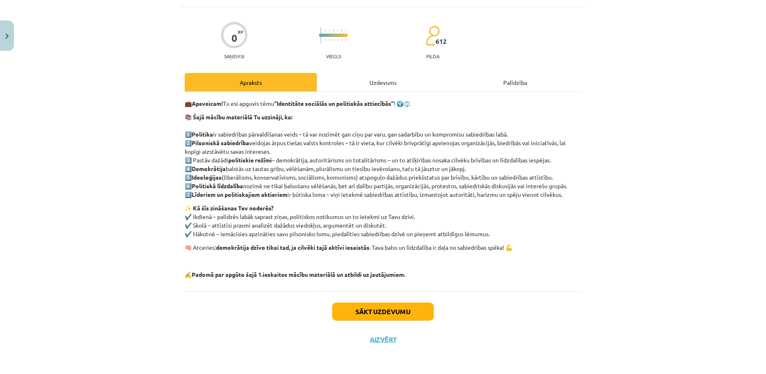
scroll to position [21, 0]
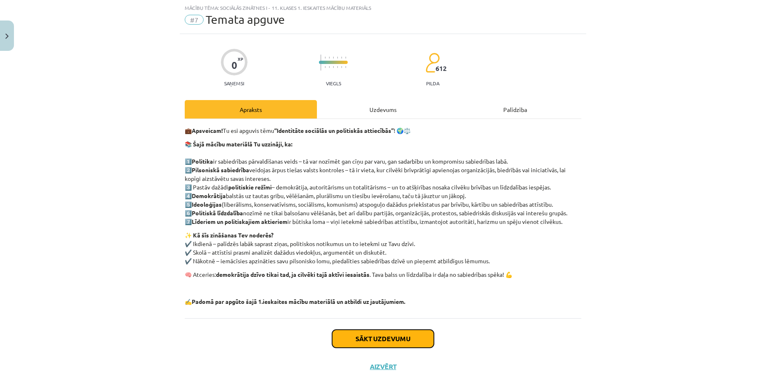
click at [356, 335] on button "Sākt uzdevumu" at bounding box center [383, 339] width 102 height 18
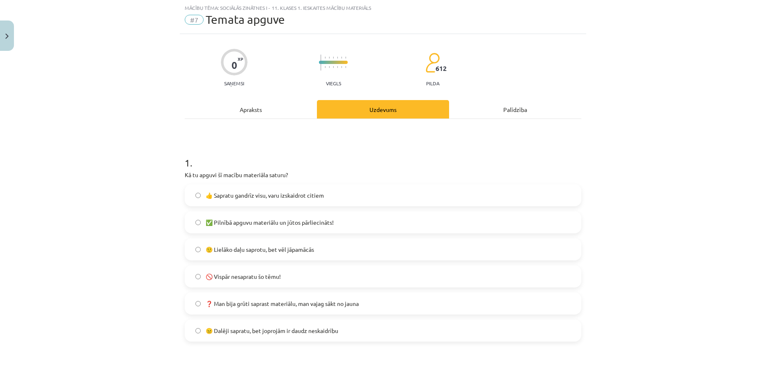
click at [224, 193] on span "👍 Sapratu gandrīz visu, varu izskaidrot citiem" at bounding box center [265, 195] width 118 height 9
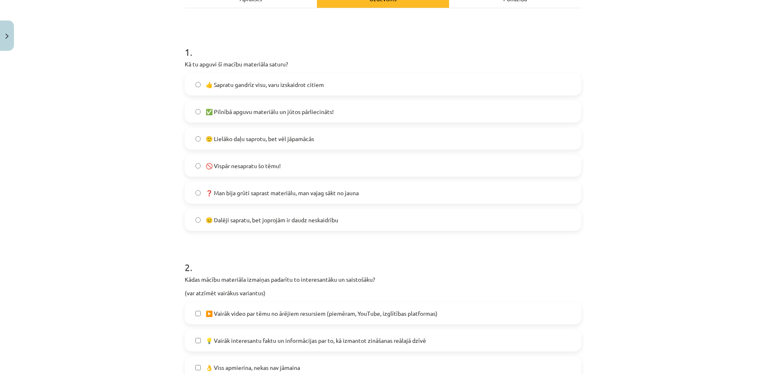
scroll to position [141, 0]
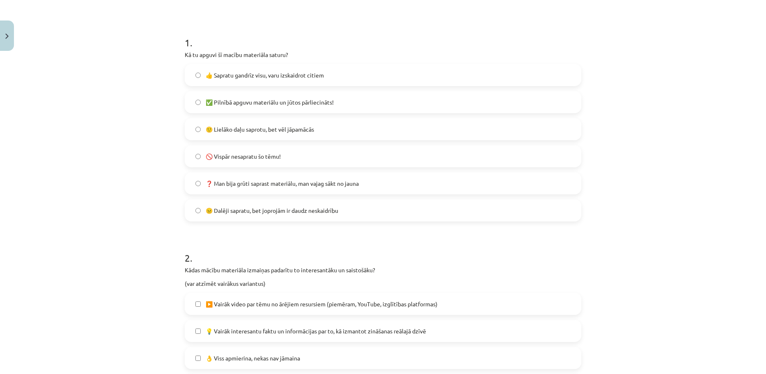
click at [214, 104] on span "✅ Pilnībā apguvu materiālu un jūtos pārliecināts!" at bounding box center [270, 102] width 128 height 9
drag, startPoint x: 214, startPoint y: 104, endPoint x: 220, endPoint y: 73, distance: 32.1
click at [220, 73] on div "👍 Sapratu gandrīz visu, varu izskaidrot citiem ✅ Pilnībā apguvu materiālu un jū…" at bounding box center [383, 143] width 397 height 158
click at [220, 73] on span "👍 Sapratu gandrīz visu, varu izskaidrot citiem" at bounding box center [265, 75] width 118 height 9
click at [223, 129] on span "🙂 Lielāko daļu saprotu, bet vēl jāpamācās" at bounding box center [260, 129] width 108 height 9
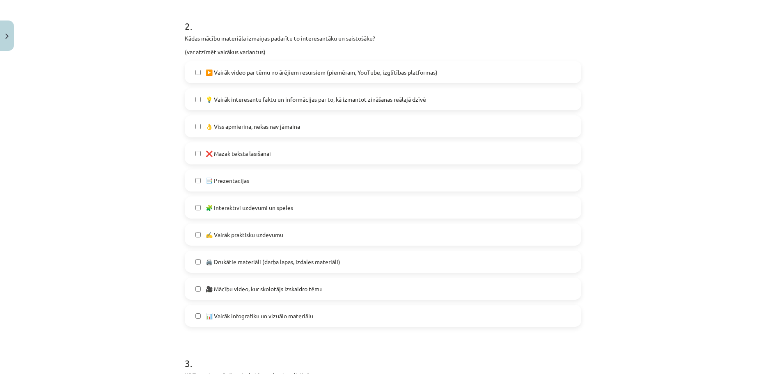
scroll to position [375, 0]
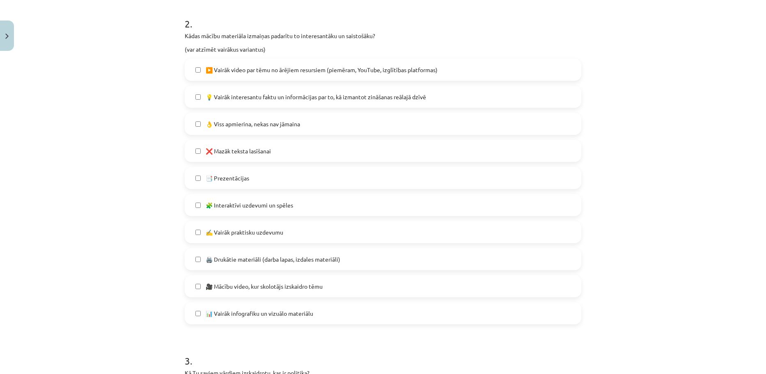
click at [192, 129] on label "👌 Viss apmierina, nekas nav jāmaina" at bounding box center [383, 124] width 395 height 21
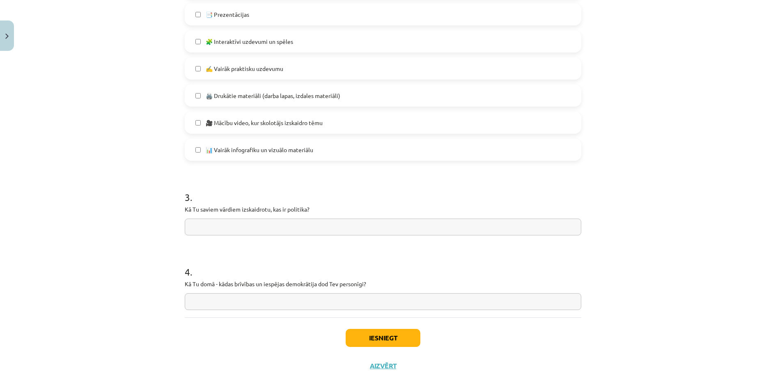
scroll to position [565, 0]
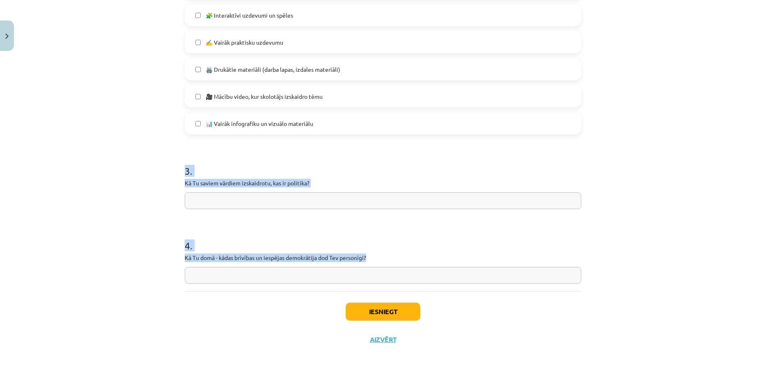
drag, startPoint x: 172, startPoint y: 158, endPoint x: 374, endPoint y: 259, distance: 225.7
click at [374, 259] on div "Mācību tēma: Sociālās zinātnes i - 11. klases 1. ieskaites mācību materiāls #7 …" at bounding box center [383, 187] width 766 height 374
copy form "3 . Kā Tu saviem vārdiem izskaidrotu, kas ir politika? 4 . Kā Tu domā - kādas b…"
click at [223, 204] on input "text" at bounding box center [383, 201] width 397 height 17
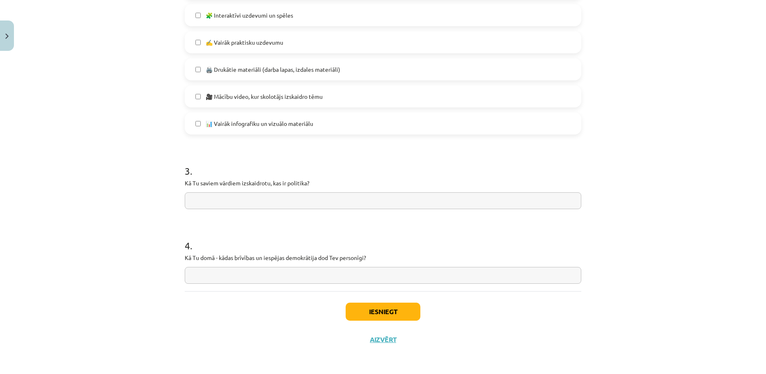
paste input "**********"
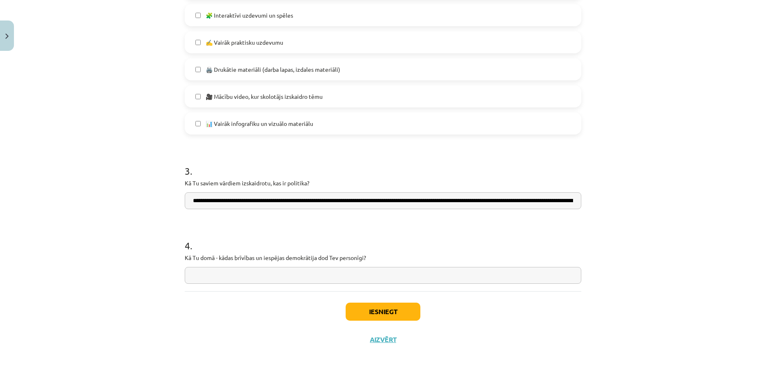
scroll to position [0, 217]
type input "**********"
click at [219, 277] on input "text" at bounding box center [383, 275] width 397 height 17
click at [276, 275] on input "text" at bounding box center [383, 275] width 397 height 17
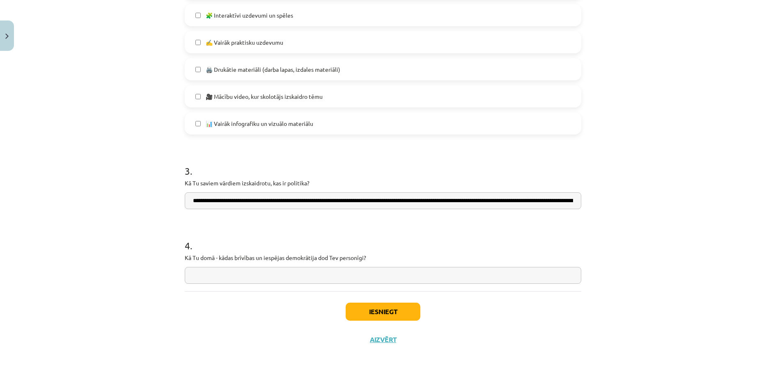
paste input "**********"
type input "**********"
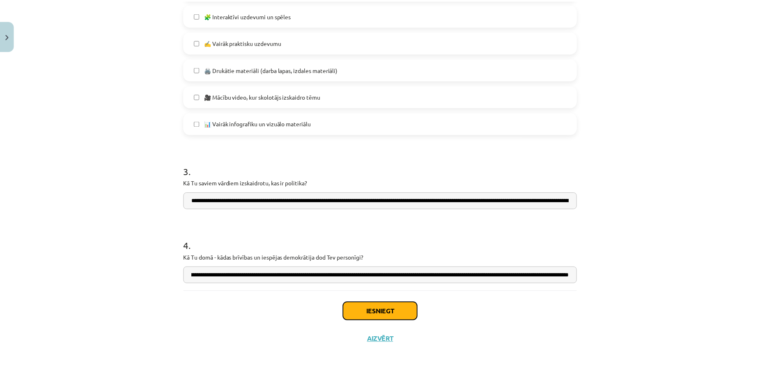
scroll to position [0, 0]
click at [368, 307] on button "Iesniegt" at bounding box center [383, 312] width 75 height 18
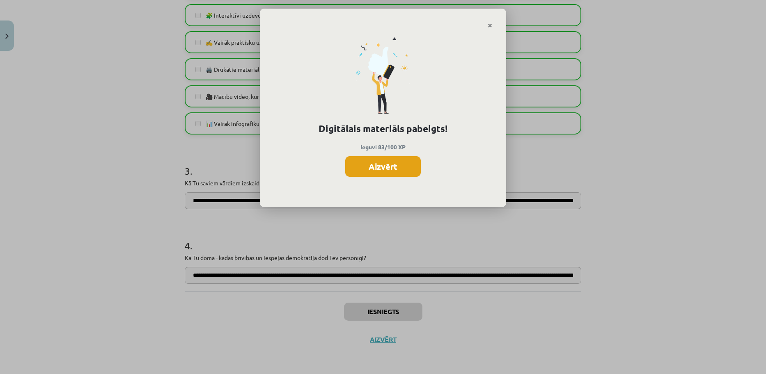
click at [382, 170] on button "Aizvērt" at bounding box center [383, 166] width 76 height 21
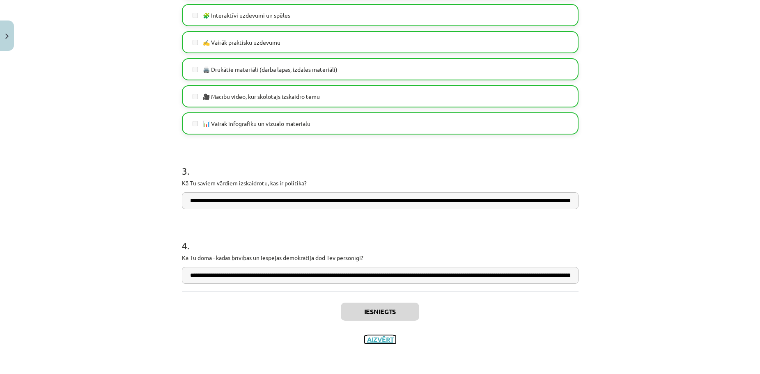
click at [372, 336] on button "Aizvērt" at bounding box center [380, 340] width 31 height 8
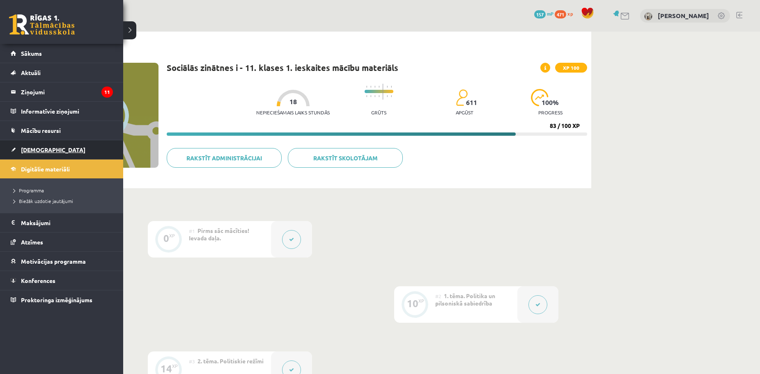
click at [81, 154] on link "[DEMOGRAPHIC_DATA]" at bounding box center [62, 149] width 102 height 19
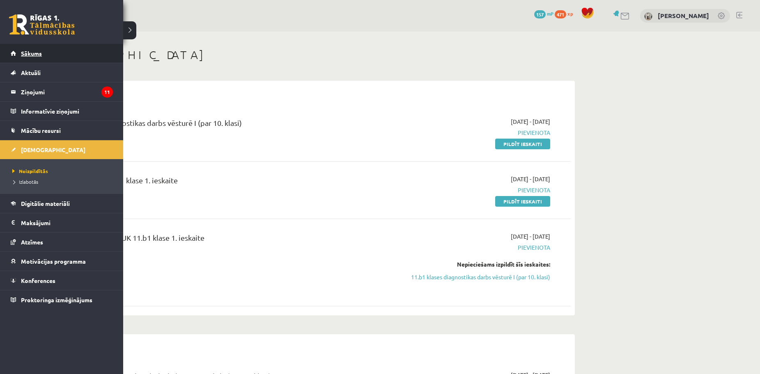
click at [36, 50] on span "Sākums" at bounding box center [31, 53] width 21 height 7
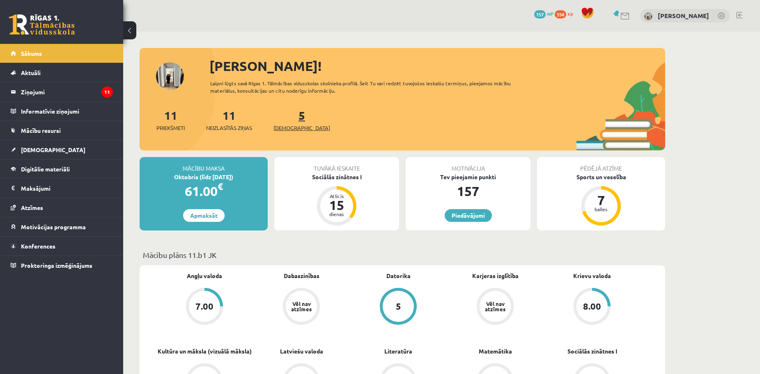
click at [287, 117] on link "5 [DEMOGRAPHIC_DATA]" at bounding box center [301, 120] width 57 height 24
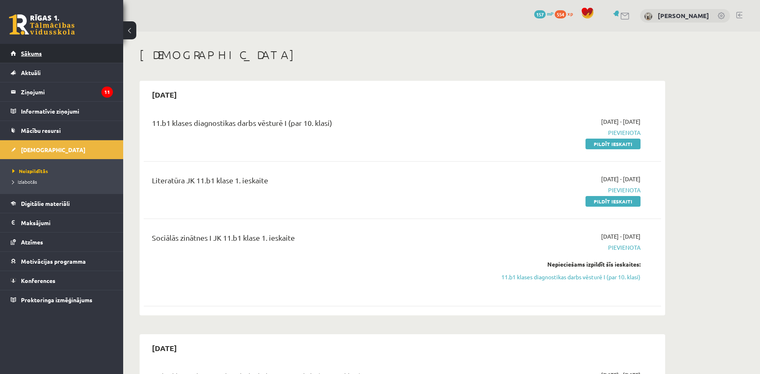
click at [98, 57] on link "Sākums" at bounding box center [62, 53] width 102 height 19
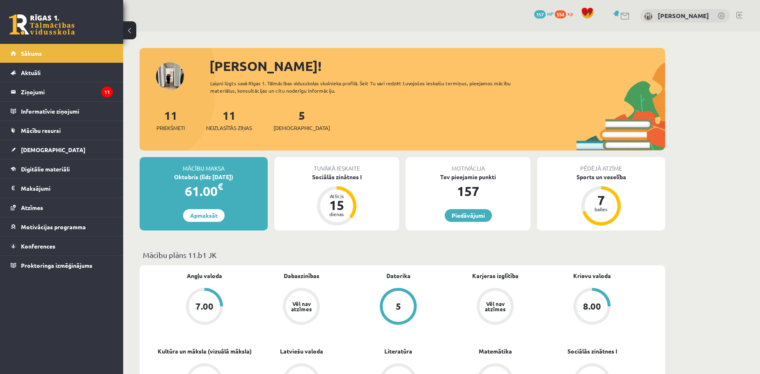
click at [285, 122] on div "5 [DEMOGRAPHIC_DATA]" at bounding box center [301, 119] width 57 height 25
click at [286, 127] on span "[DEMOGRAPHIC_DATA]" at bounding box center [301, 128] width 57 height 8
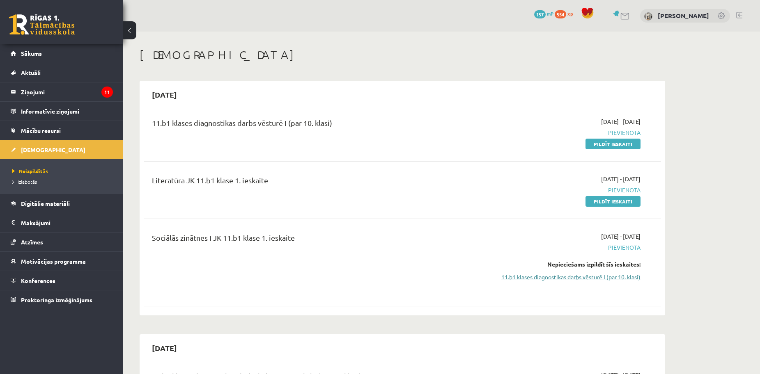
click at [597, 277] on link "11.b1 klases diagnostikas darbs vēsturē I (par 10. klasi)" at bounding box center [563, 277] width 155 height 9
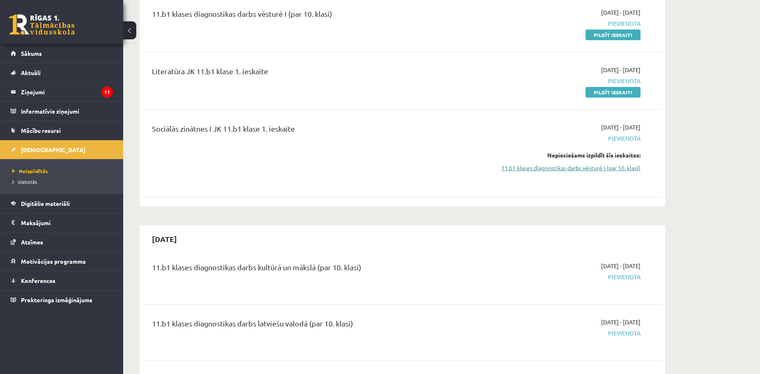
click at [583, 170] on link "11.b1 klases diagnostikas darbs vēsturē I (par 10. klasi)" at bounding box center [563, 168] width 155 height 9
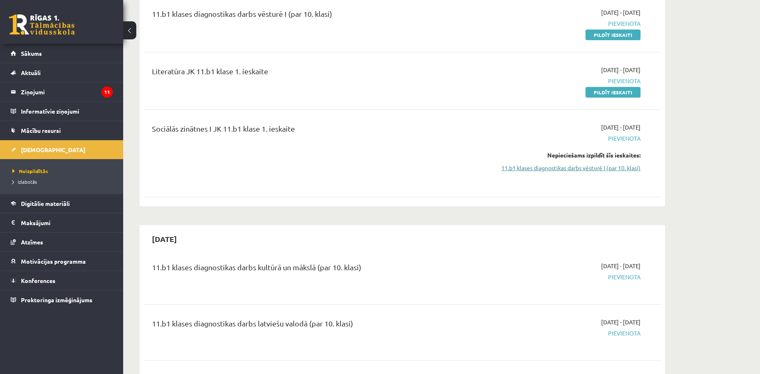
click at [583, 170] on link "11.b1 klases diagnostikas darbs vēsturē I (par 10. klasi)" at bounding box center [563, 168] width 155 height 9
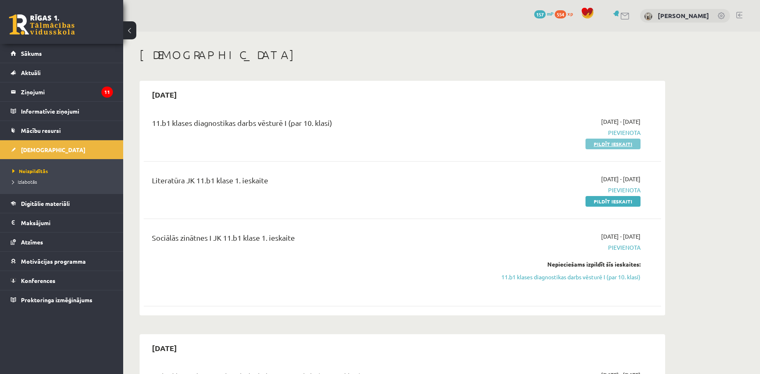
click at [613, 148] on link "Pildīt ieskaiti" at bounding box center [613, 144] width 55 height 11
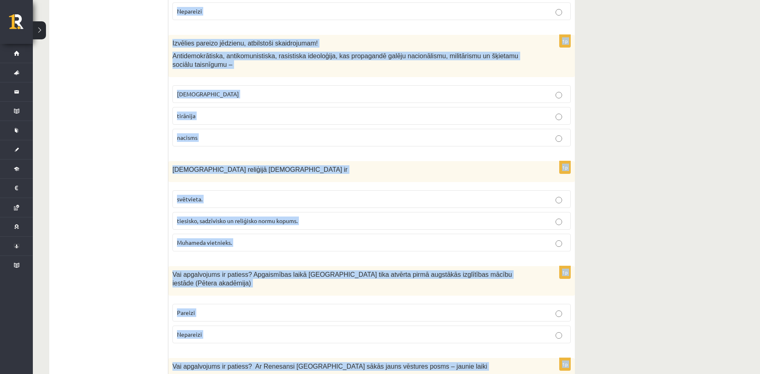
scroll to position [2704, 0]
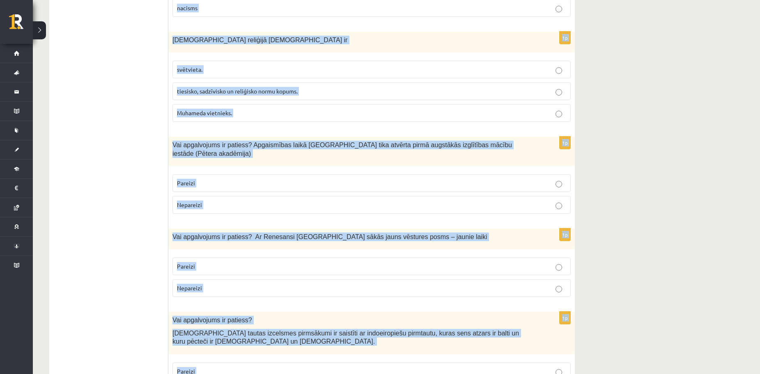
drag, startPoint x: 173, startPoint y: 164, endPoint x: 287, endPoint y: 347, distance: 215.9
copy form "Vai apgalvojums ir patiess? Absolūtisma negatīva iezīme bija valsts līdzekļu iz…"
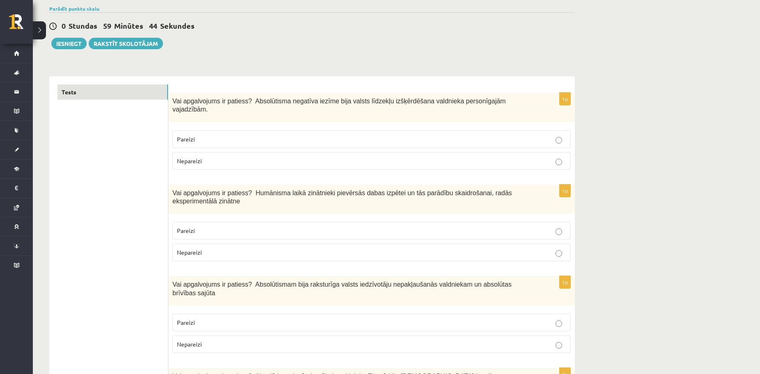
scroll to position [0, 0]
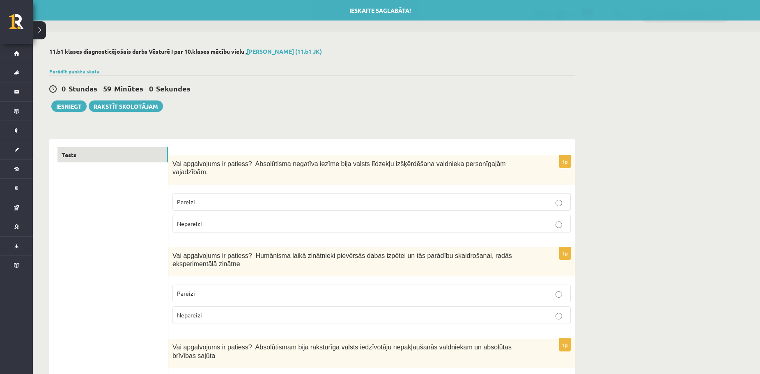
click at [446, 200] on label "Pareizi" at bounding box center [371, 202] width 398 height 18
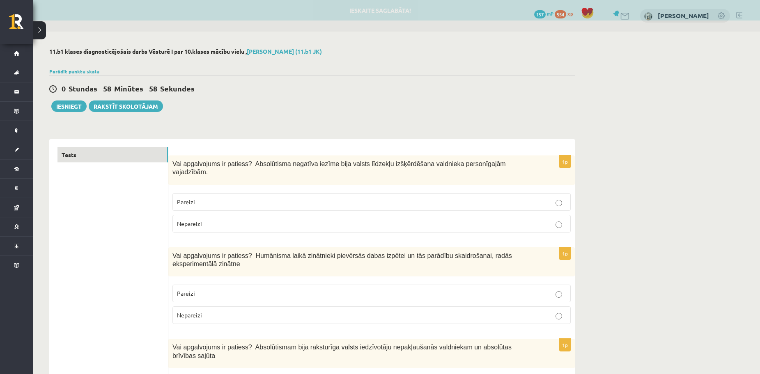
click at [439, 289] on p "Pareizi" at bounding box center [371, 293] width 389 height 9
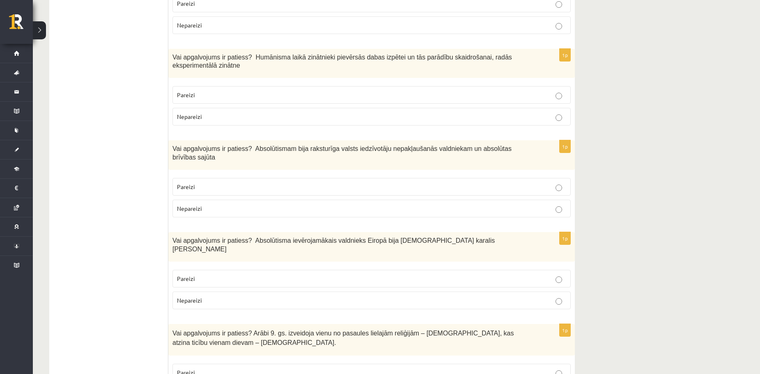
scroll to position [216, 0]
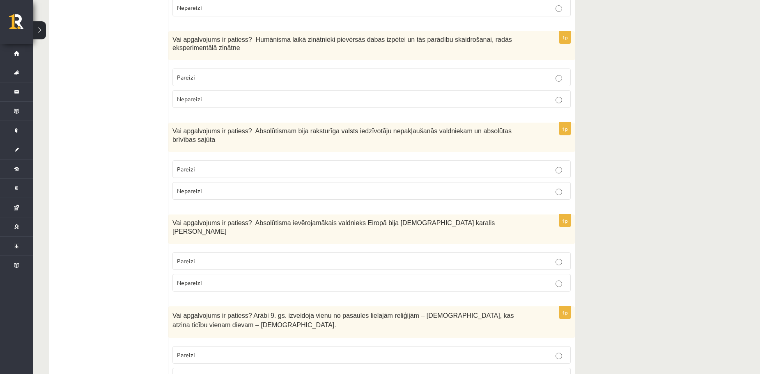
click at [544, 182] on label "Nepareizi" at bounding box center [371, 191] width 398 height 18
click at [246, 73] on p "Pareizi" at bounding box center [371, 77] width 389 height 9
click at [247, 161] on label "Pareizi" at bounding box center [371, 170] width 398 height 18
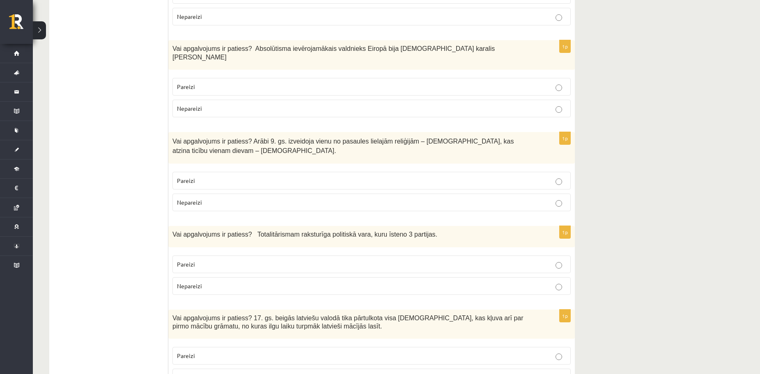
scroll to position [394, 0]
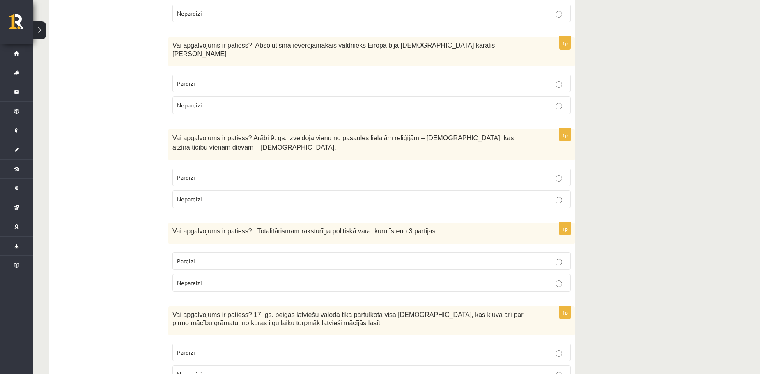
click at [257, 101] on p "Nepareizi" at bounding box center [371, 105] width 389 height 9
click at [266, 195] on p "Nepareizi" at bounding box center [371, 199] width 389 height 9
click at [305, 253] on label "Pareizi" at bounding box center [371, 262] width 398 height 18
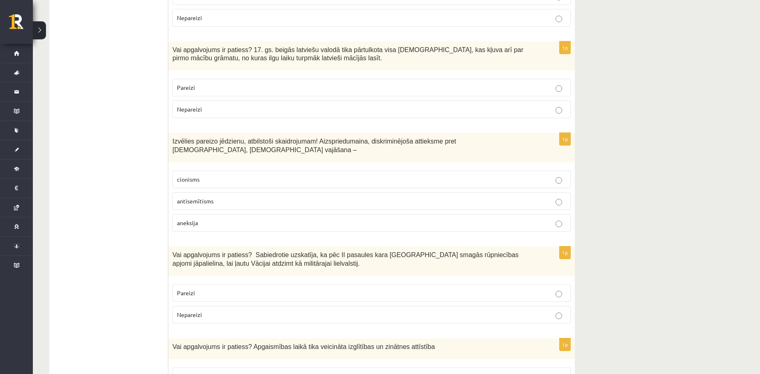
scroll to position [663, 0]
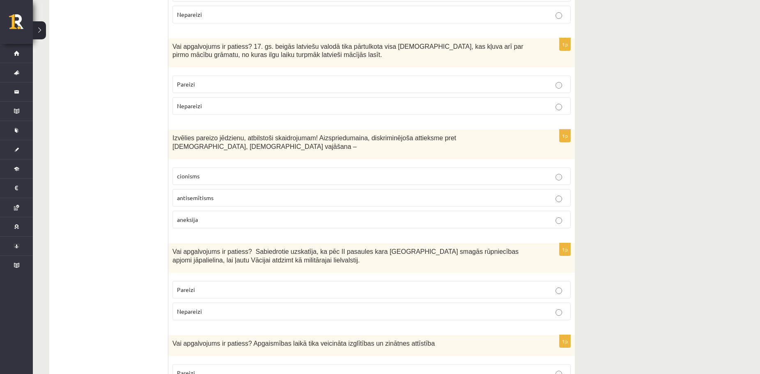
click at [196, 80] on p "Pareizi" at bounding box center [371, 84] width 389 height 9
click at [196, 194] on p "antisemītisms" at bounding box center [371, 198] width 389 height 9
click at [410, 308] on p "Nepareizi" at bounding box center [371, 312] width 389 height 9
click at [447, 369] on p "Pareizi" at bounding box center [371, 373] width 389 height 9
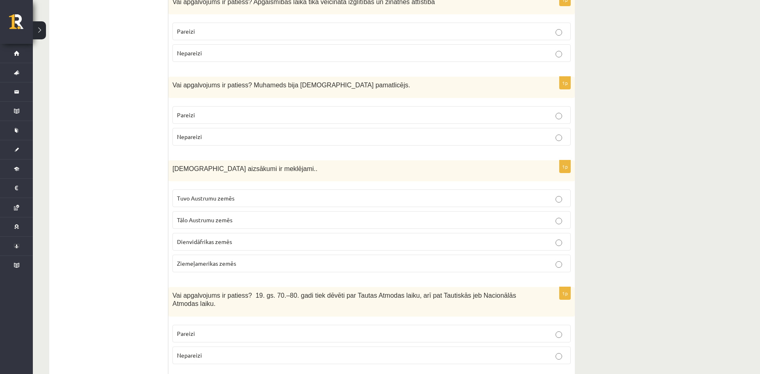
scroll to position [1008, 0]
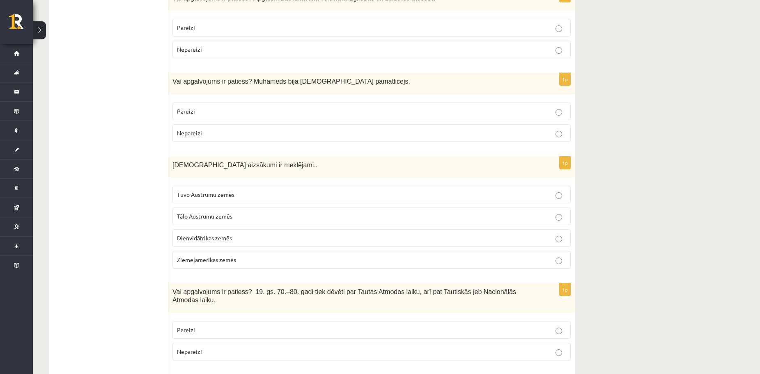
click at [248, 107] on p "Pareizi" at bounding box center [371, 111] width 389 height 9
click at [287, 186] on label "Tuvo Austrumu zemēs" at bounding box center [371, 195] width 398 height 18
click at [460, 326] on p "Pareizi" at bounding box center [371, 330] width 389 height 9
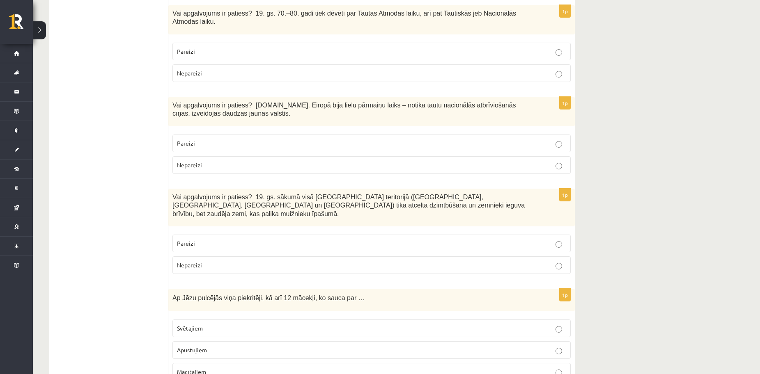
scroll to position [1291, 0]
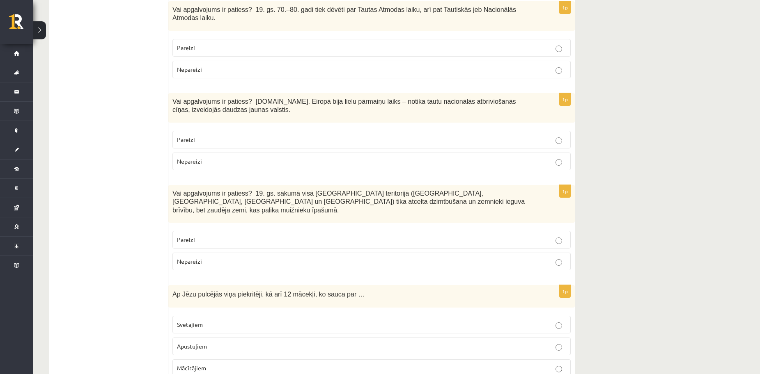
click at [456, 135] on p "Pareizi" at bounding box center [371, 139] width 389 height 9
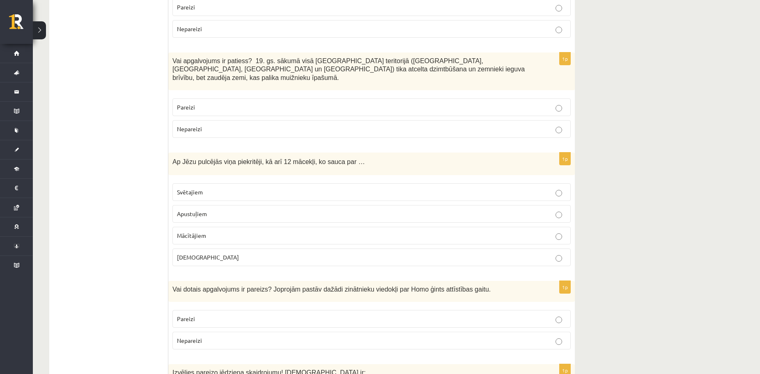
scroll to position [1434, 0]
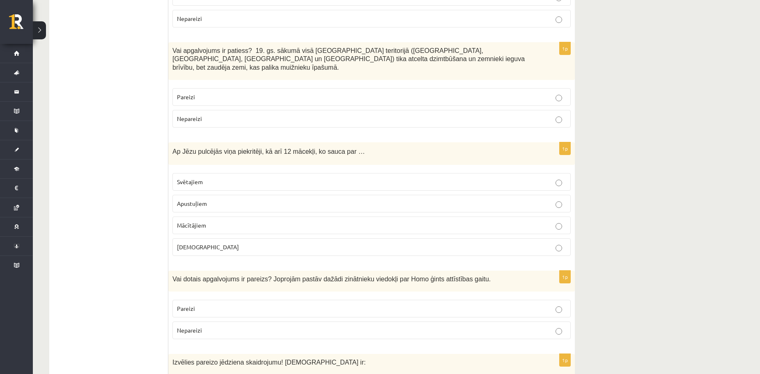
click at [214, 115] on p "Nepareizi" at bounding box center [371, 119] width 389 height 9
click at [222, 200] on p "Apustuļiem" at bounding box center [371, 204] width 389 height 9
click at [370, 305] on p "Pareizi" at bounding box center [371, 309] width 389 height 9
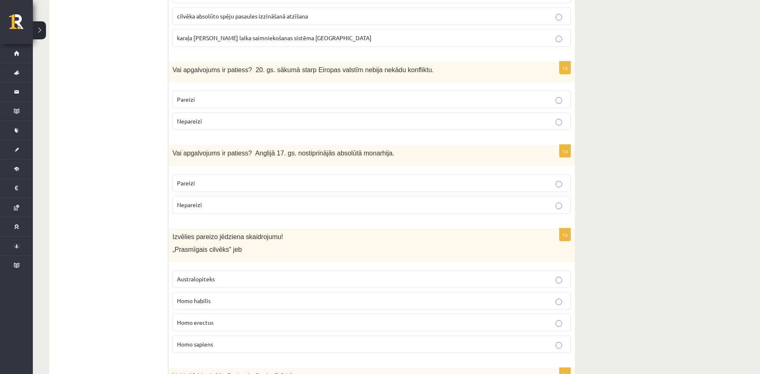
scroll to position [1835, 0]
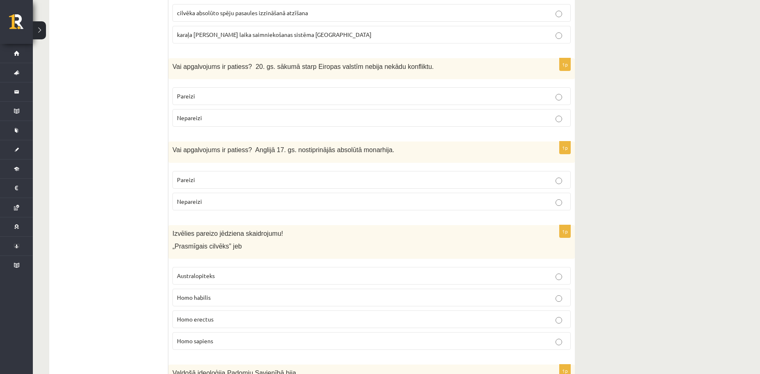
click at [195, 109] on label "Nepareizi" at bounding box center [371, 118] width 398 height 18
click at [203, 197] on p "Nepareizi" at bounding box center [371, 201] width 389 height 9
click at [213, 294] on p "Homo habilis" at bounding box center [371, 298] width 389 height 9
click at [367, 294] on p "Homo habilis" at bounding box center [371, 298] width 389 height 9
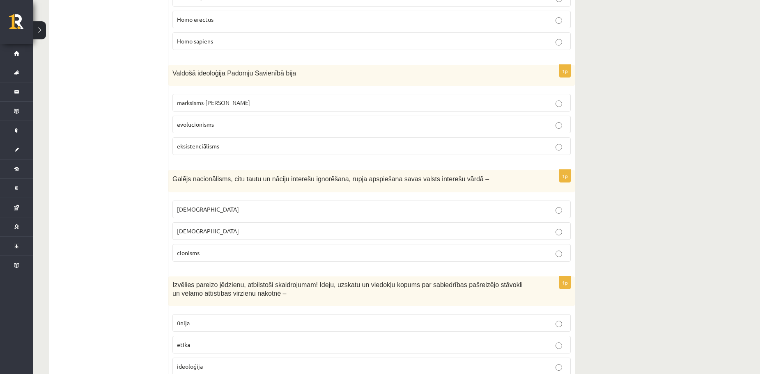
scroll to position [2142, 0]
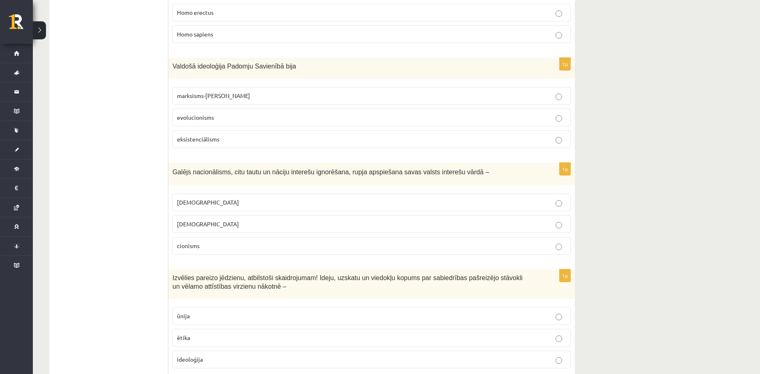
click at [216, 92] on span "marksisms-ļeņinisms" at bounding box center [213, 95] width 73 height 7
click at [232, 194] on label "šovinisms" at bounding box center [371, 203] width 398 height 18
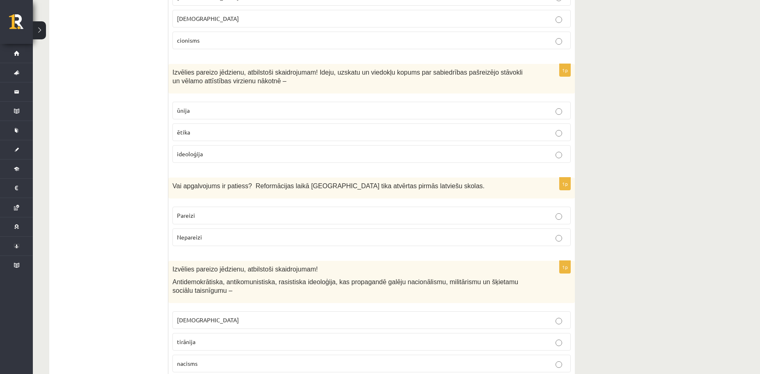
scroll to position [2355, 0]
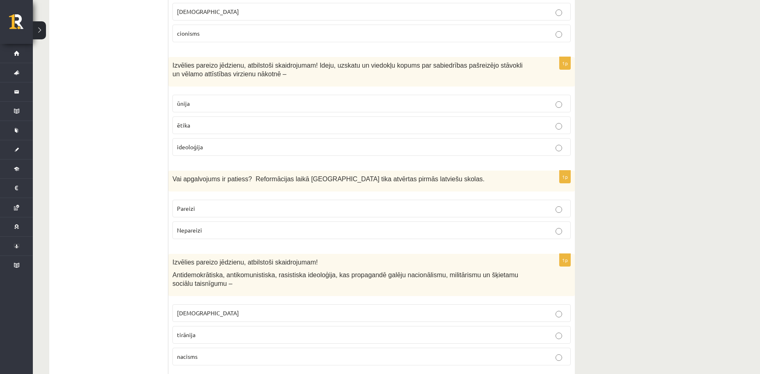
click at [223, 143] on p "ideoloģija" at bounding box center [371, 147] width 389 height 9
click at [225, 204] on p "Pareizi" at bounding box center [371, 208] width 389 height 9
click at [233, 353] on p "nacisms" at bounding box center [371, 357] width 389 height 9
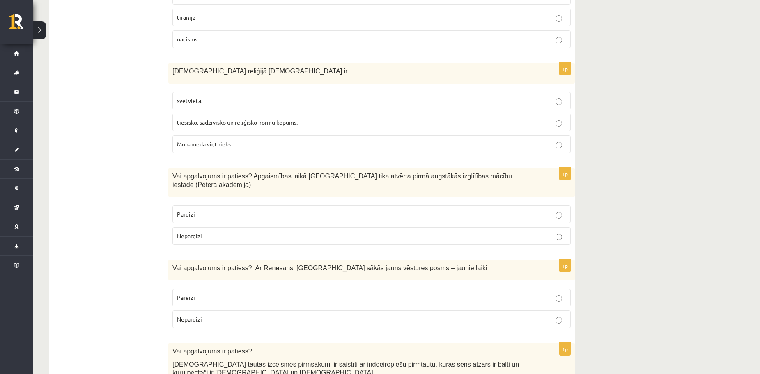
scroll to position [2676, 0]
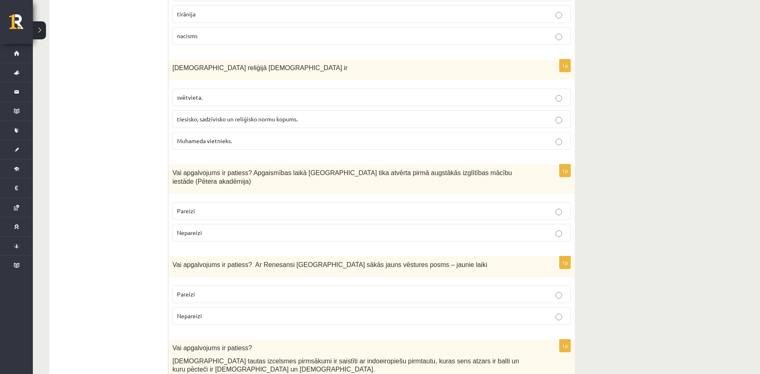
click at [177, 115] on p "tiesisko, sadzīvisko un reliģisko normu kopums." at bounding box center [371, 119] width 389 height 9
click at [206, 165] on div "1p Vai apgalvojums ir patiess? Apgaismības laikā Jelgavā tika atvērta pirmā aug…" at bounding box center [371, 207] width 406 height 84
click at [206, 207] on p "Pareizi" at bounding box center [371, 211] width 389 height 9
click at [230, 290] on p "Pareizi" at bounding box center [371, 294] width 389 height 9
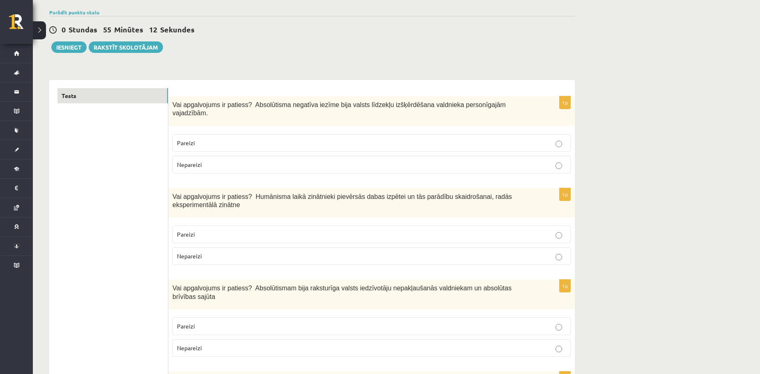
scroll to position [0, 0]
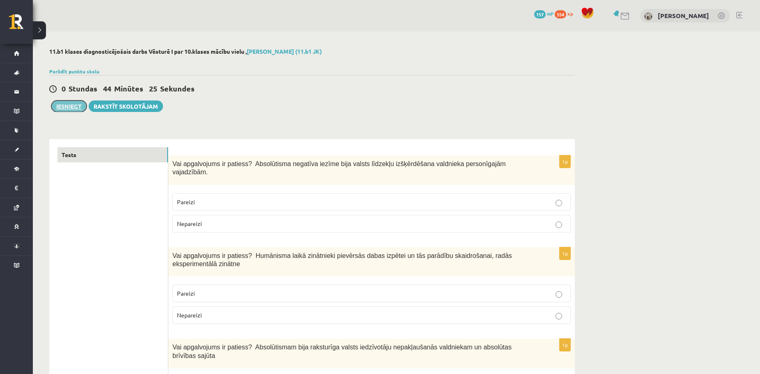
click at [68, 104] on button "Iesniegt" at bounding box center [68, 106] width 35 height 11
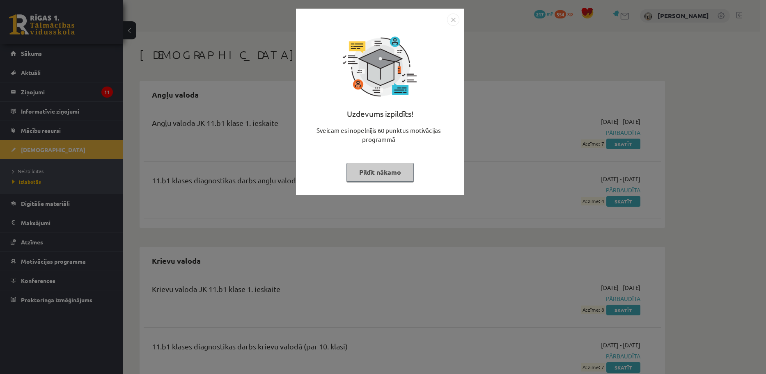
click at [378, 175] on button "Pildīt nākamo" at bounding box center [380, 172] width 67 height 19
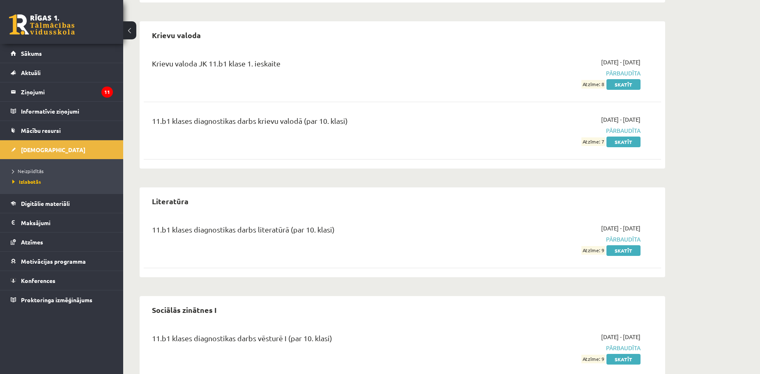
scroll to position [254, 0]
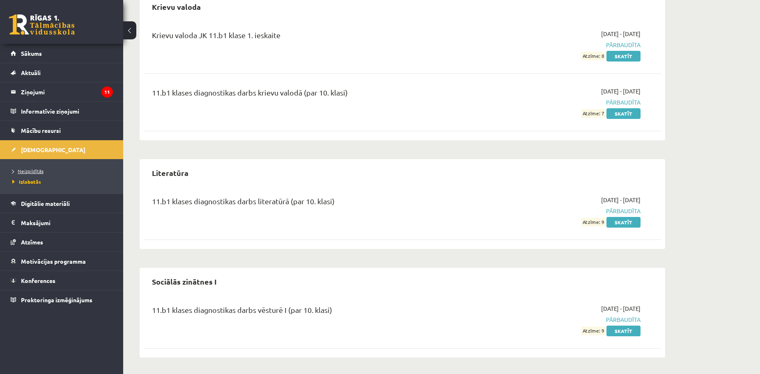
click at [31, 170] on span "Neizpildītās" at bounding box center [27, 171] width 31 height 7
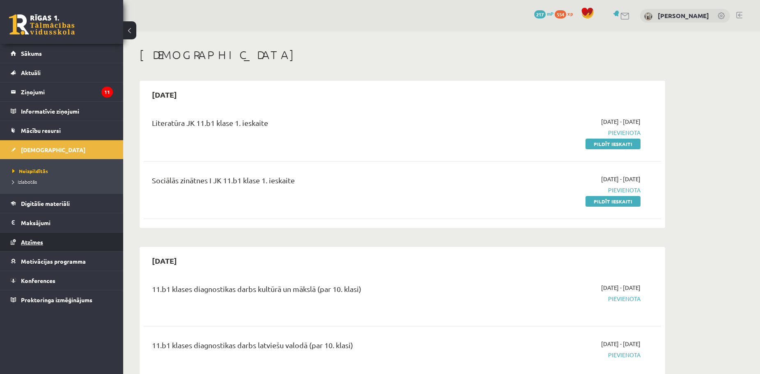
click at [28, 243] on span "Atzīmes" at bounding box center [32, 242] width 22 height 7
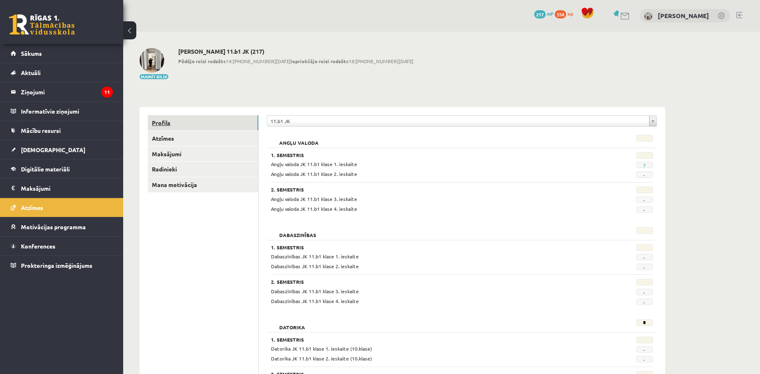
click at [200, 128] on link "Profils" at bounding box center [203, 122] width 110 height 15
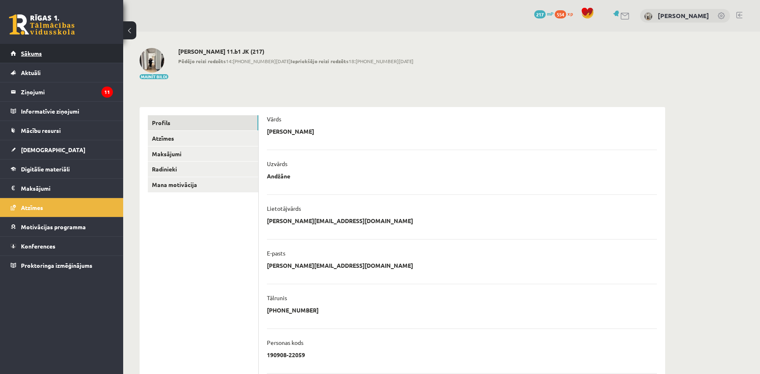
click at [17, 60] on link "Sākums" at bounding box center [62, 53] width 102 height 19
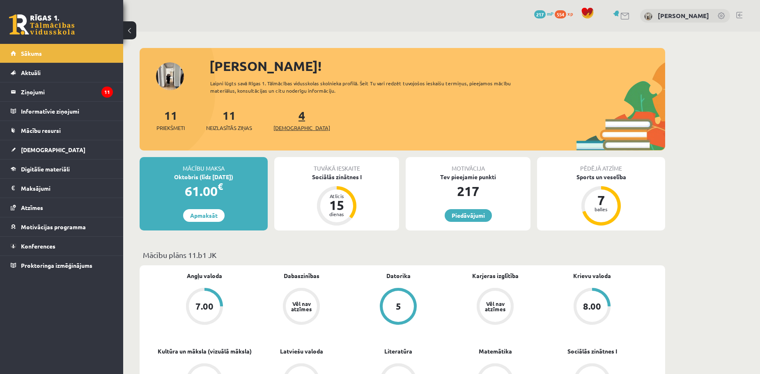
click at [283, 128] on span "[DEMOGRAPHIC_DATA]" at bounding box center [301, 128] width 57 height 8
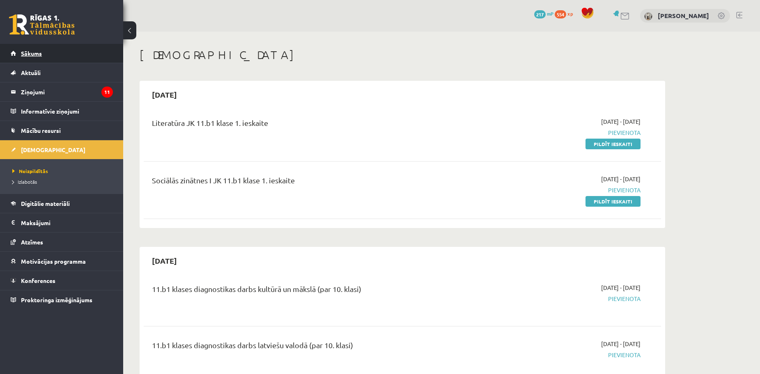
click at [62, 55] on link "Sākums" at bounding box center [62, 53] width 102 height 19
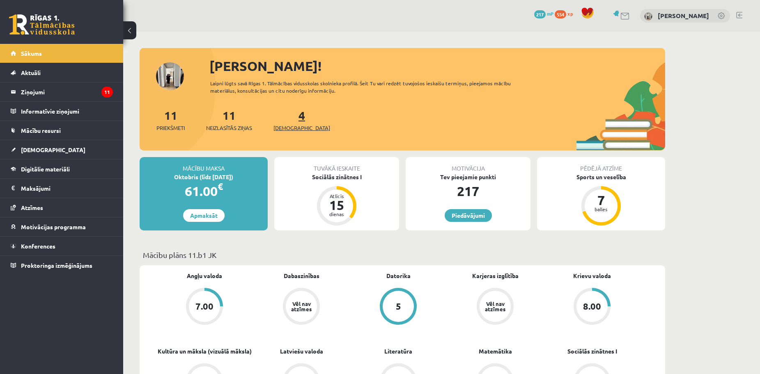
click at [287, 120] on link "4 Ieskaites" at bounding box center [301, 120] width 57 height 24
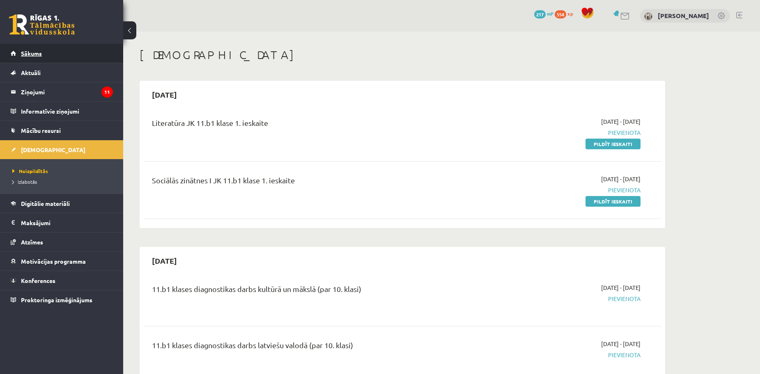
click at [74, 44] on link "Sākums" at bounding box center [62, 53] width 102 height 19
